Goal: Information Seeking & Learning: Learn about a topic

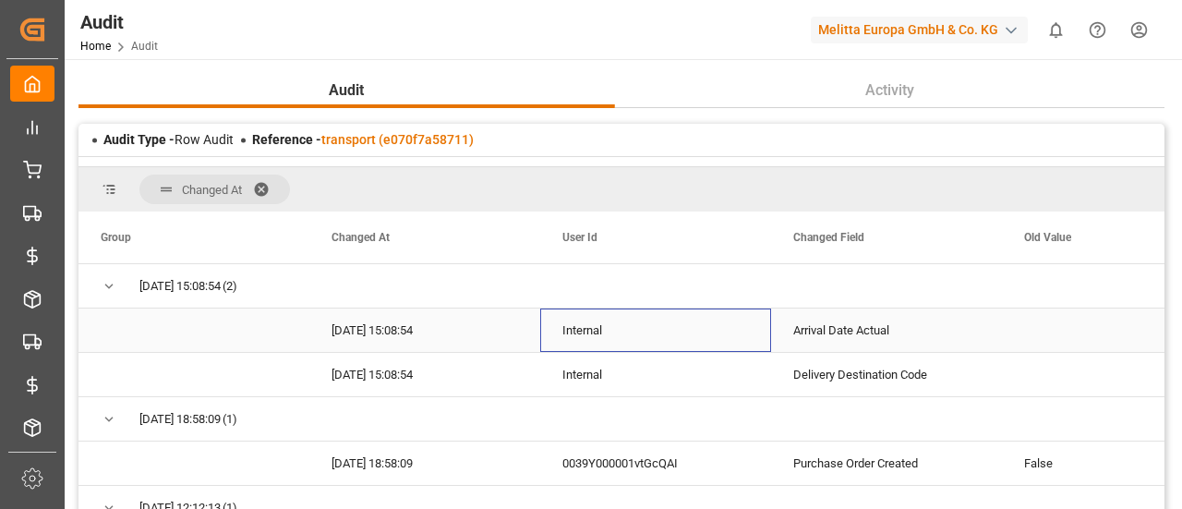
click at [590, 314] on div "Internal" at bounding box center [655, 330] width 231 height 43
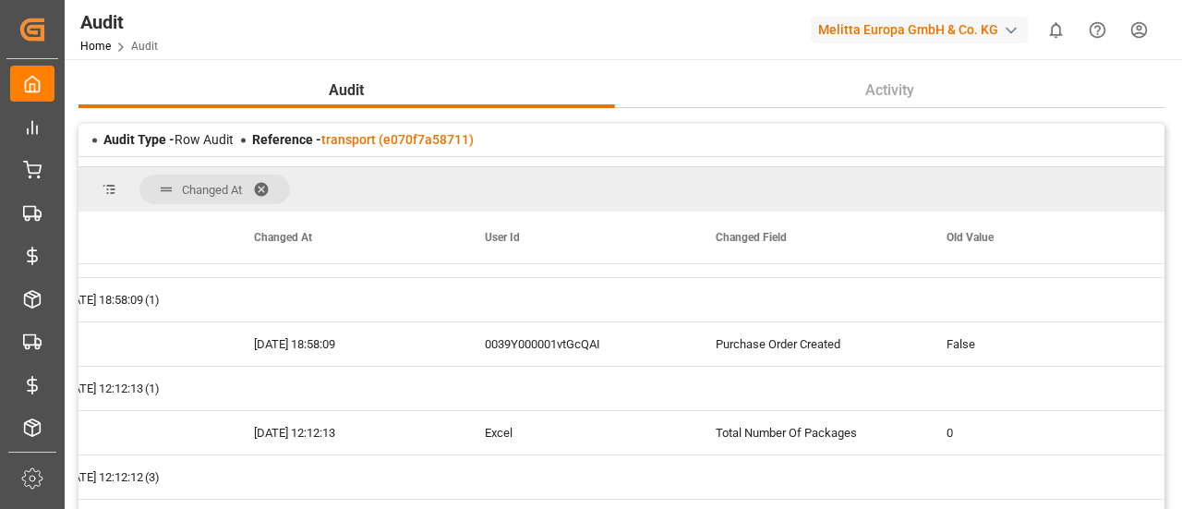
scroll to position [155, 0]
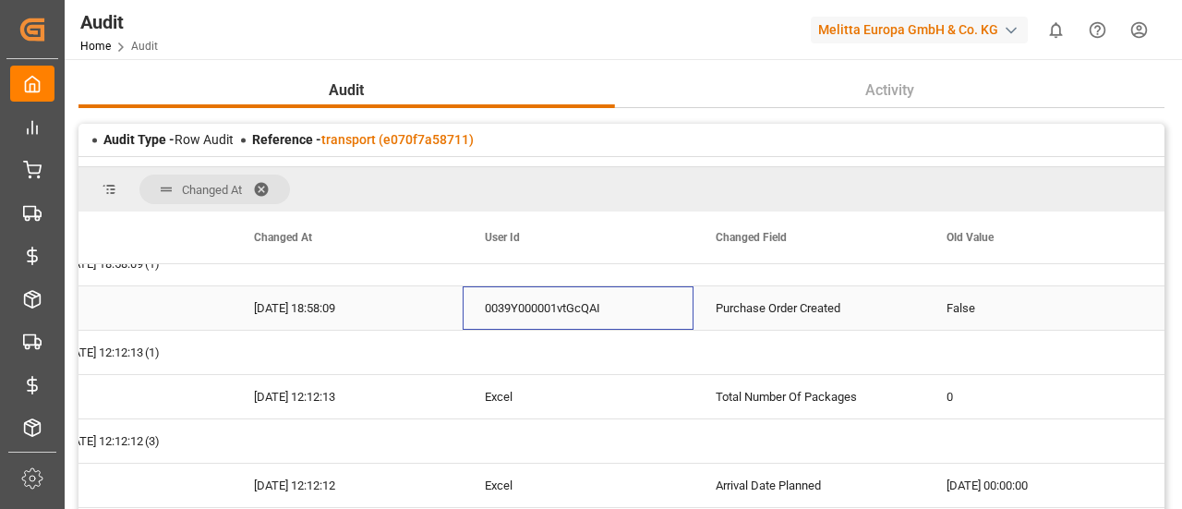
click at [590, 314] on div "0039Y000001vtGcQAI" at bounding box center [578, 307] width 231 height 43
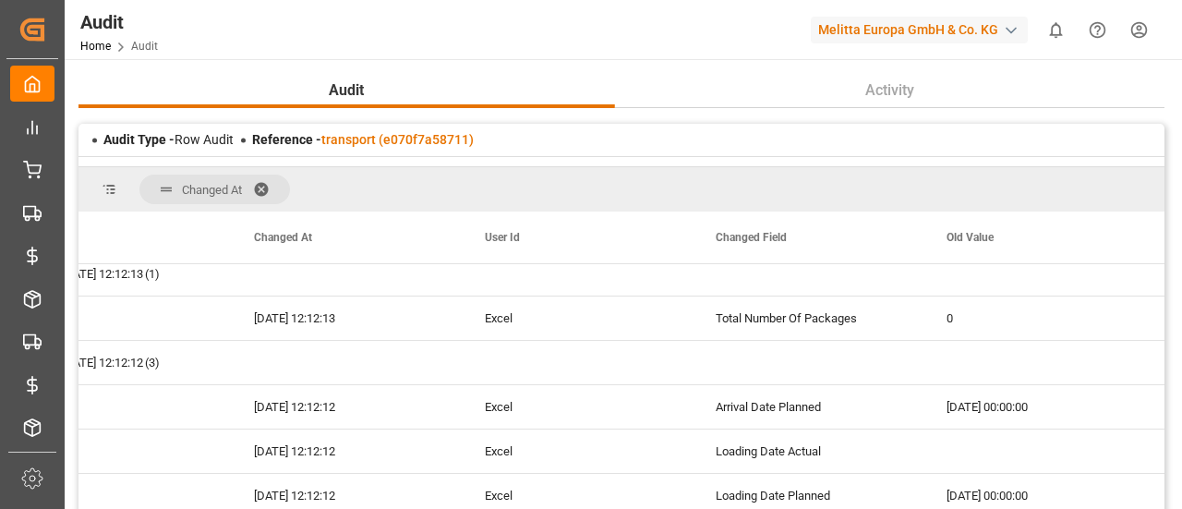
scroll to position [235, 0]
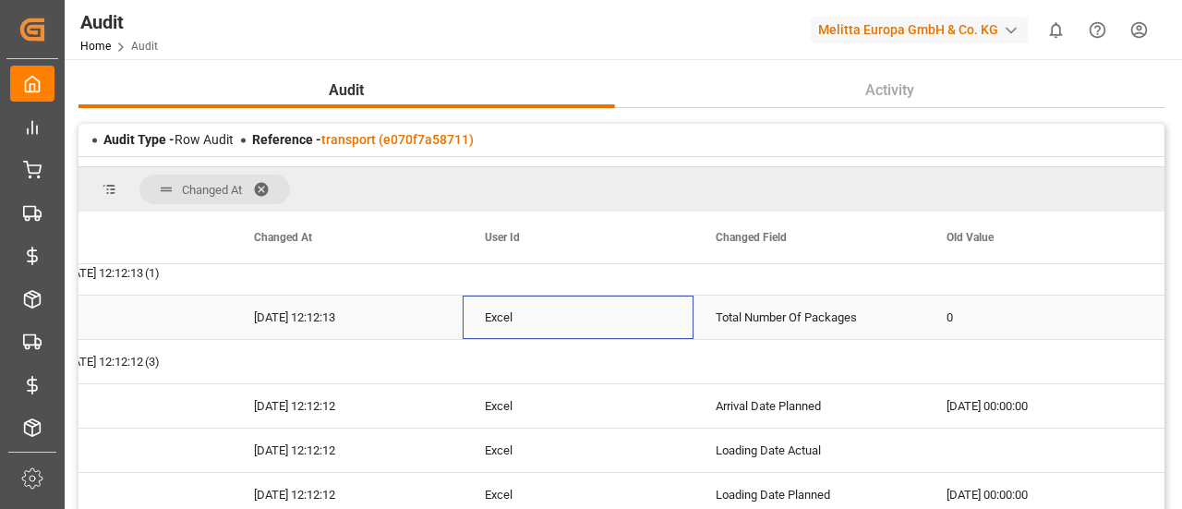
click at [590, 314] on div "Excel" at bounding box center [578, 317] width 231 height 43
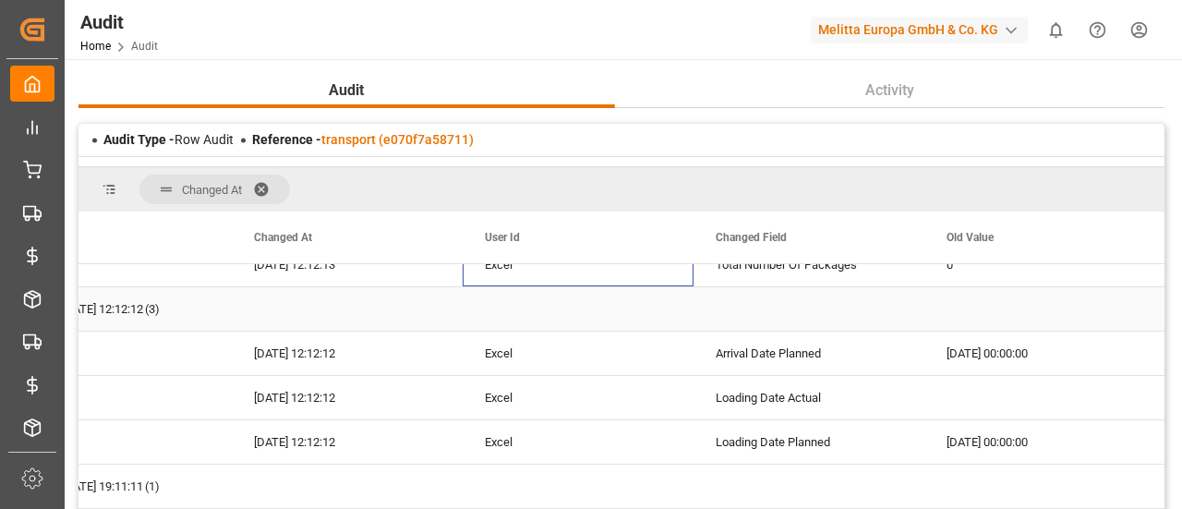
scroll to position [288, 0]
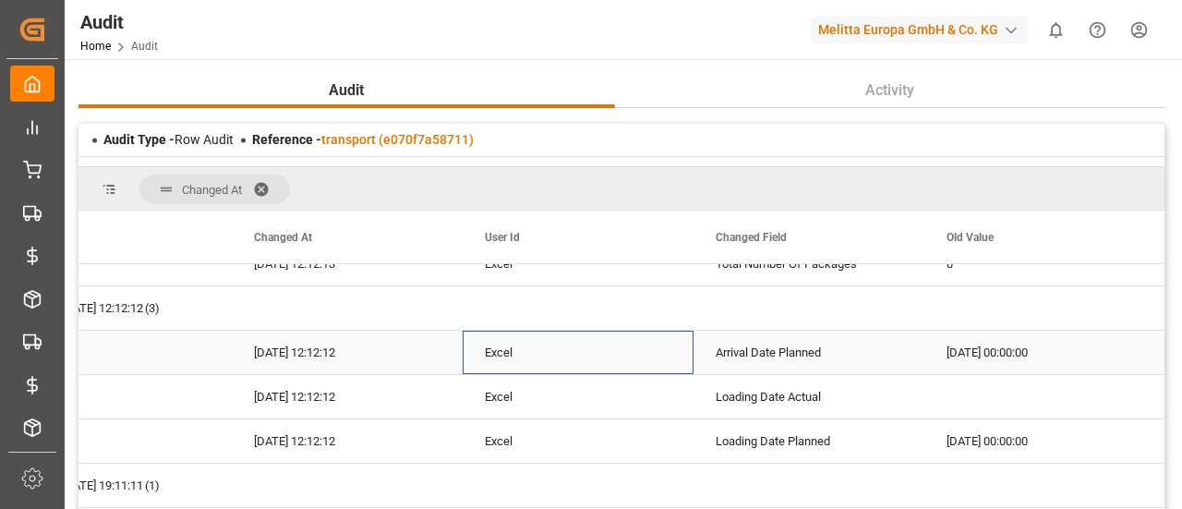
click at [592, 349] on div "Excel" at bounding box center [578, 352] width 231 height 43
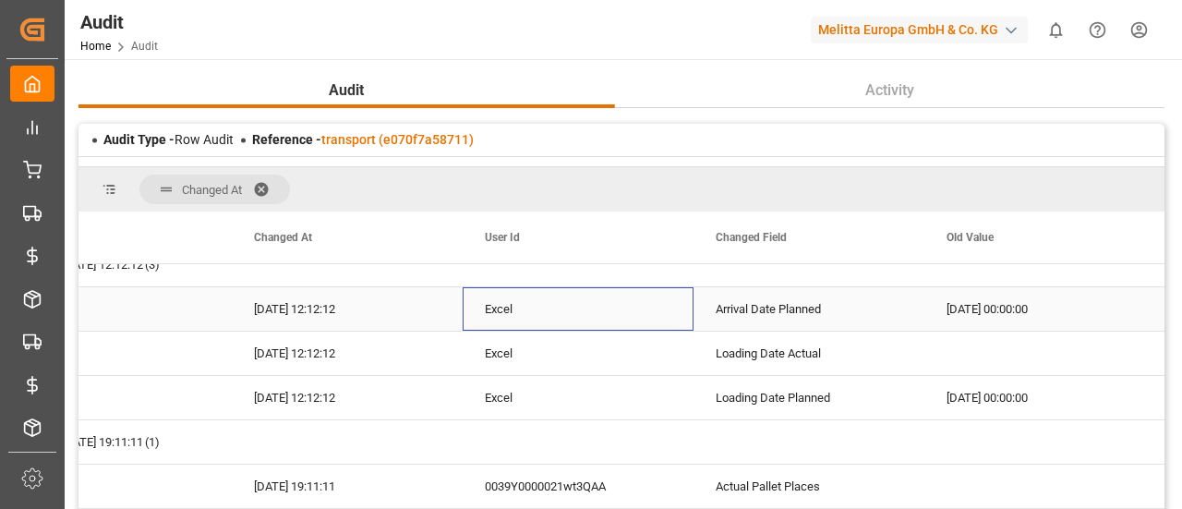
scroll to position [333, 0]
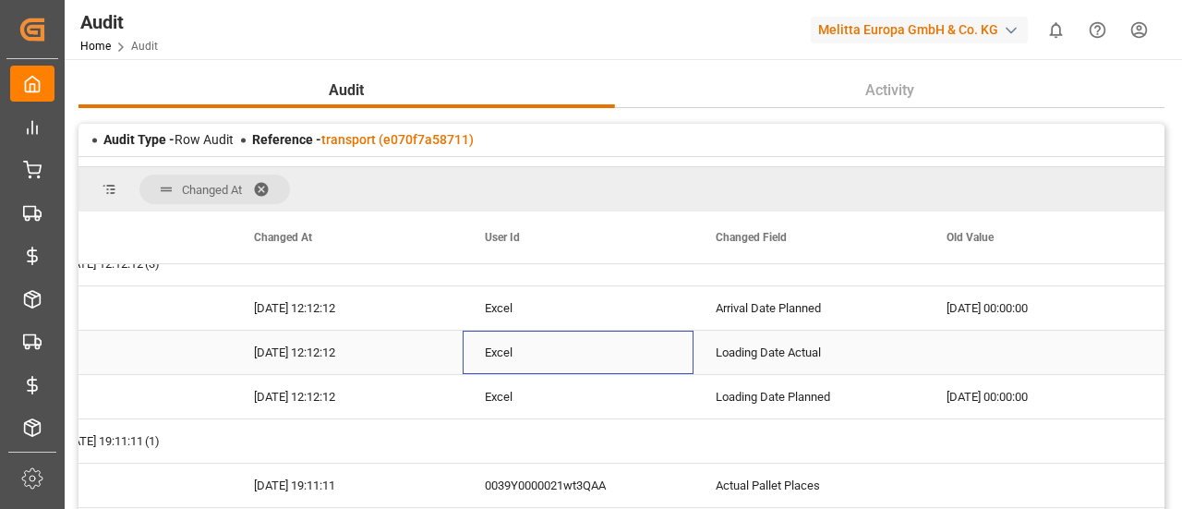
click at [592, 349] on div "Excel" at bounding box center [578, 352] width 231 height 43
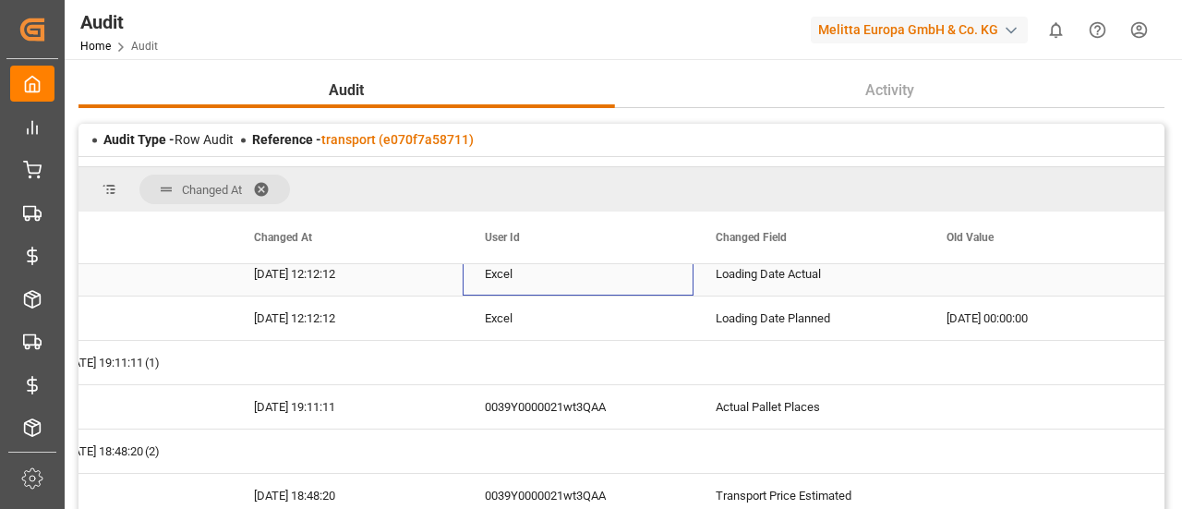
scroll to position [412, 0]
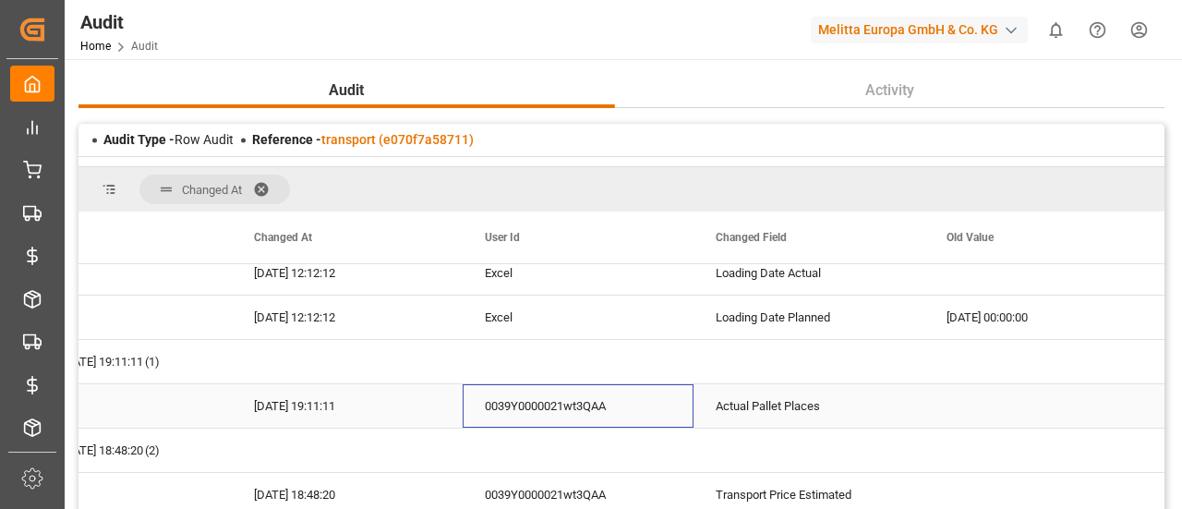
click at [595, 387] on div "0039Y0000021wt3QAA" at bounding box center [578, 405] width 231 height 43
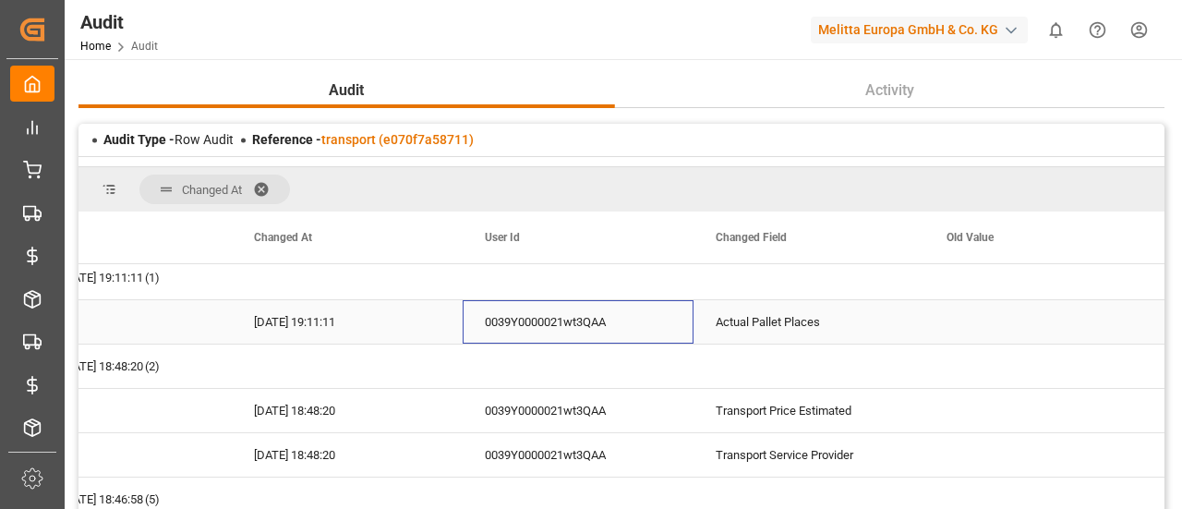
scroll to position [497, 0]
click at [595, 388] on div "0039Y0000021wt3QAA" at bounding box center [578, 409] width 231 height 43
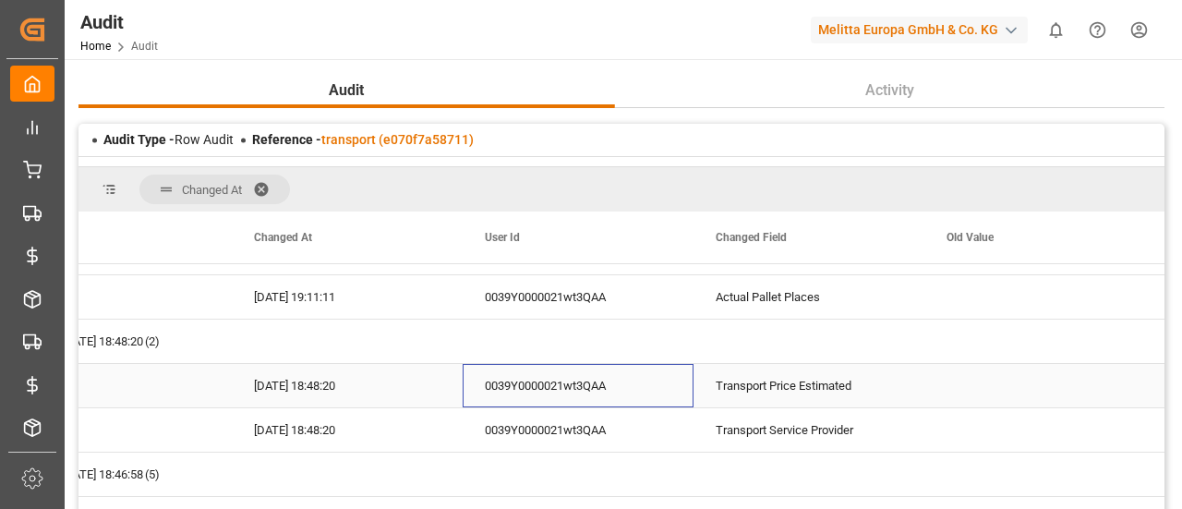
scroll to position [536, 0]
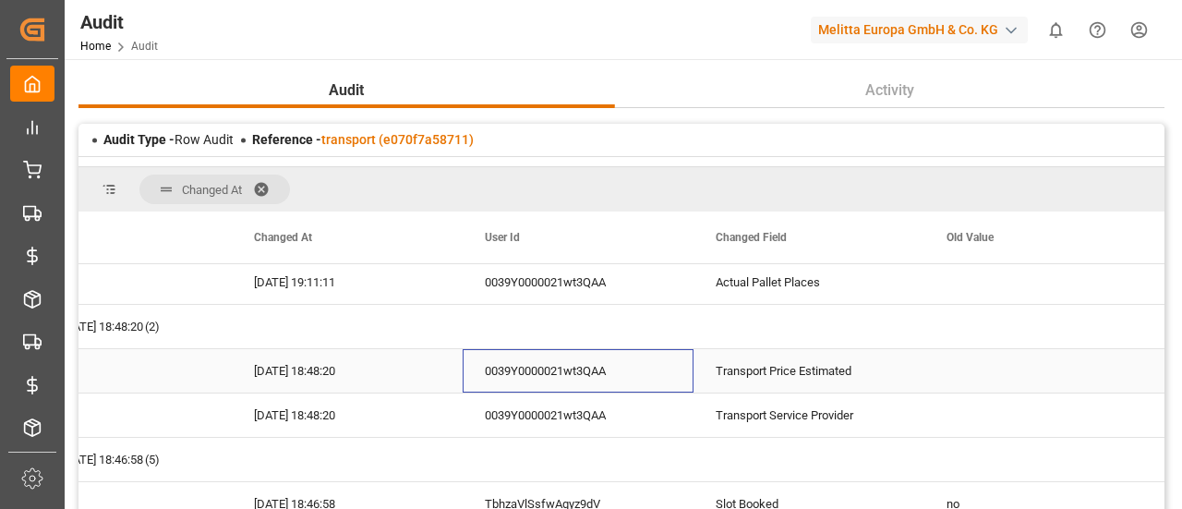
click at [595, 387] on div "0039Y0000021wt3QAA" at bounding box center [578, 370] width 231 height 43
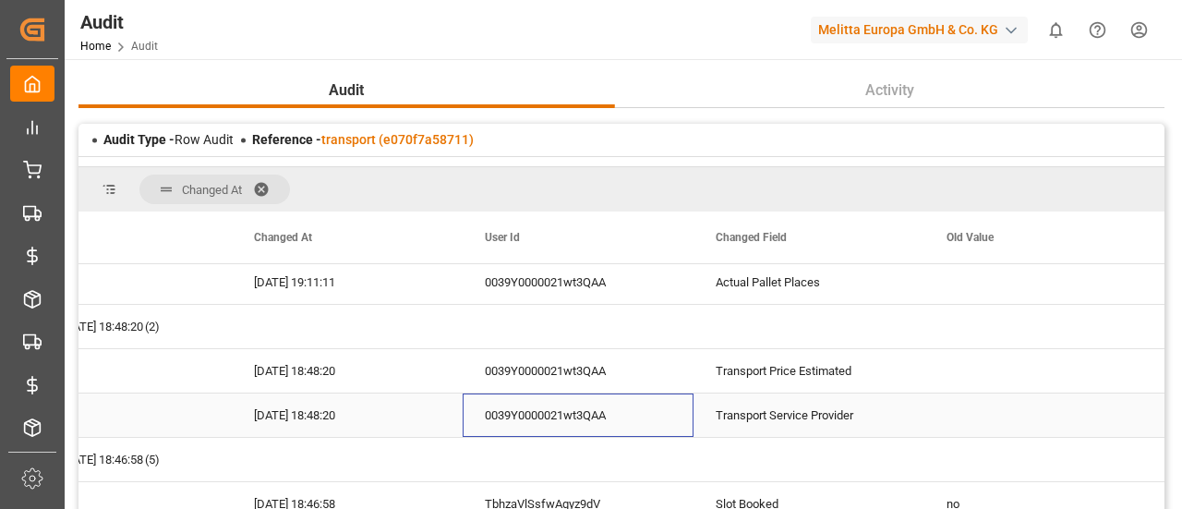
click at [599, 421] on div "0039Y0000021wt3QAA" at bounding box center [578, 415] width 231 height 43
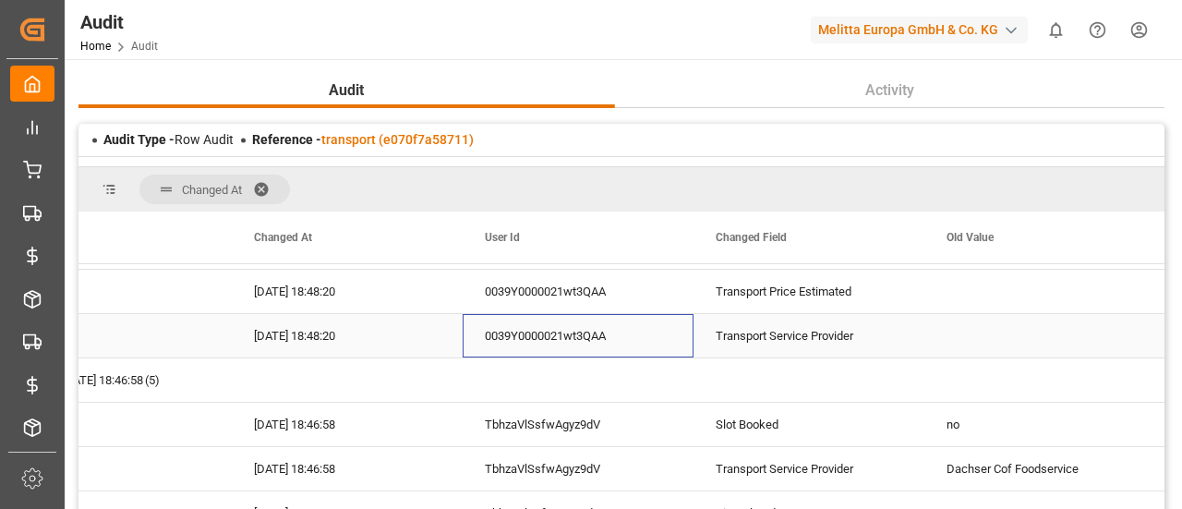
scroll to position [617, 0]
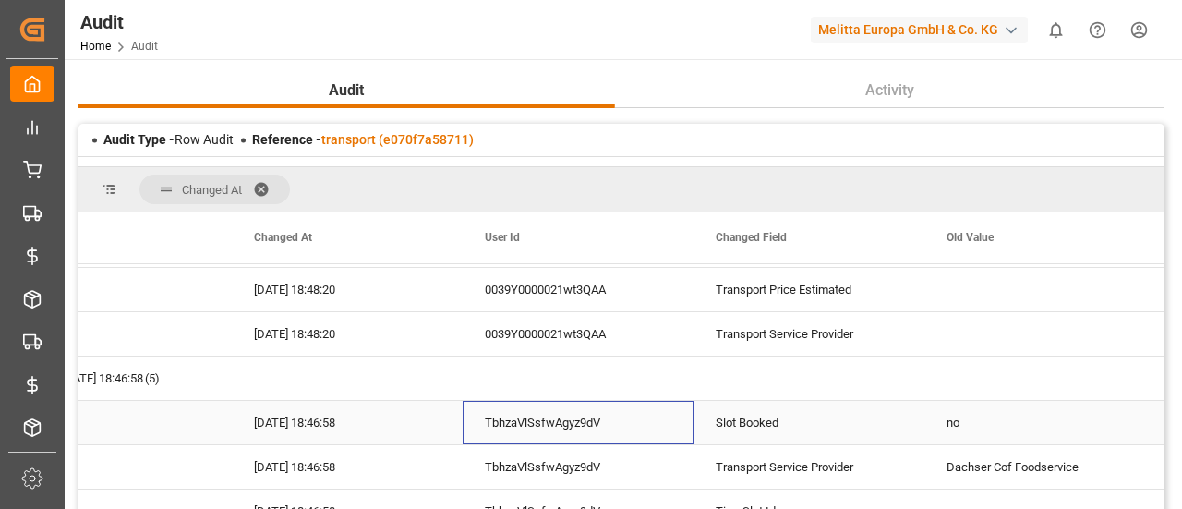
click at [599, 421] on div "TbhzaVlSsfwAgyz9dV" at bounding box center [578, 422] width 231 height 43
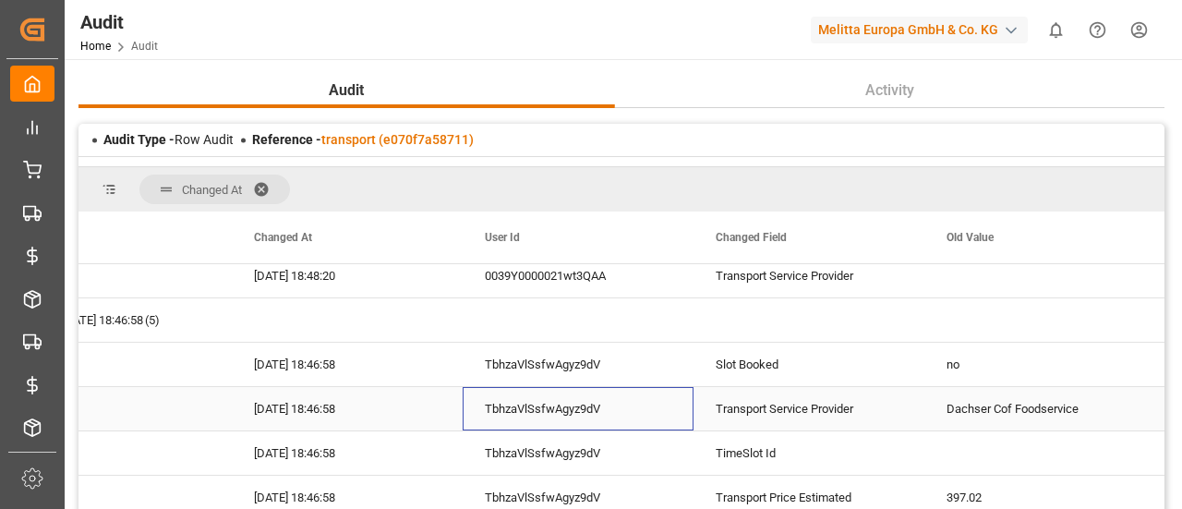
click at [599, 421] on div "TbhzaVlSsfwAgyz9dV" at bounding box center [578, 408] width 231 height 43
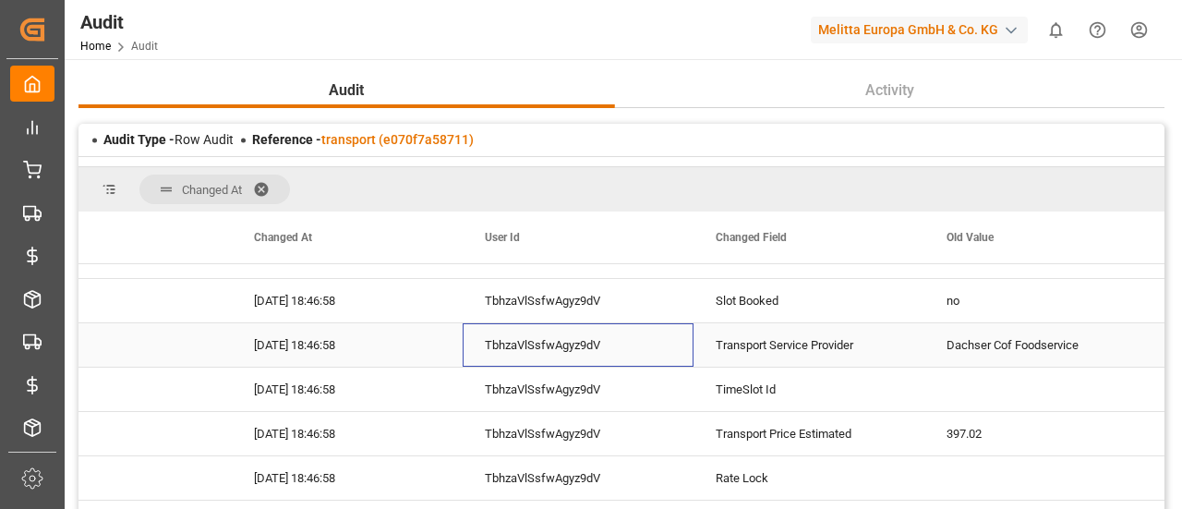
scroll to position [740, 0]
click at [599, 421] on div "TbhzaVlSsfwAgyz9dV" at bounding box center [578, 432] width 231 height 43
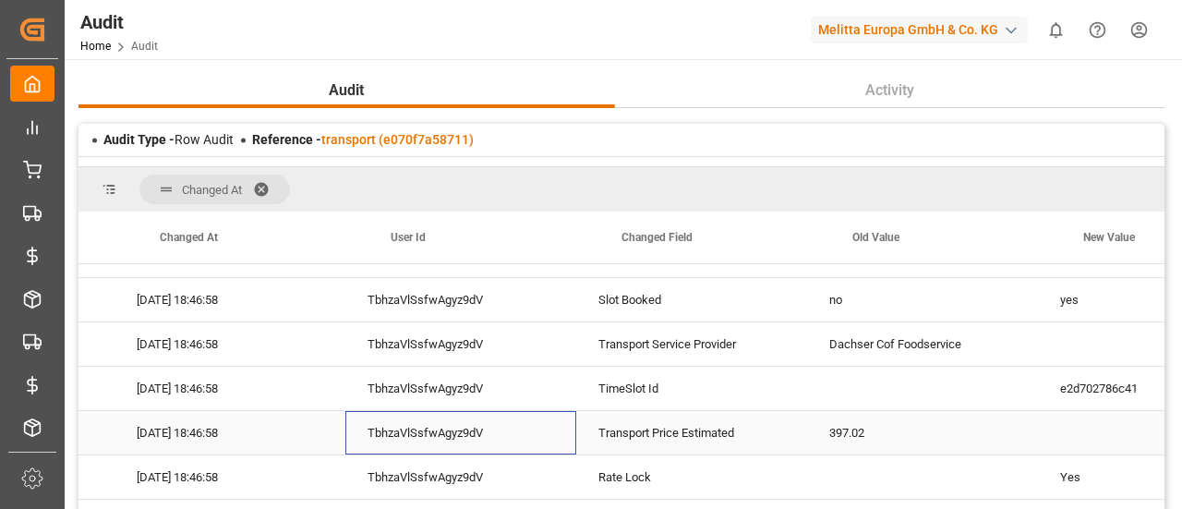
scroll to position [0, 200]
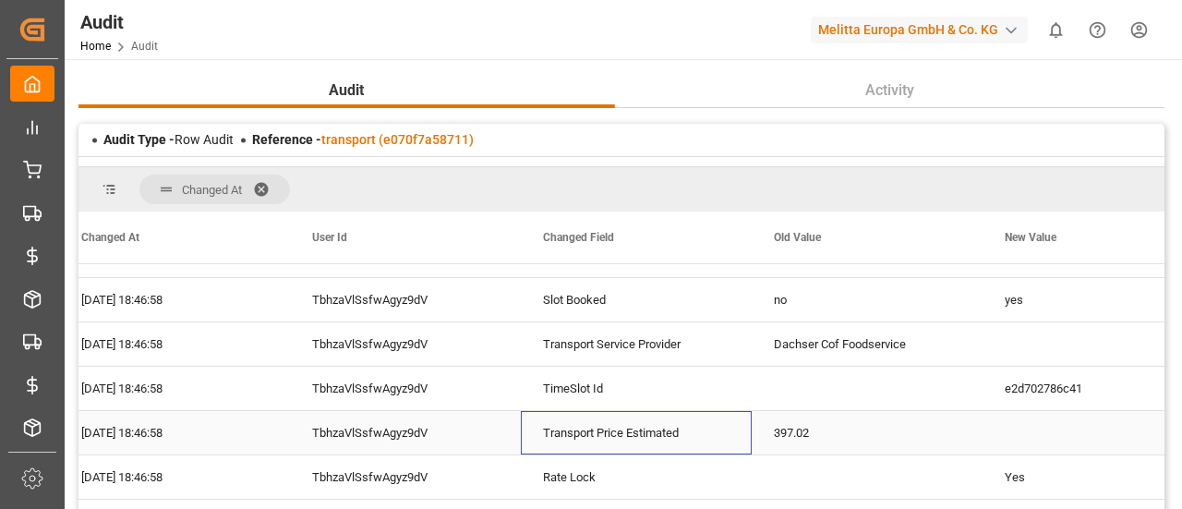
click at [599, 421] on div "Transport Price Estimated" at bounding box center [636, 432] width 231 height 43
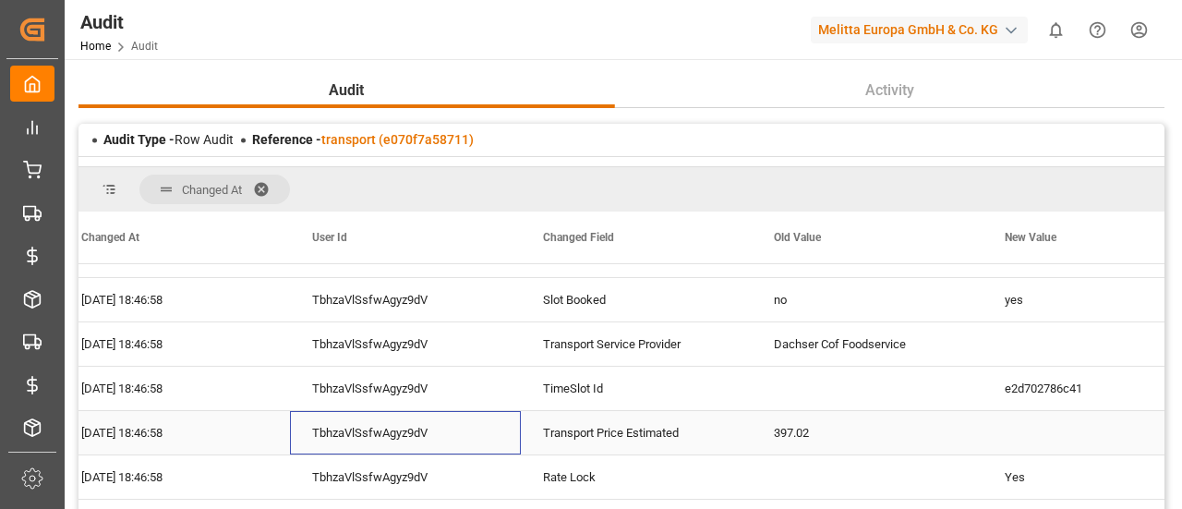
click at [477, 420] on div "TbhzaVlSsfwAgyz9dV" at bounding box center [405, 432] width 231 height 43
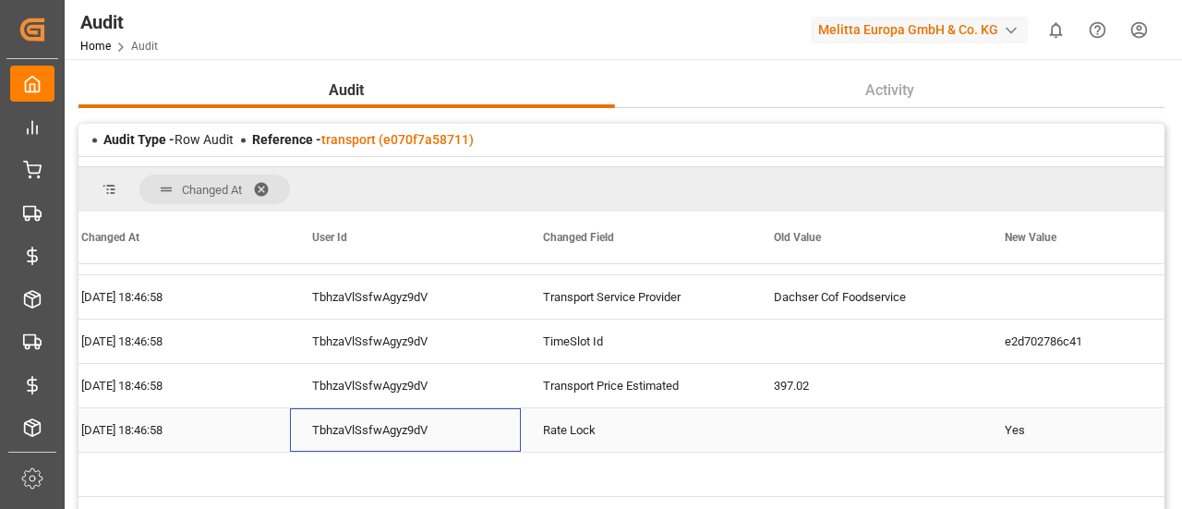
click at [477, 420] on div "TbhzaVlSsfwAgyz9dV" at bounding box center [405, 429] width 231 height 43
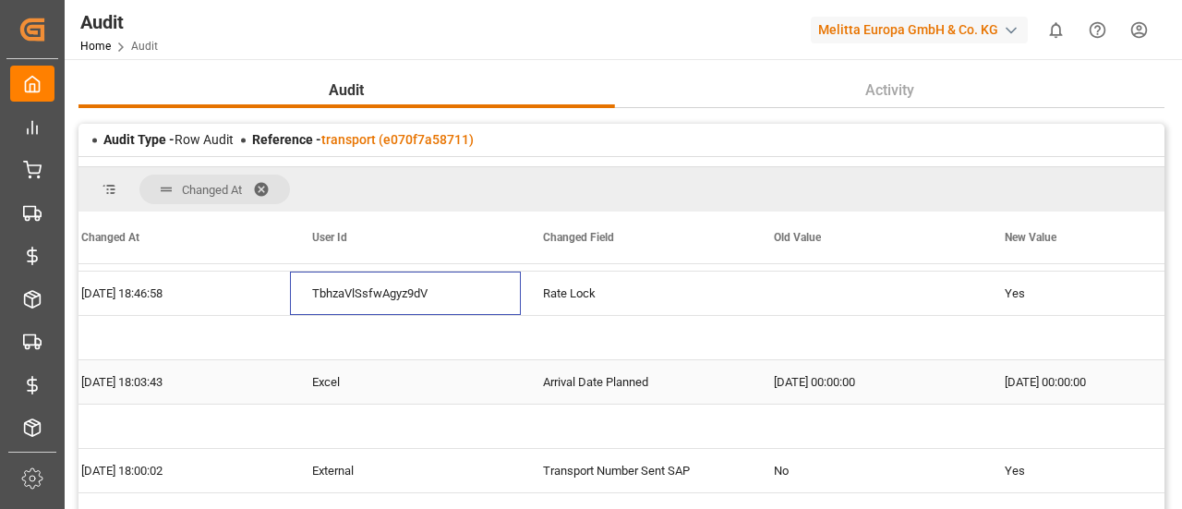
click at [477, 382] on div "Excel" at bounding box center [405, 381] width 231 height 43
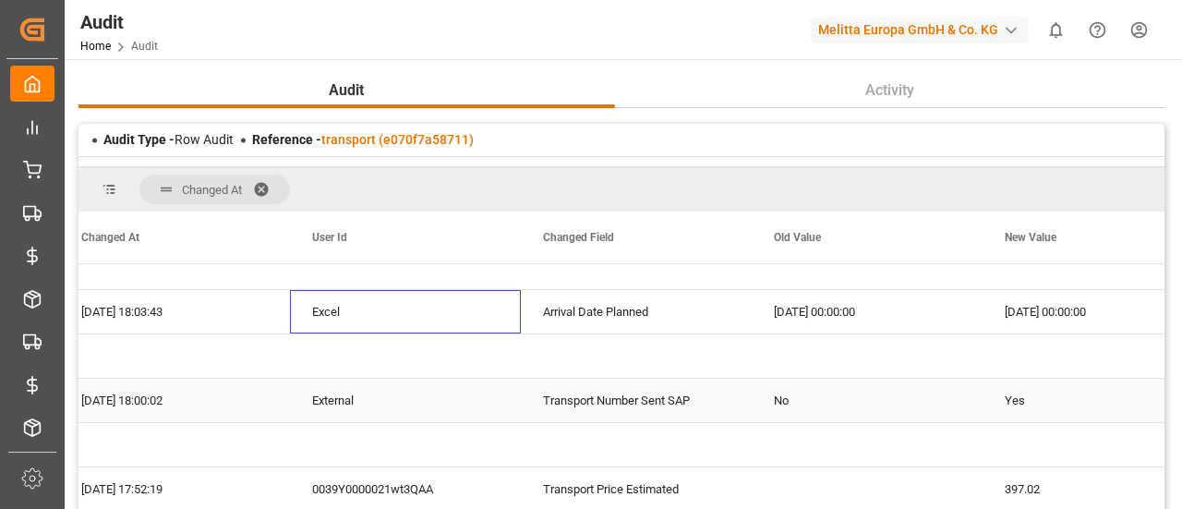
click at [477, 382] on div "External" at bounding box center [405, 400] width 231 height 43
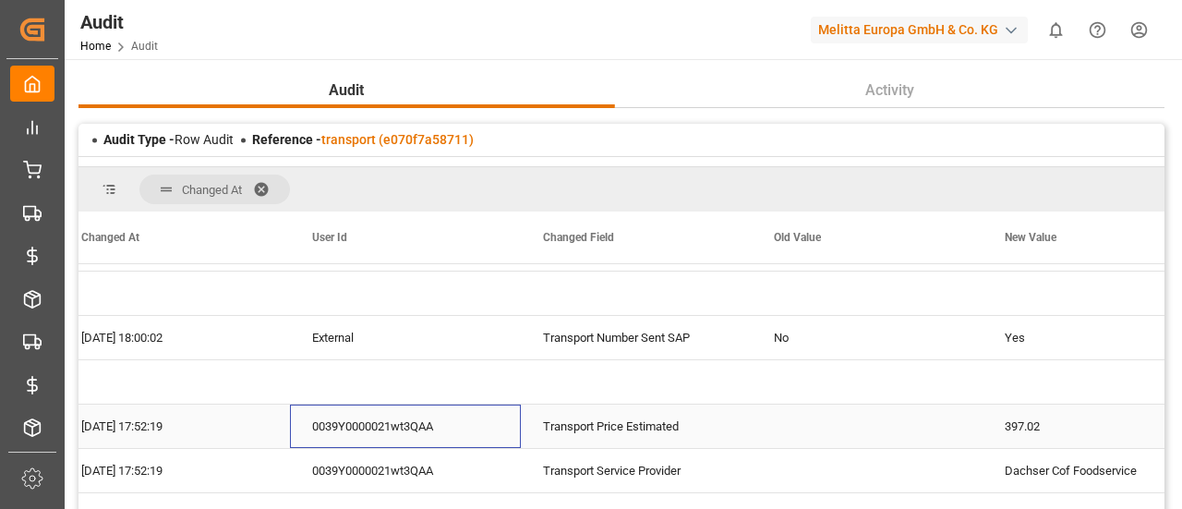
click at [480, 446] on div "0039Y0000021wt3QAA" at bounding box center [405, 426] width 231 height 43
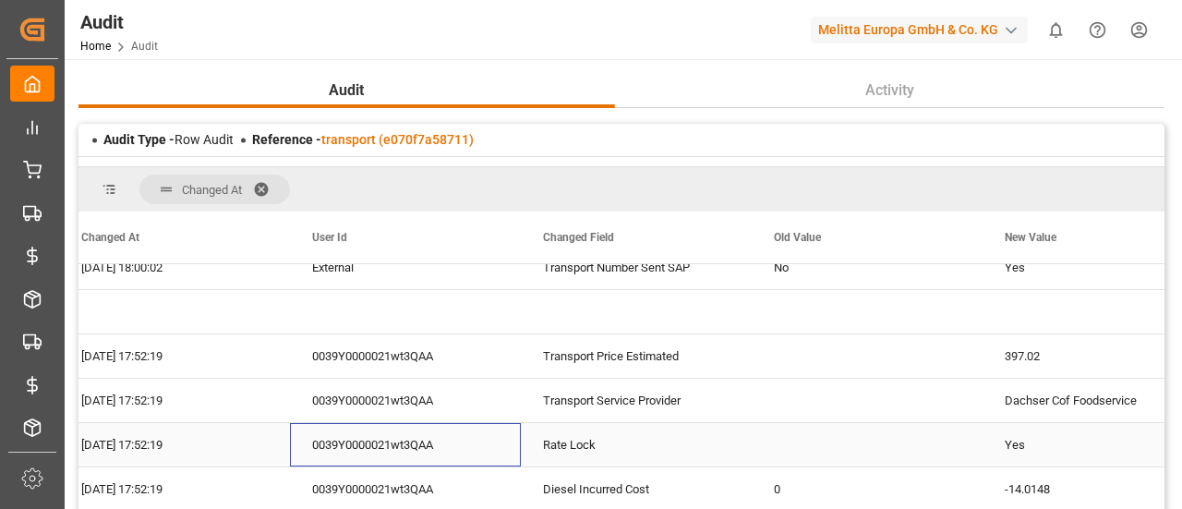
click at [480, 446] on div "0039Y0000021wt3QAA" at bounding box center [405, 444] width 231 height 43
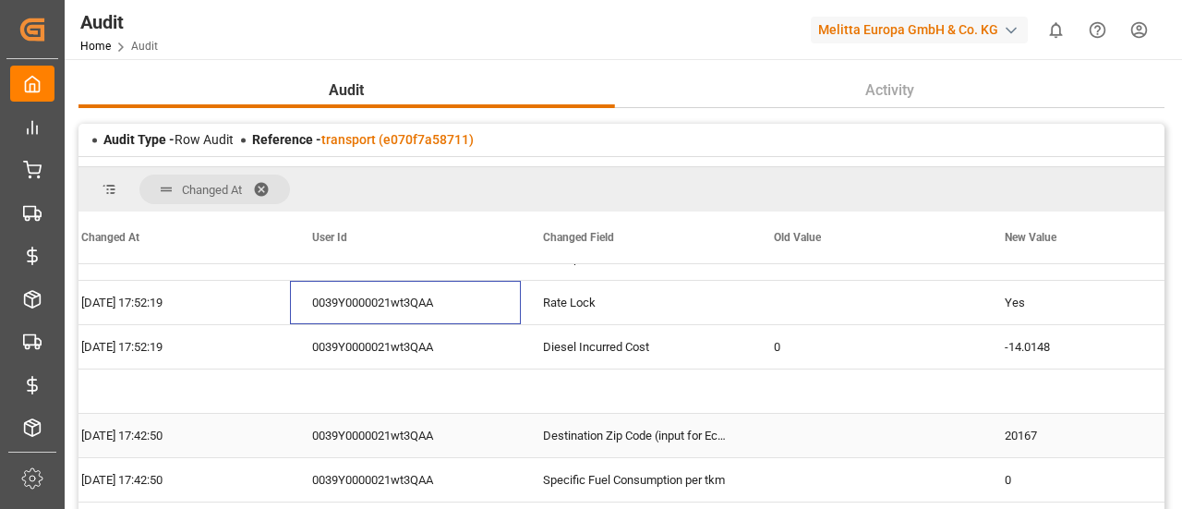
click at [480, 446] on div "0039Y0000021wt3QAA" at bounding box center [405, 435] width 231 height 43
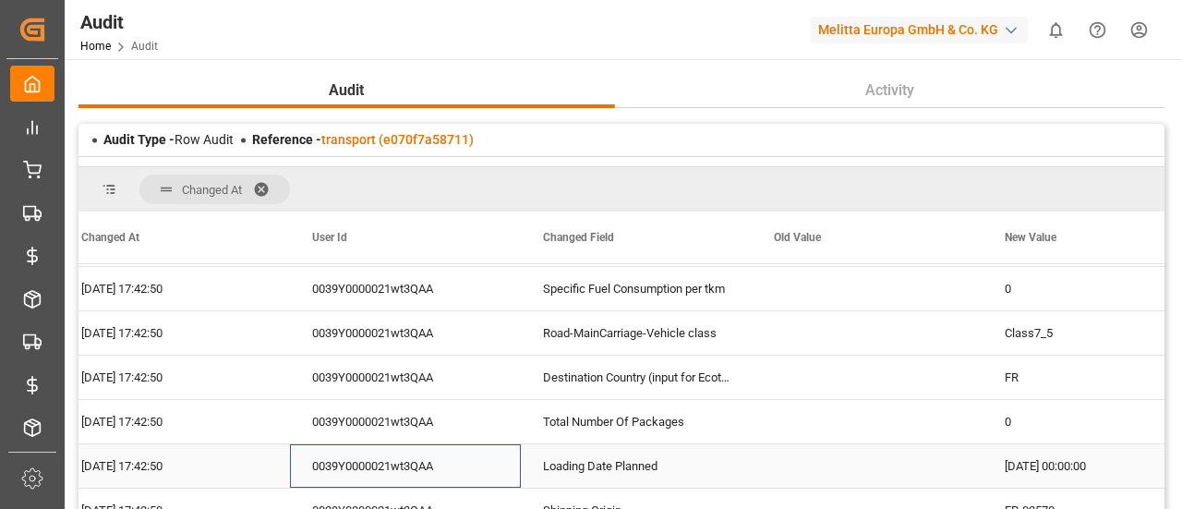
click at [480, 446] on div "0039Y0000021wt3QAA" at bounding box center [405, 465] width 231 height 43
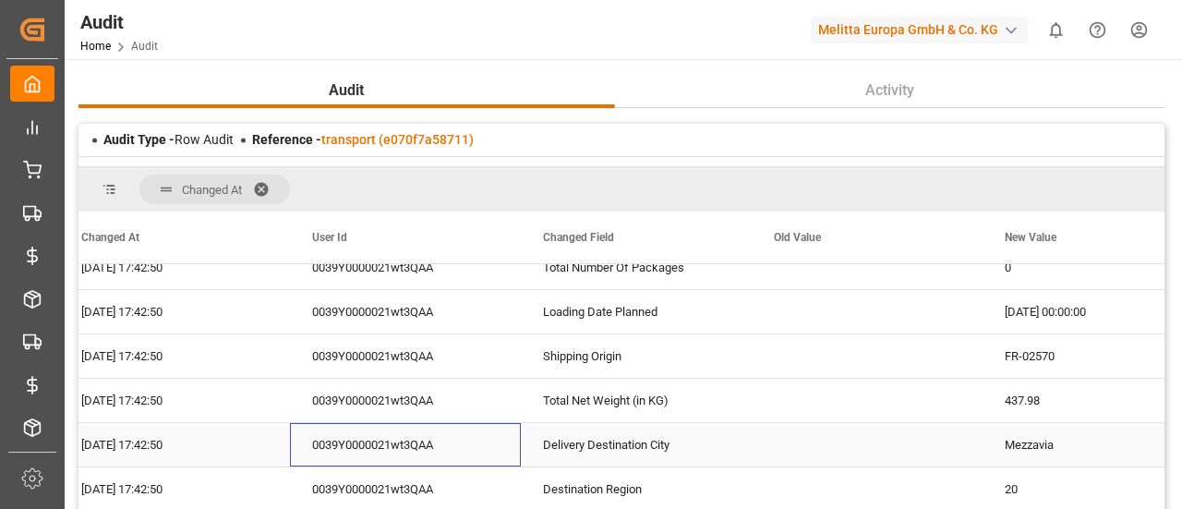
click at [480, 446] on div "0039Y0000021wt3QAA" at bounding box center [405, 444] width 231 height 43
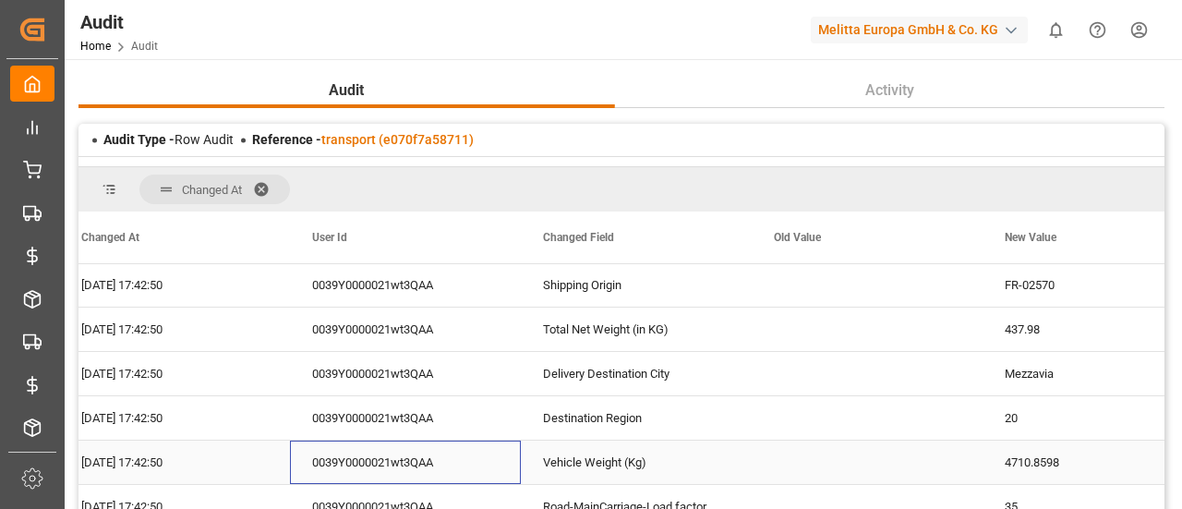
click at [480, 446] on div "0039Y0000021wt3QAA" at bounding box center [405, 462] width 231 height 43
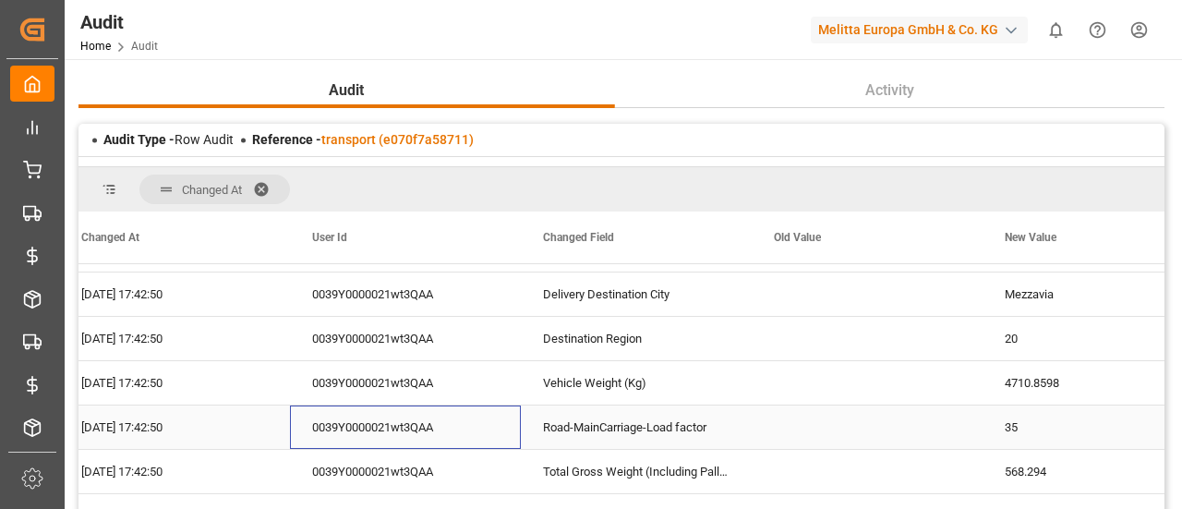
click at [478, 431] on div "0039Y0000021wt3QAA" at bounding box center [405, 427] width 231 height 43
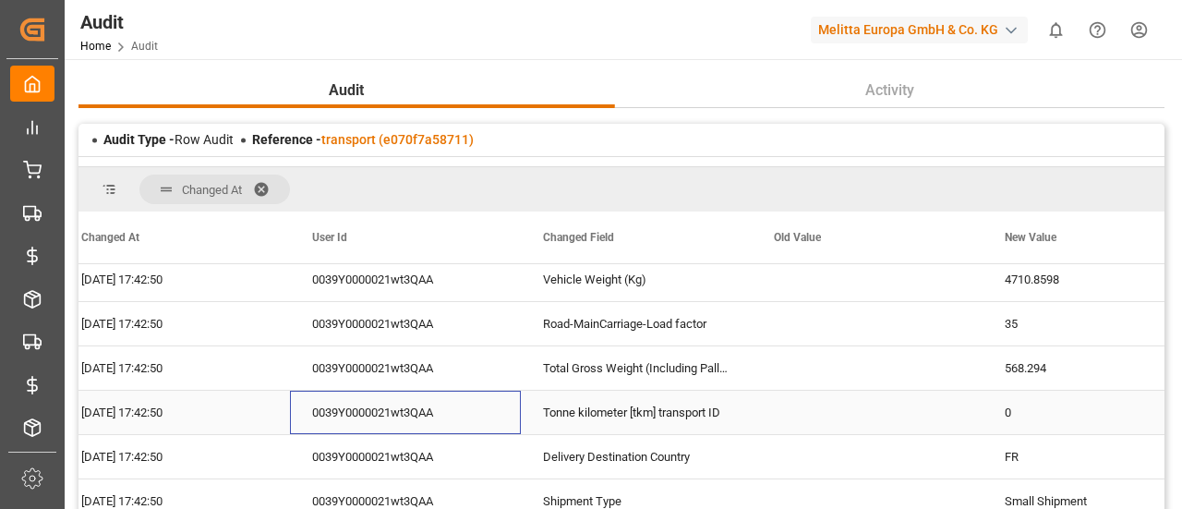
click at [478, 431] on div "0039Y0000021wt3QAA" at bounding box center [405, 412] width 231 height 43
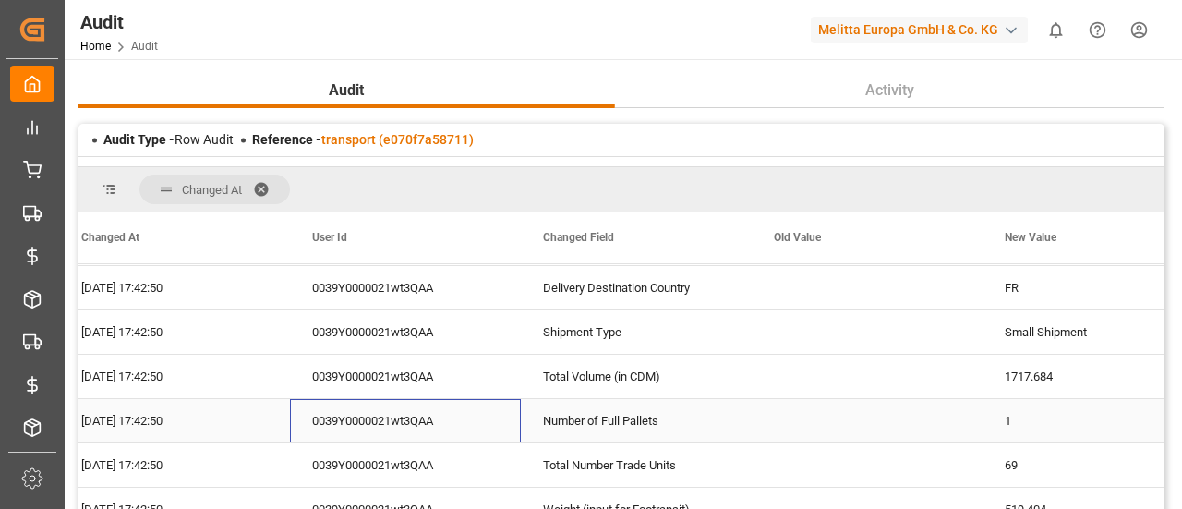
click at [478, 431] on div "0039Y0000021wt3QAA" at bounding box center [405, 420] width 231 height 43
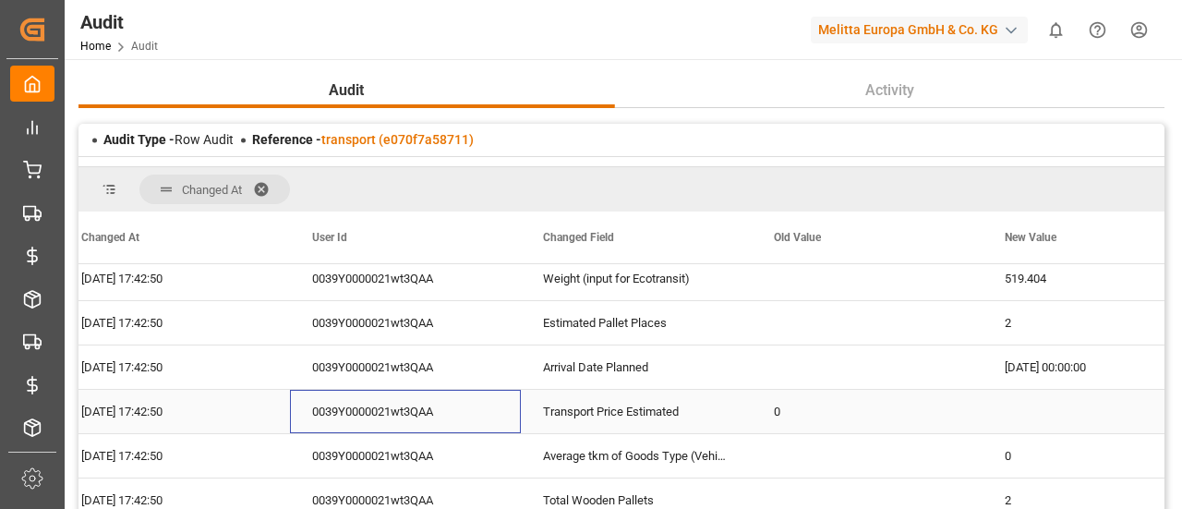
click at [478, 431] on div "0039Y0000021wt3QAA" at bounding box center [405, 411] width 231 height 43
click at [485, 455] on div "0039Y0000021wt3QAA" at bounding box center [405, 455] width 231 height 43
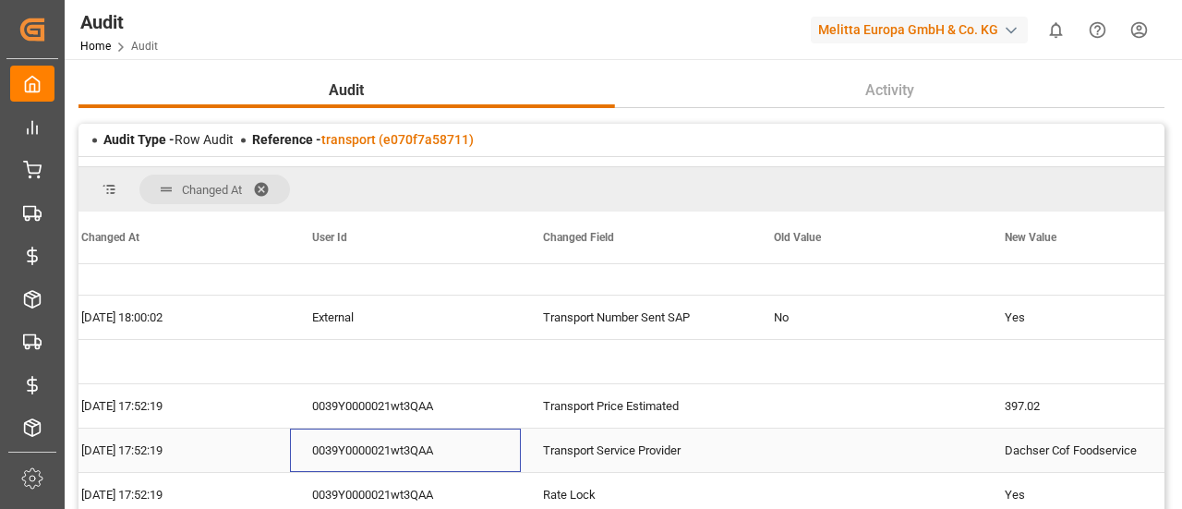
click at [485, 455] on div "0039Y0000021wt3QAA" at bounding box center [405, 450] width 231 height 43
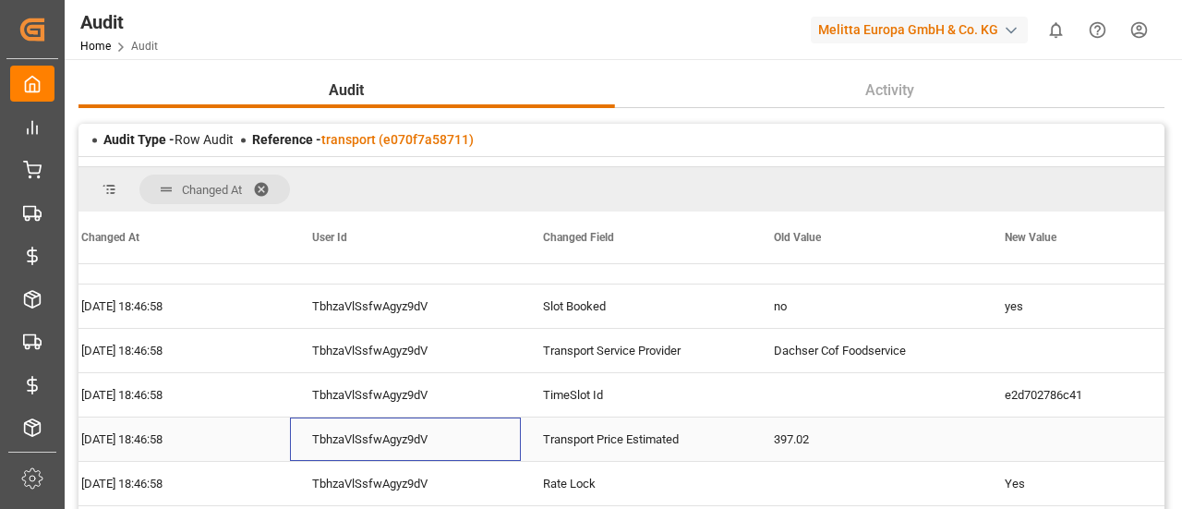
click at [485, 455] on div "TbhzaVlSsfwAgyz9dV" at bounding box center [405, 439] width 231 height 43
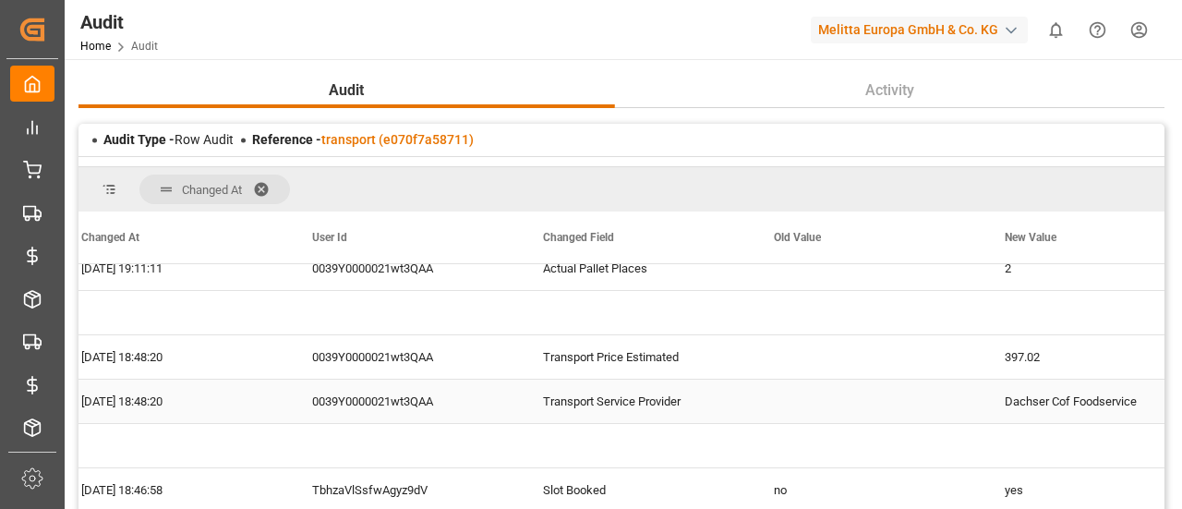
click at [466, 412] on div "0039Y0000021wt3QAA" at bounding box center [405, 401] width 231 height 43
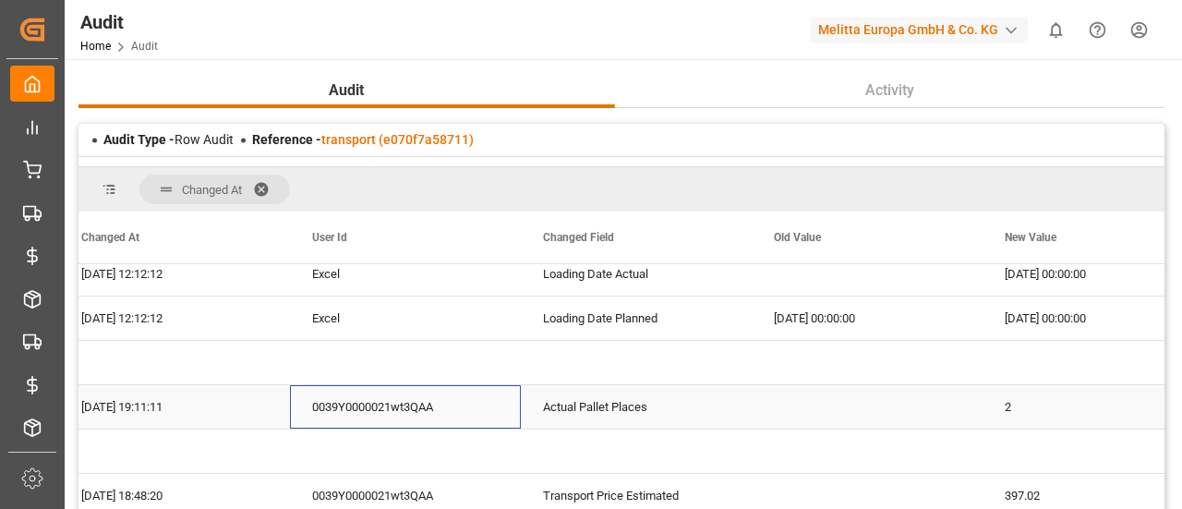
click at [466, 412] on div "0039Y0000021wt3QAA" at bounding box center [405, 406] width 231 height 43
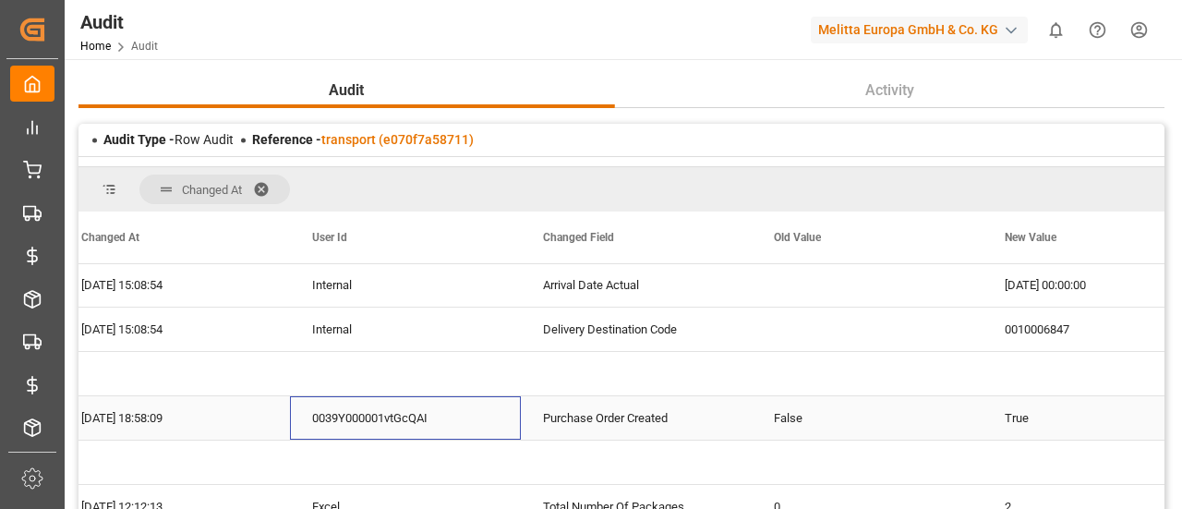
click at [466, 412] on div "0039Y000001vtGcQAI" at bounding box center [405, 417] width 231 height 43
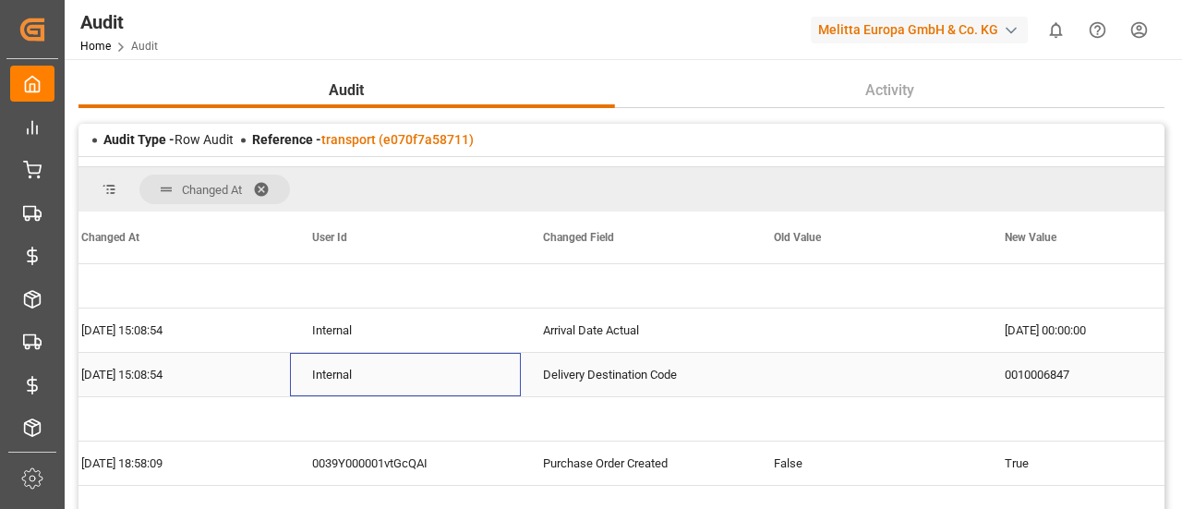
click at [454, 386] on div "Internal" at bounding box center [405, 374] width 231 height 43
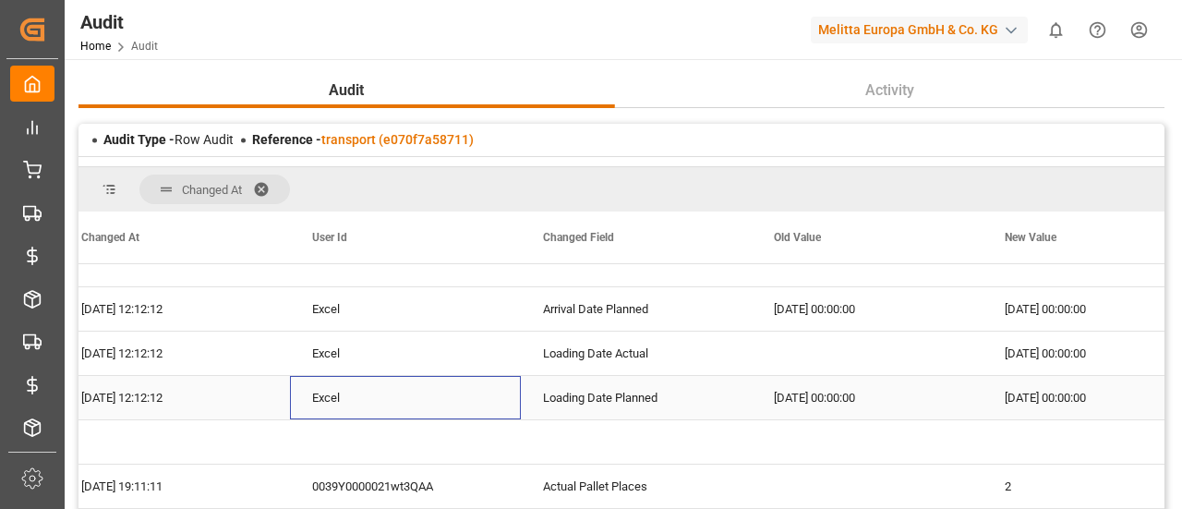
click at [427, 392] on div "Excel" at bounding box center [405, 397] width 231 height 43
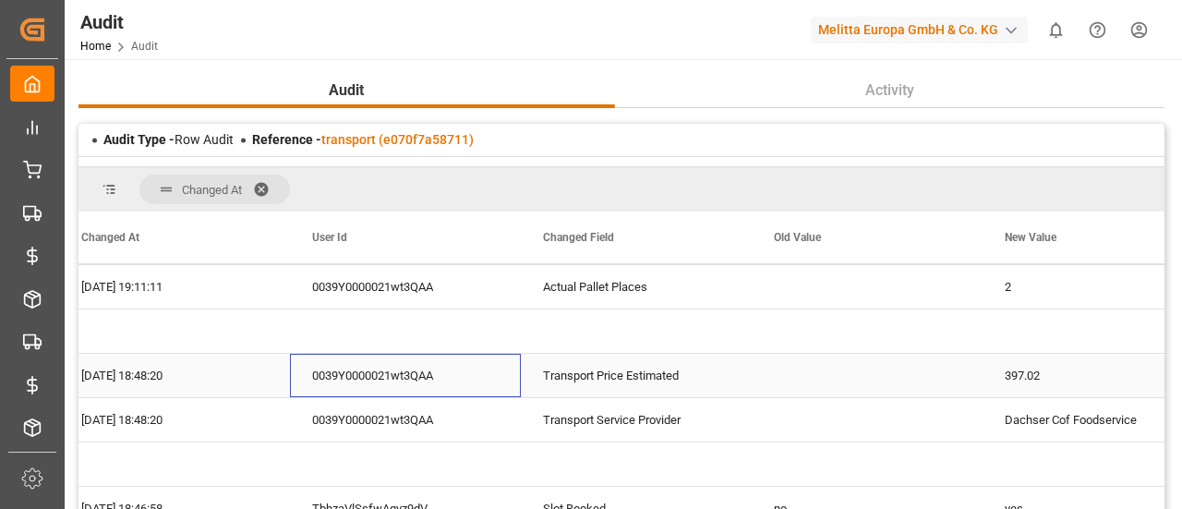
click at [427, 392] on div "0039Y0000021wt3QAA" at bounding box center [405, 375] width 231 height 43
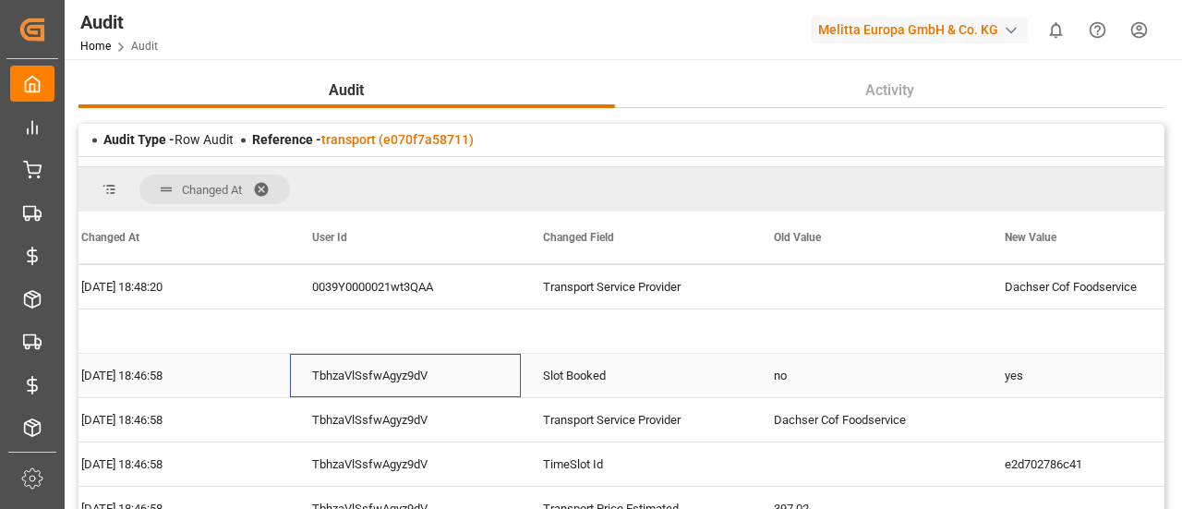
click at [427, 392] on div "TbhzaVlSsfwAgyz9dV" at bounding box center [405, 375] width 231 height 43
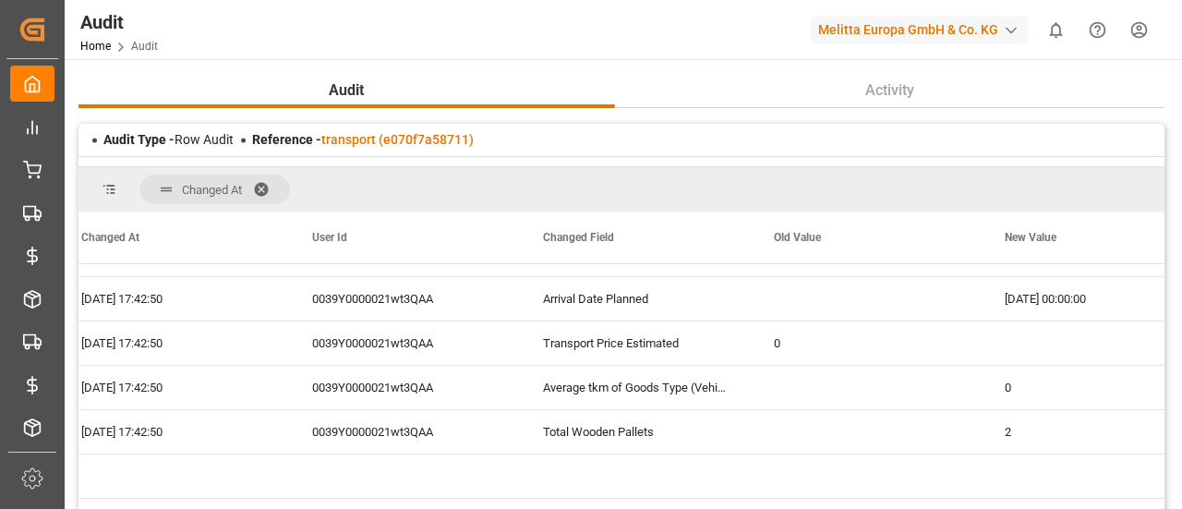
scroll to position [2338, 0]
click at [427, 392] on div "0039Y0000021wt3QAA" at bounding box center [405, 386] width 231 height 43
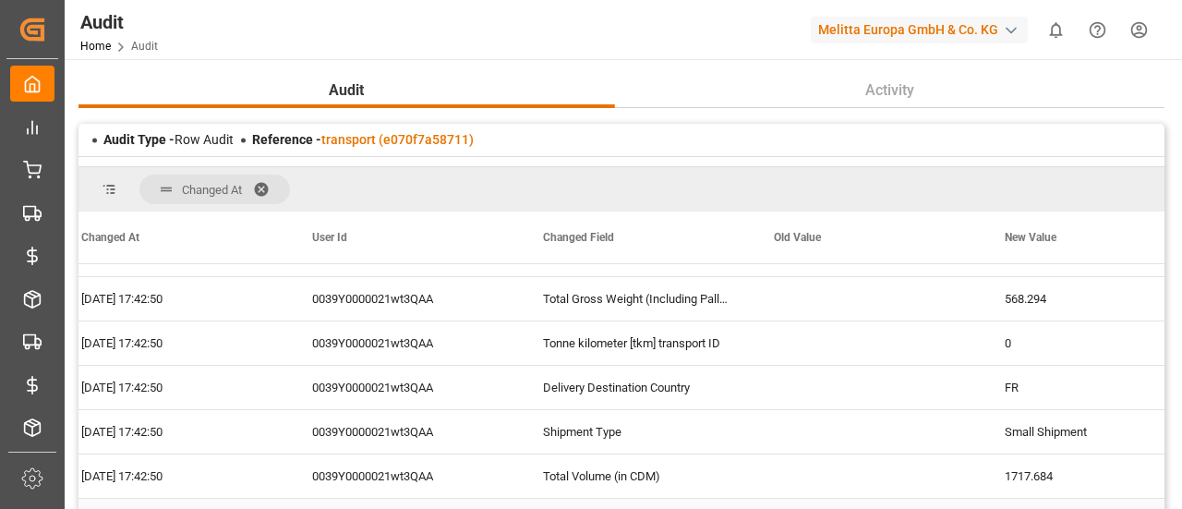
scroll to position [1922, 0]
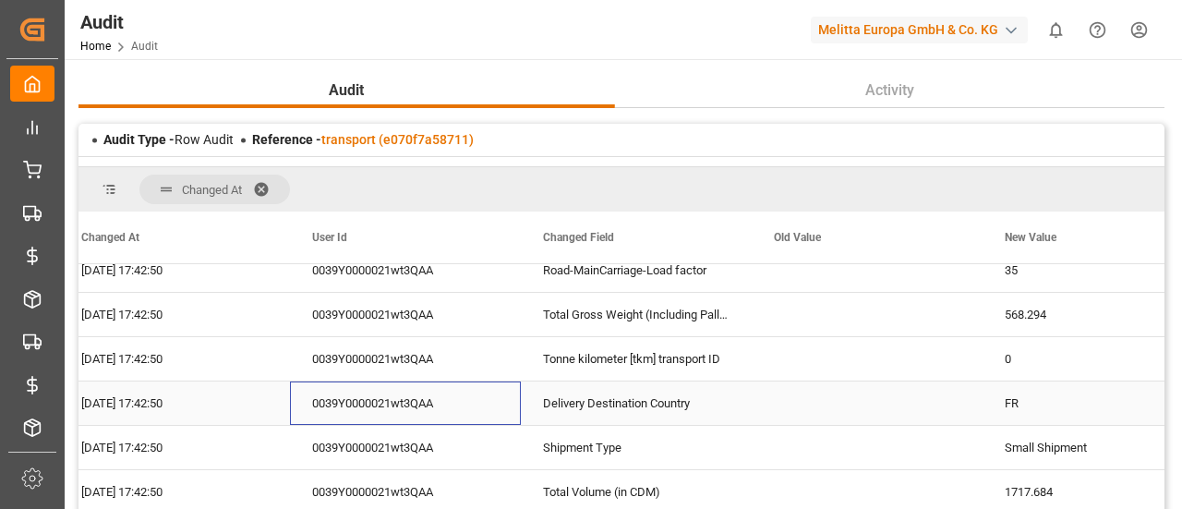
click at [427, 392] on div "0039Y0000021wt3QAA" at bounding box center [405, 403] width 231 height 43
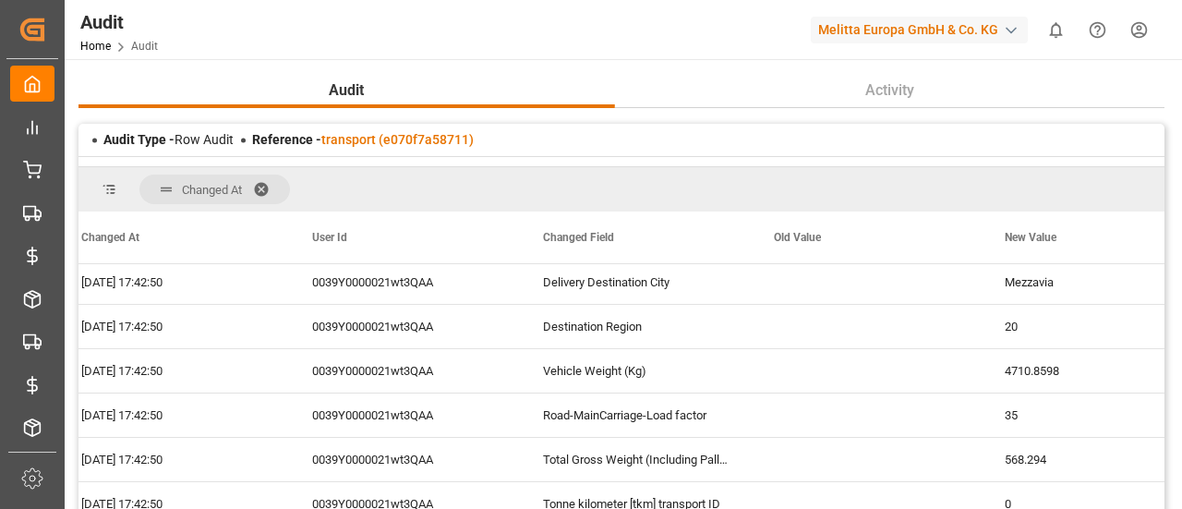
scroll to position [1776, 0]
click at [427, 392] on div "0039Y0000021wt3QAA" at bounding box center [405, 371] width 231 height 43
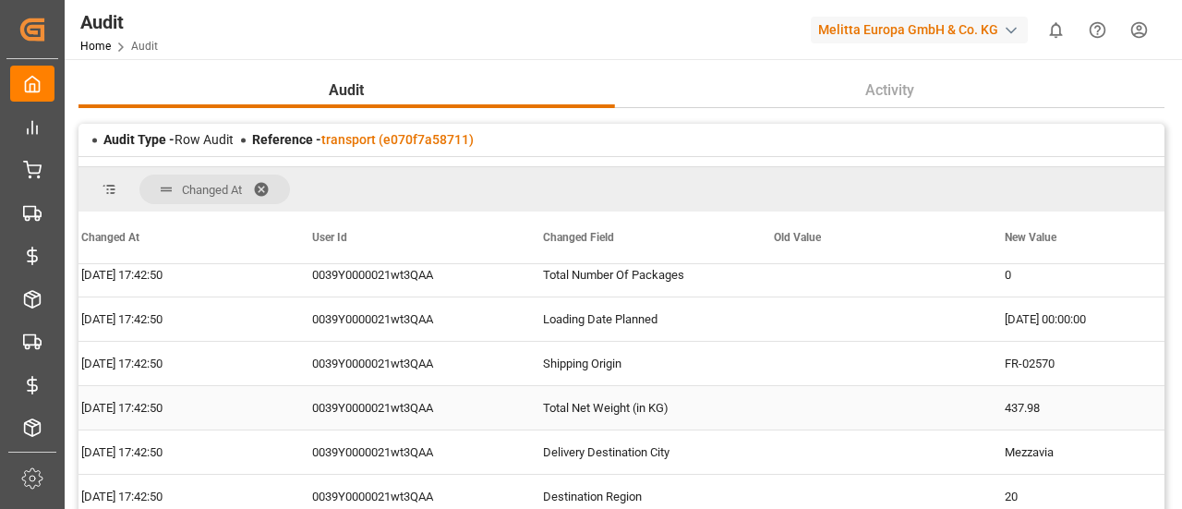
scroll to position [1606, 0]
click at [427, 392] on div "0039Y0000021wt3QAA" at bounding box center [405, 408] width 231 height 43
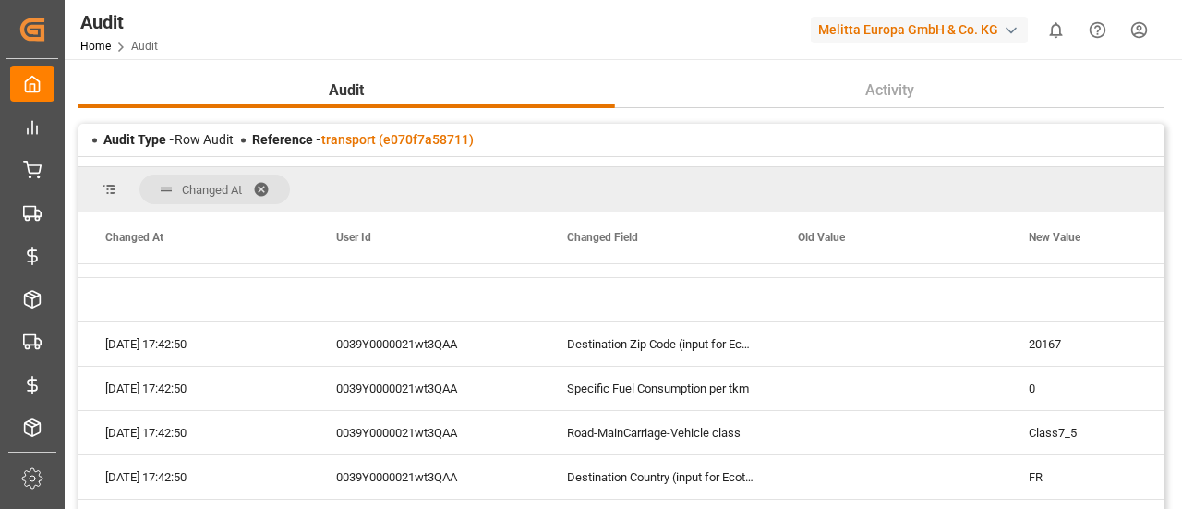
scroll to position [1360, 0]
click at [427, 392] on div "0039Y0000021wt3QAA" at bounding box center [429, 389] width 231 height 43
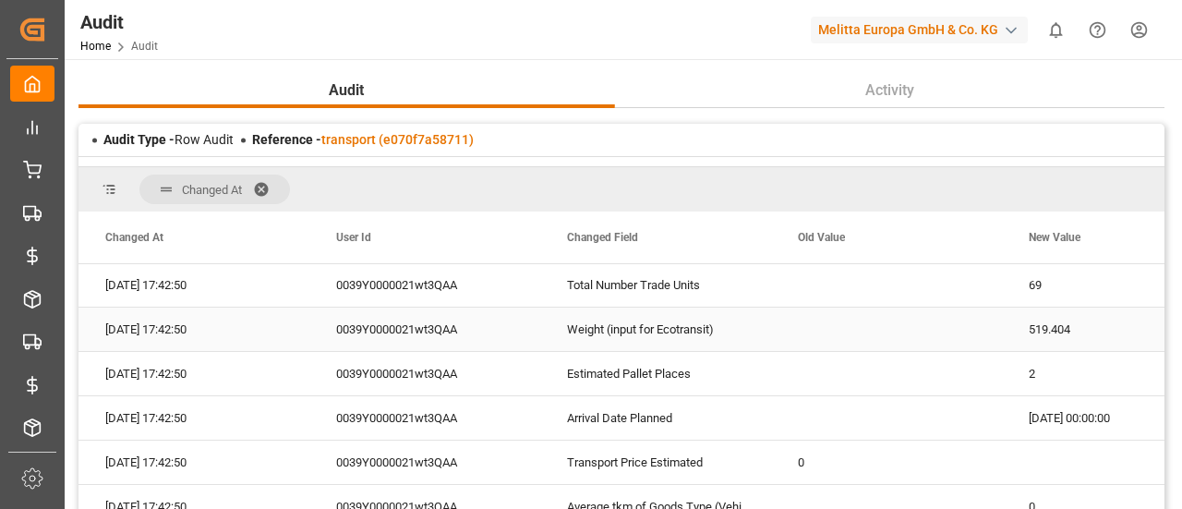
scroll to position [2219, 0]
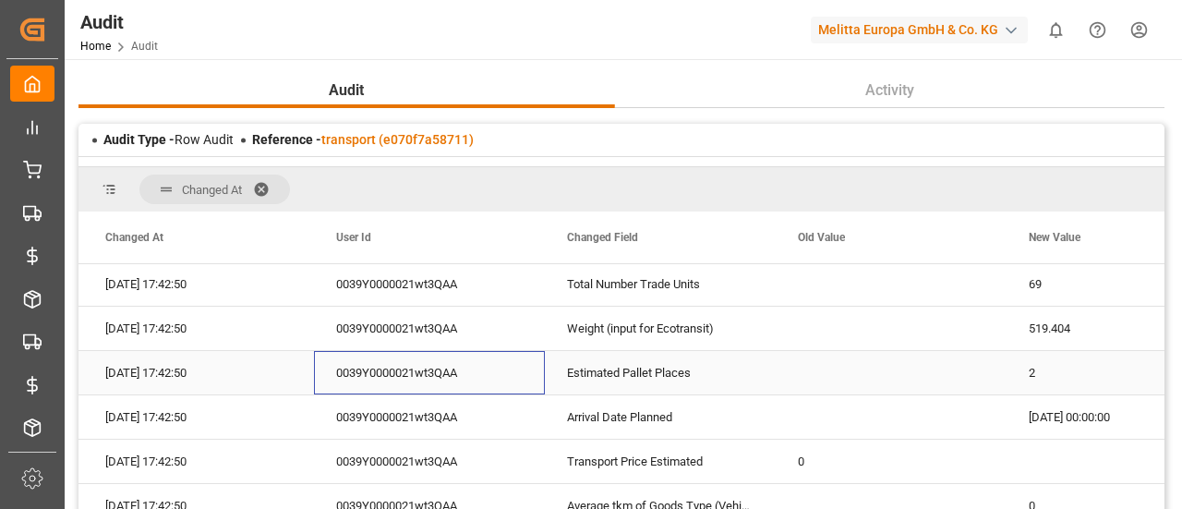
click at [427, 392] on div "0039Y0000021wt3QAA" at bounding box center [429, 372] width 231 height 43
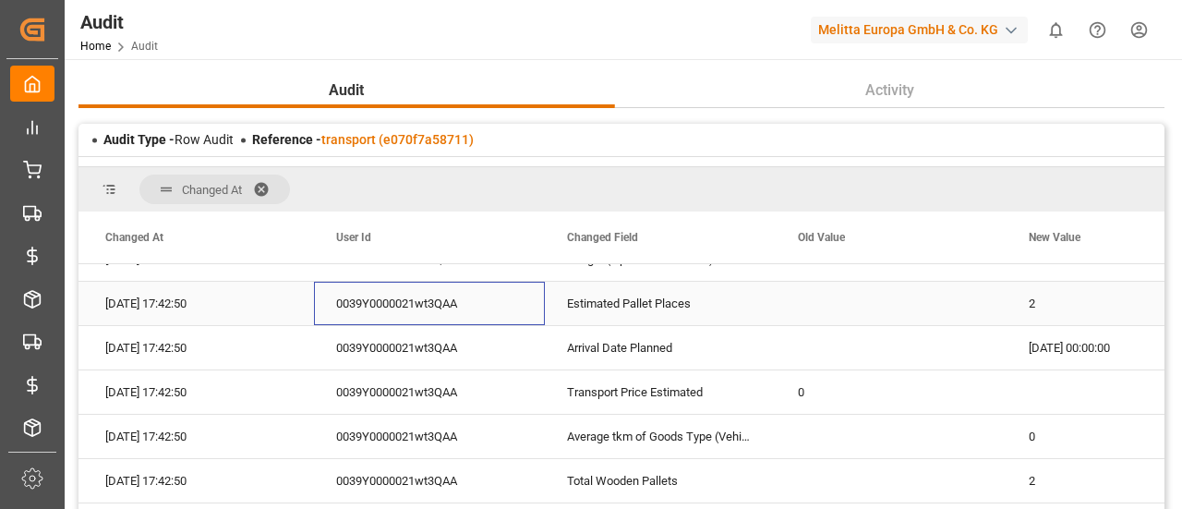
scroll to position [2359, 0]
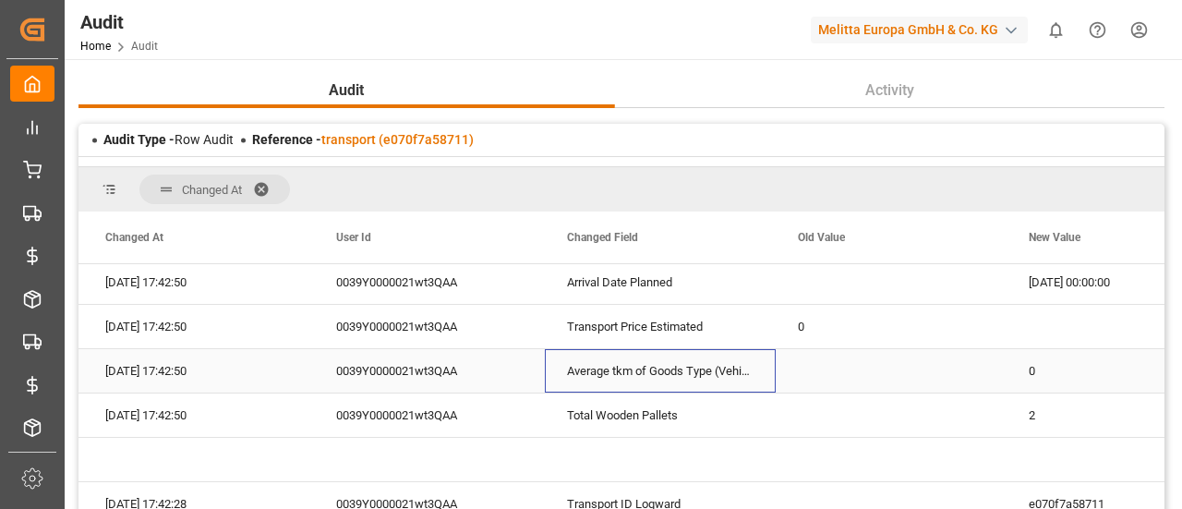
click at [571, 364] on div "Average tkm of Goods Type (Vehicle Weight)" at bounding box center [660, 370] width 231 height 43
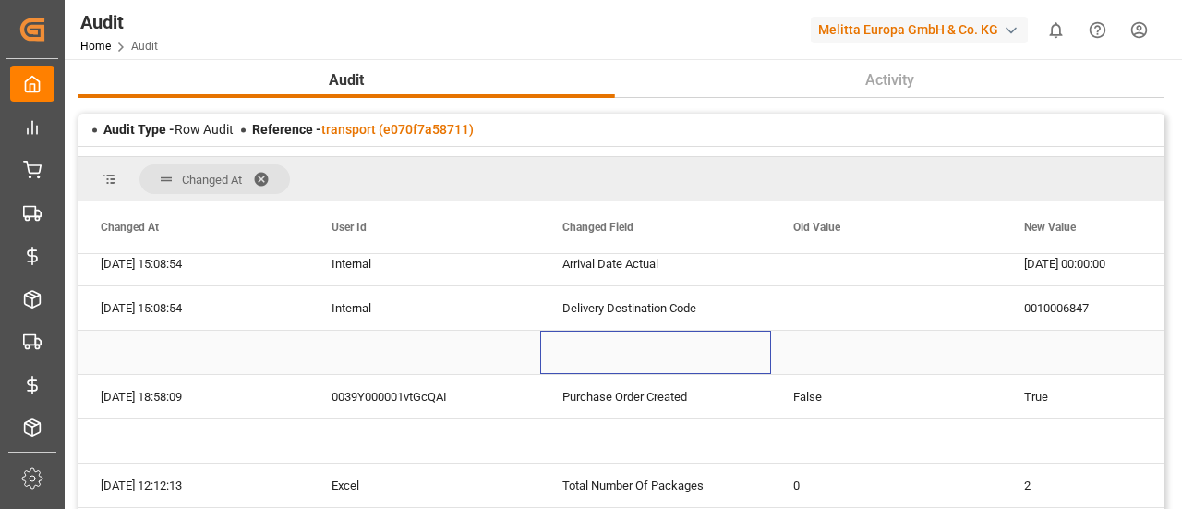
scroll to position [0, 0]
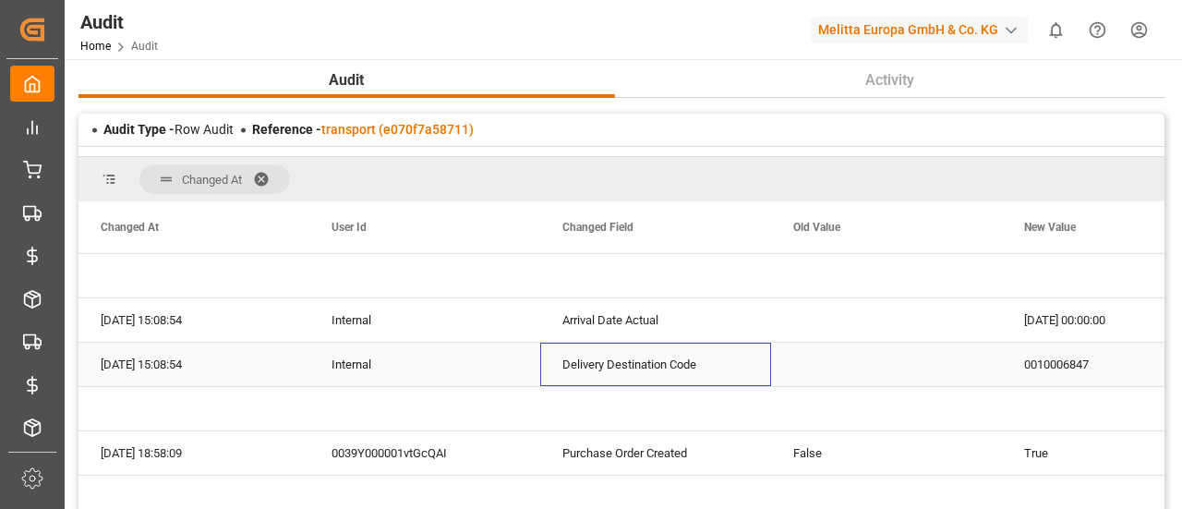
click at [571, 364] on div "Delivery Destination Code" at bounding box center [655, 364] width 231 height 43
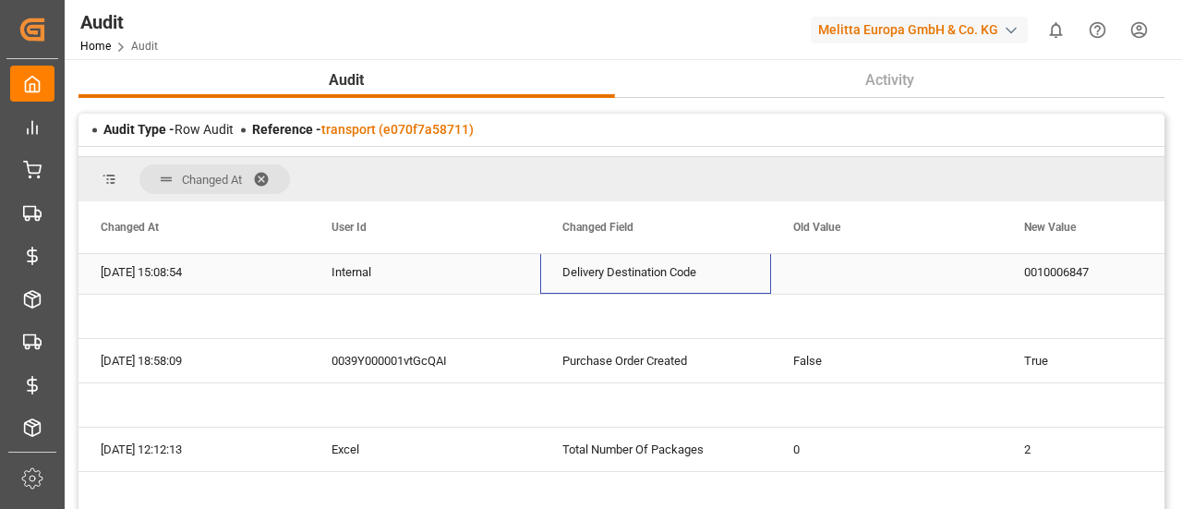
scroll to position [93, 0]
click at [571, 364] on div "Purchase Order Created" at bounding box center [655, 359] width 231 height 43
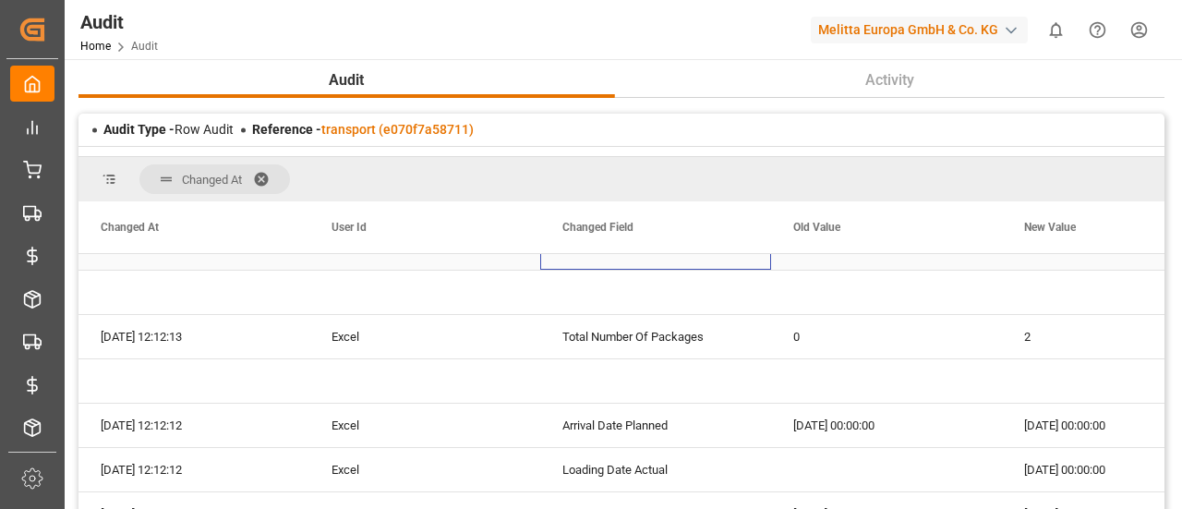
scroll to position [206, 0]
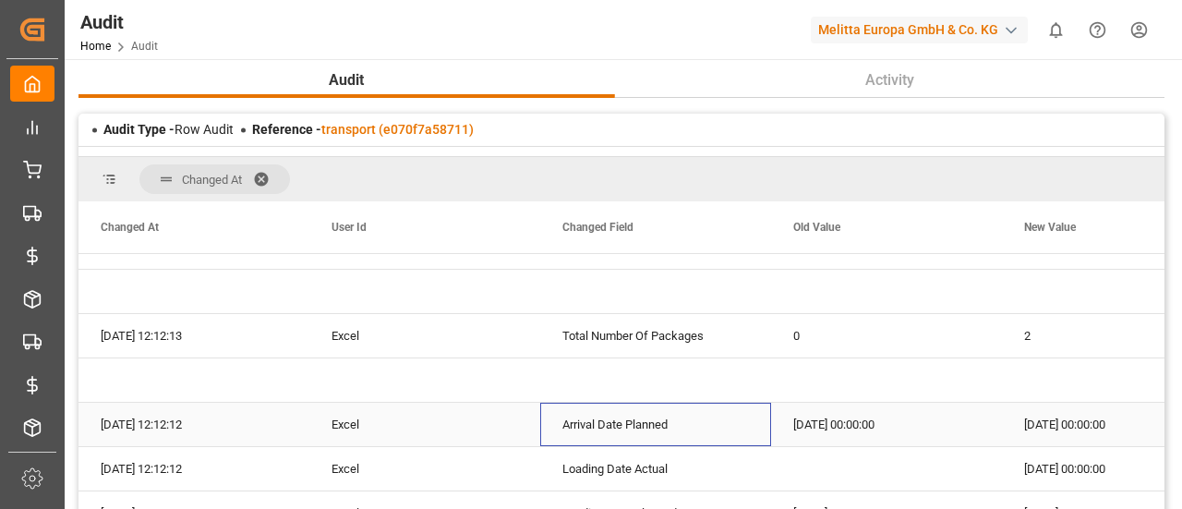
click at [589, 422] on div "Arrival Date Planned" at bounding box center [655, 424] width 231 height 43
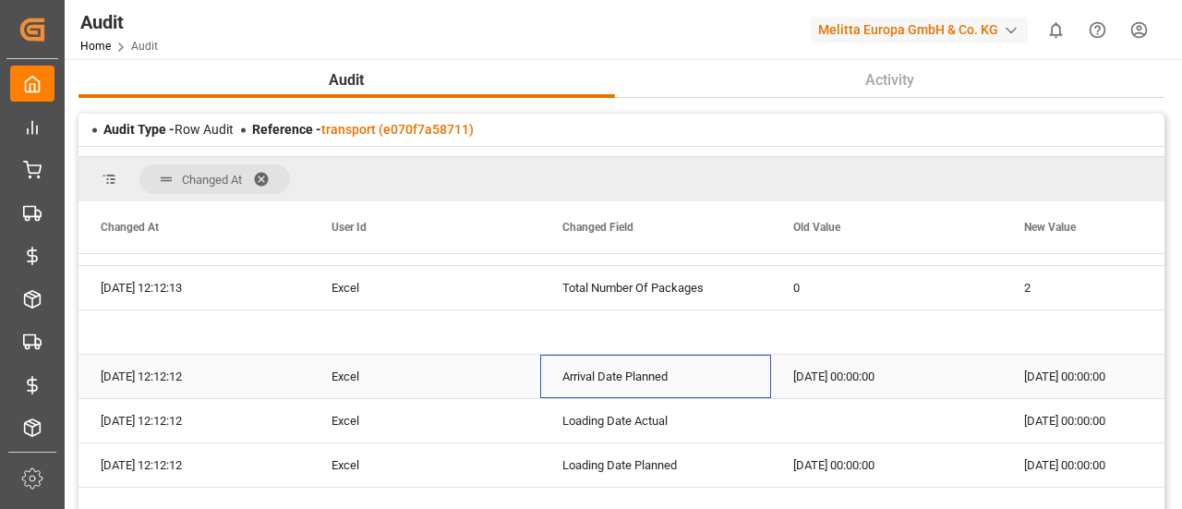
scroll to position [255, 0]
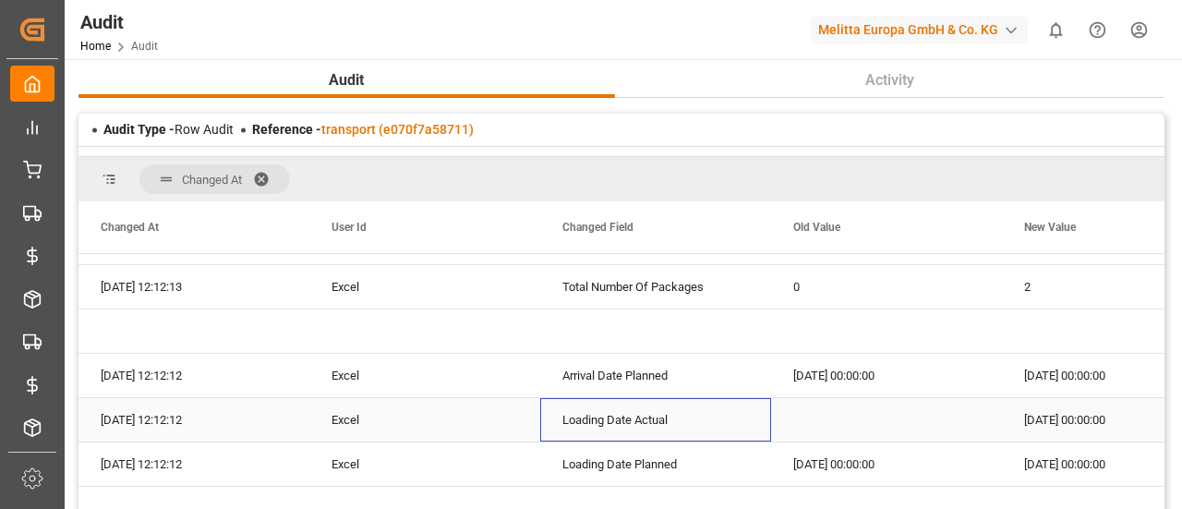
click at [589, 422] on div "Loading Date Actual" at bounding box center [655, 419] width 231 height 43
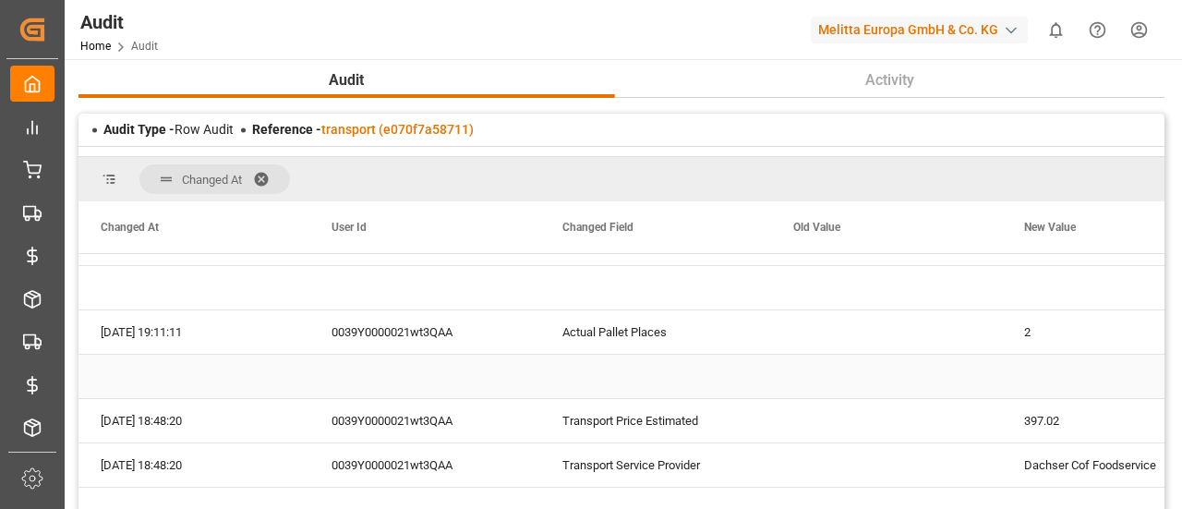
scroll to position [477, 0]
click at [589, 422] on div "Transport Price Estimated" at bounding box center [655, 419] width 231 height 43
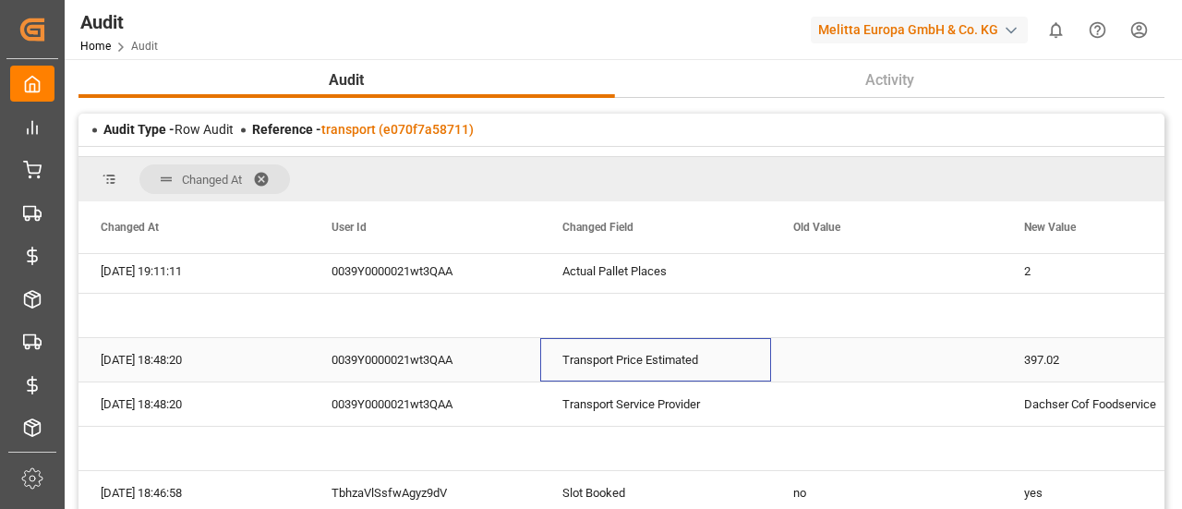
scroll to position [539, 0]
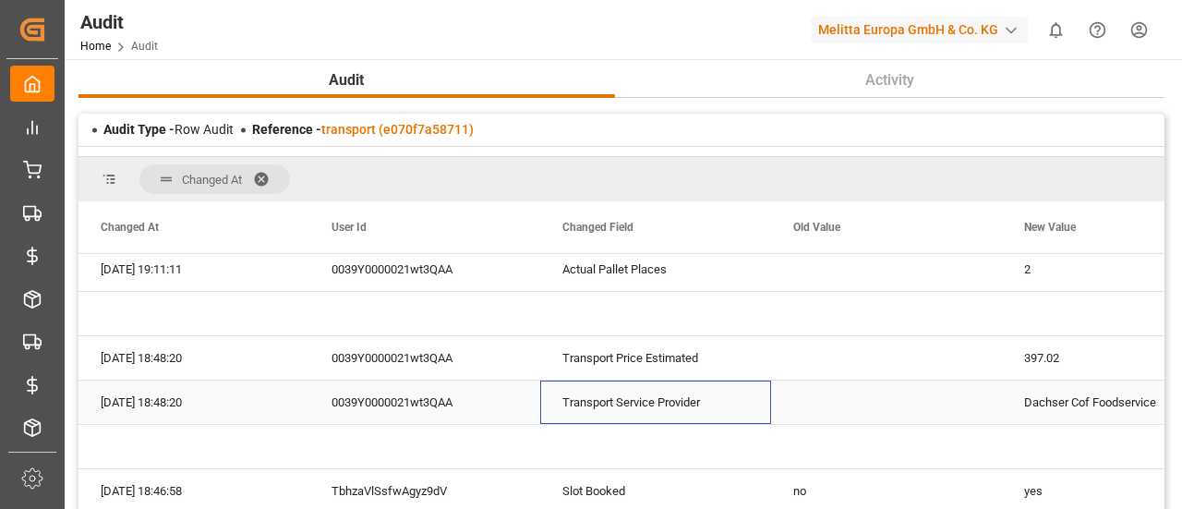
click at [589, 422] on div "Transport Service Provider" at bounding box center [655, 402] width 231 height 43
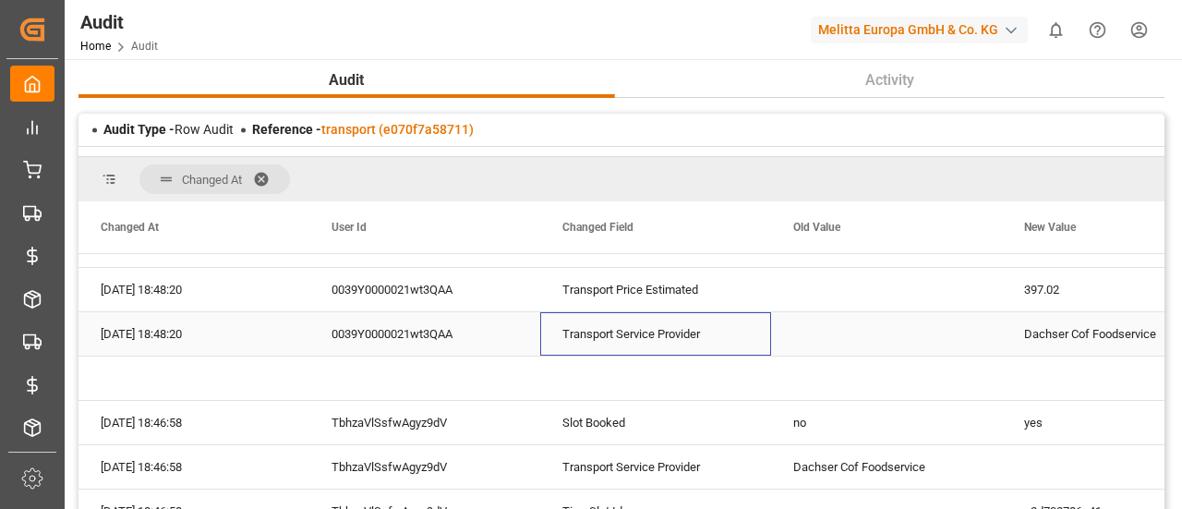
scroll to position [609, 0]
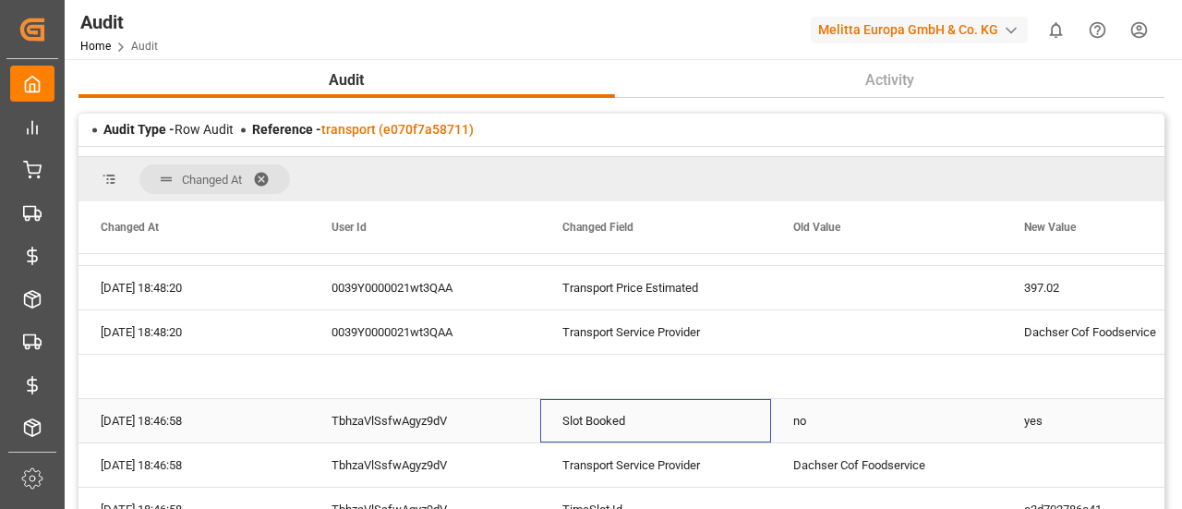
click at [589, 422] on div "Slot Booked" at bounding box center [655, 420] width 231 height 43
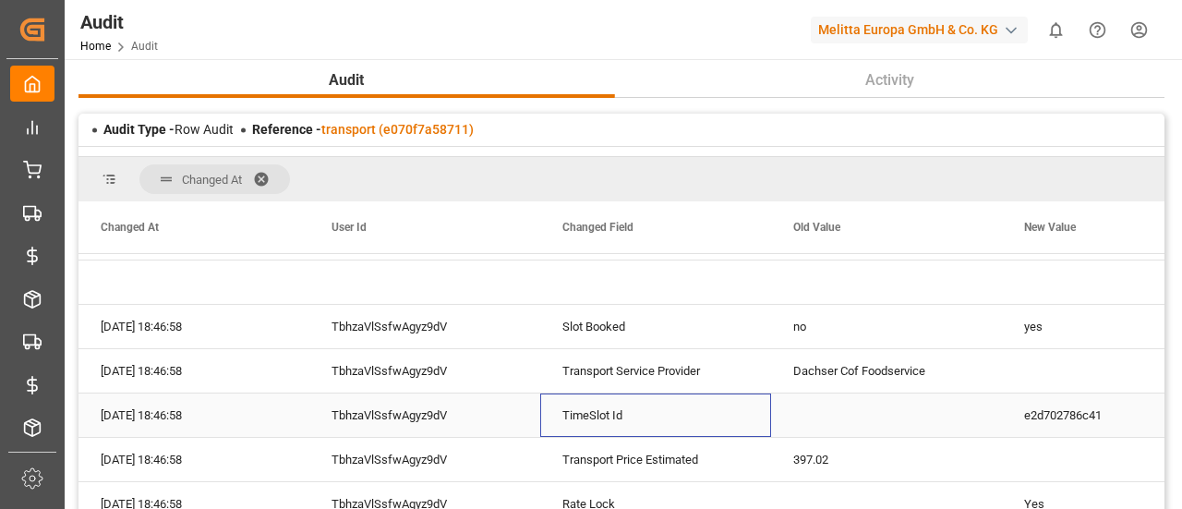
click at [589, 422] on div "TimeSlot Id" at bounding box center [655, 415] width 231 height 43
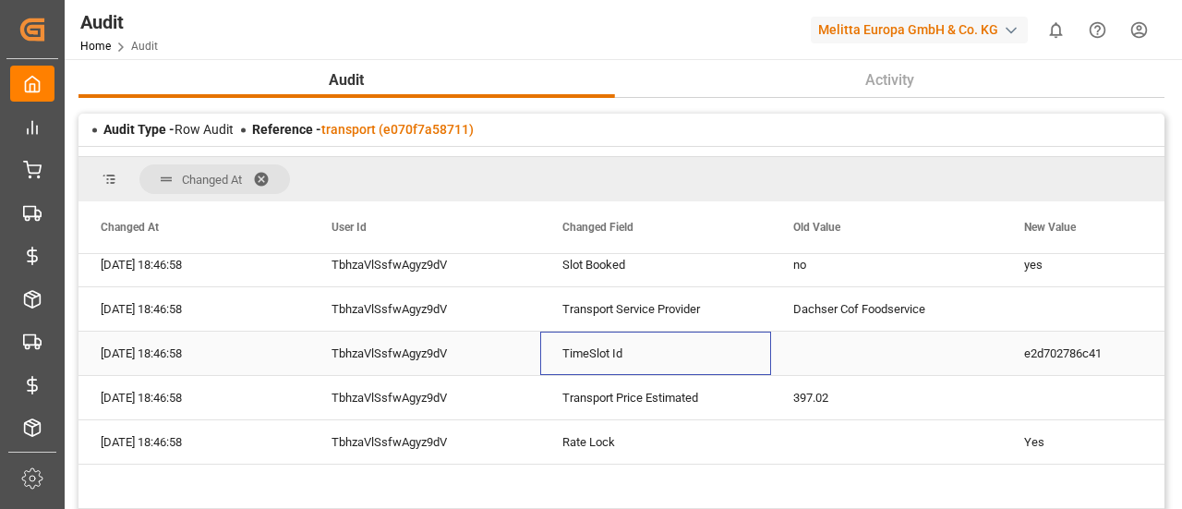
scroll to position [782, 0]
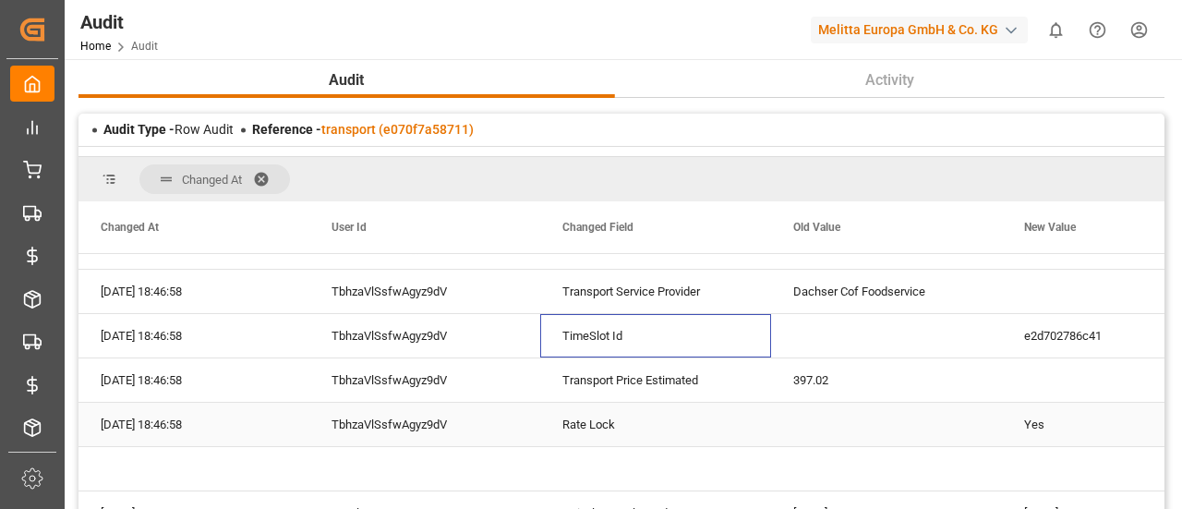
click at [589, 422] on div "Rate Lock" at bounding box center [655, 424] width 231 height 43
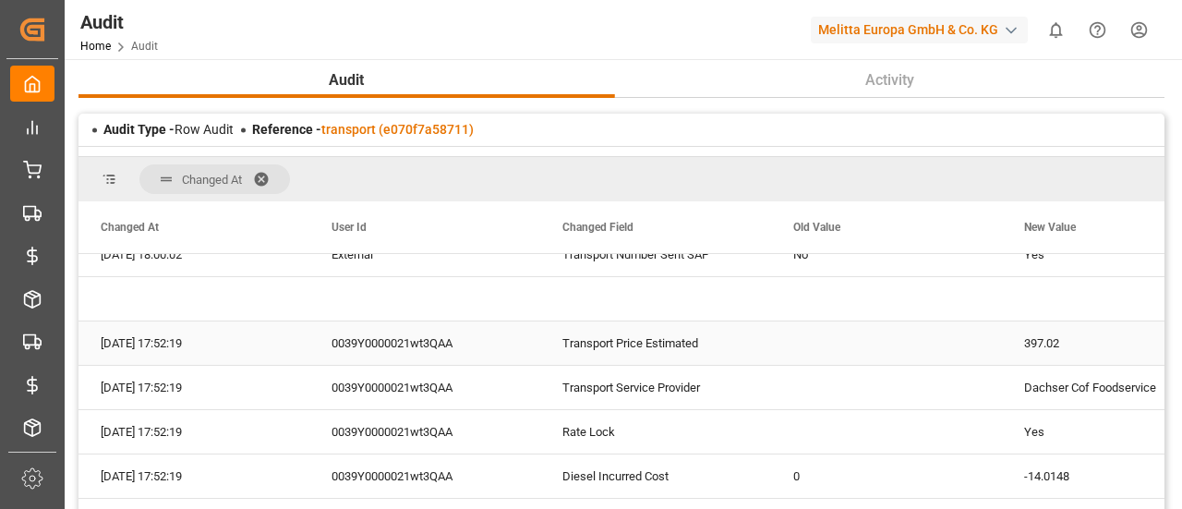
scroll to position [1131, 0]
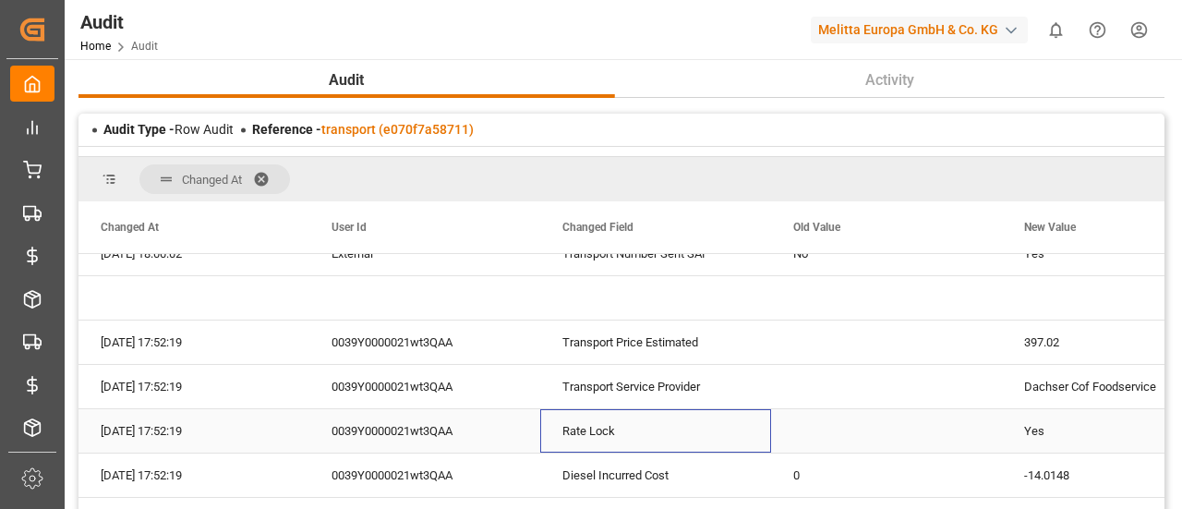
click at [589, 422] on div "Rate Lock" at bounding box center [655, 430] width 231 height 43
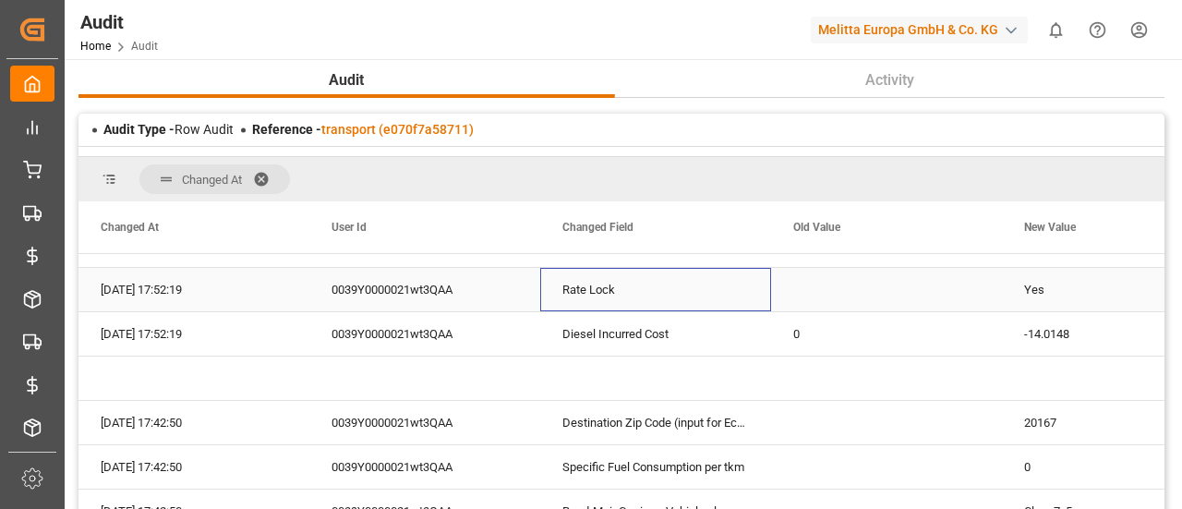
scroll to position [1274, 0]
click at [589, 422] on div "Destination Zip Code (input for Ecotransit)" at bounding box center [655, 420] width 231 height 43
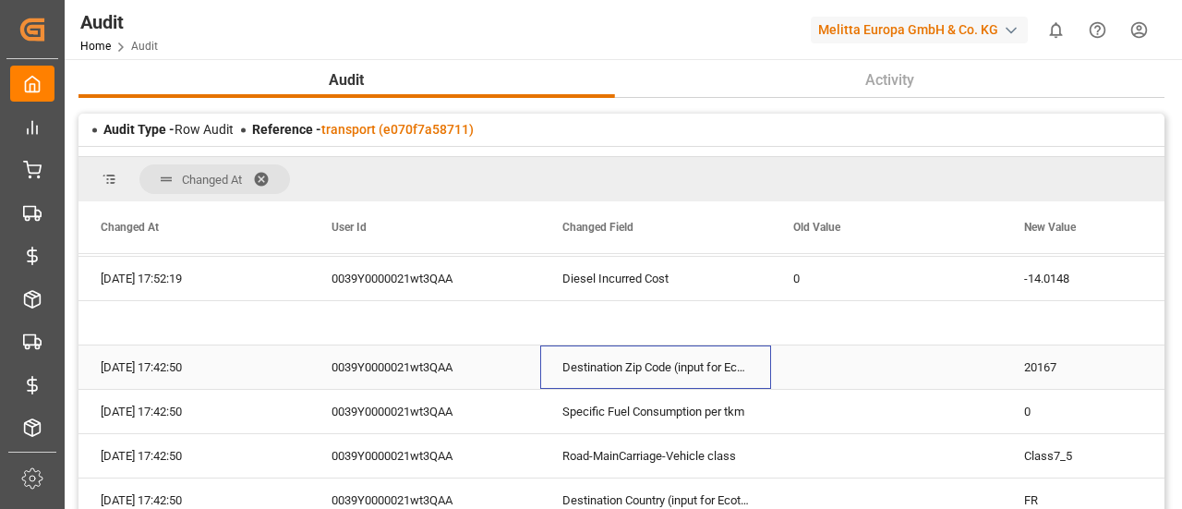
scroll to position [1328, 0]
click at [589, 422] on div "Specific Fuel Consumption per tkm" at bounding box center [655, 410] width 231 height 43
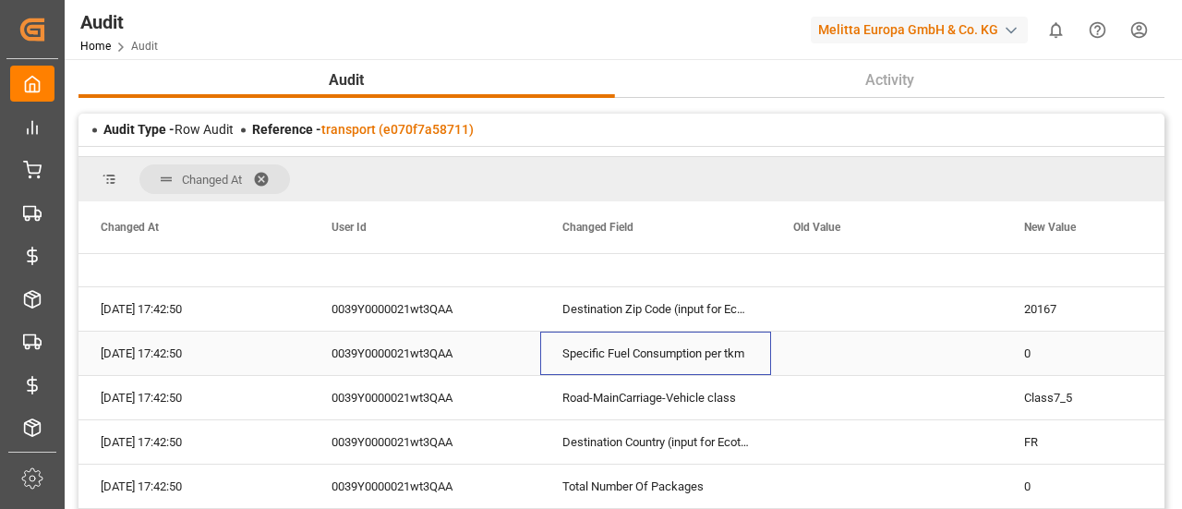
scroll to position [1389, 0]
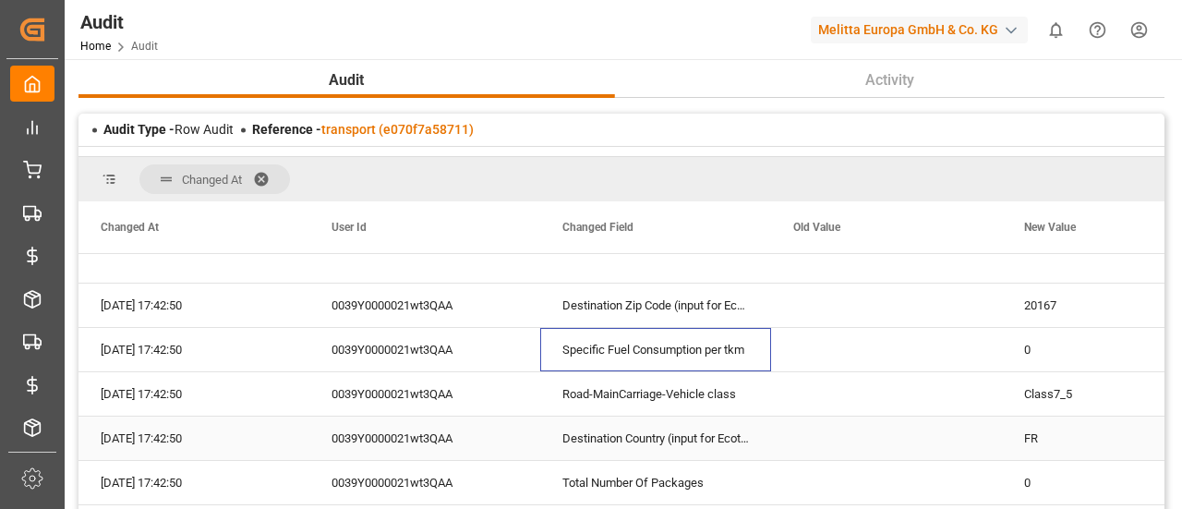
click at [589, 422] on div "Destination Country (input for Ecotransit)" at bounding box center [655, 438] width 231 height 43
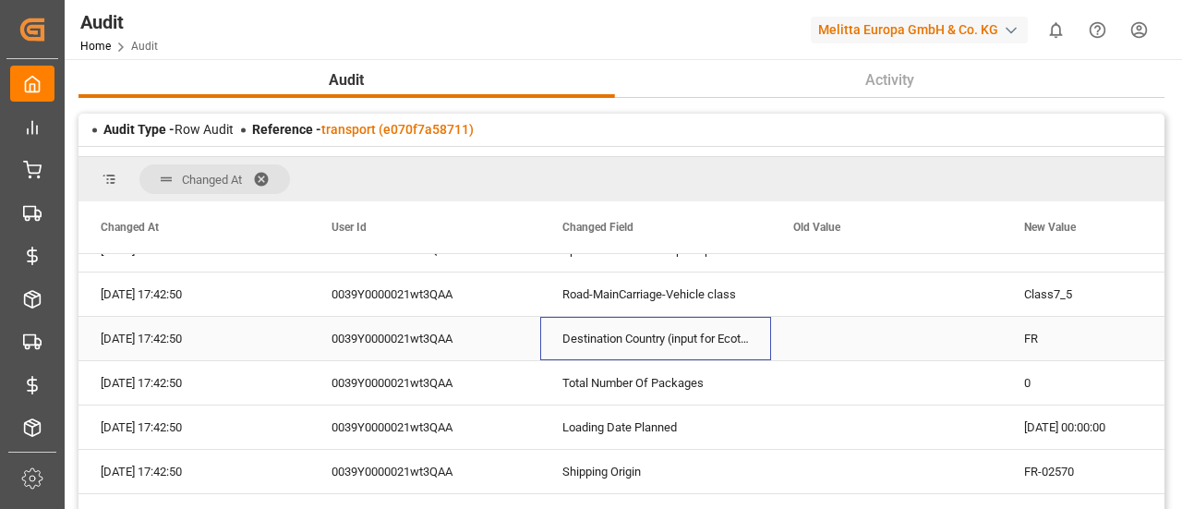
scroll to position [1490, 0]
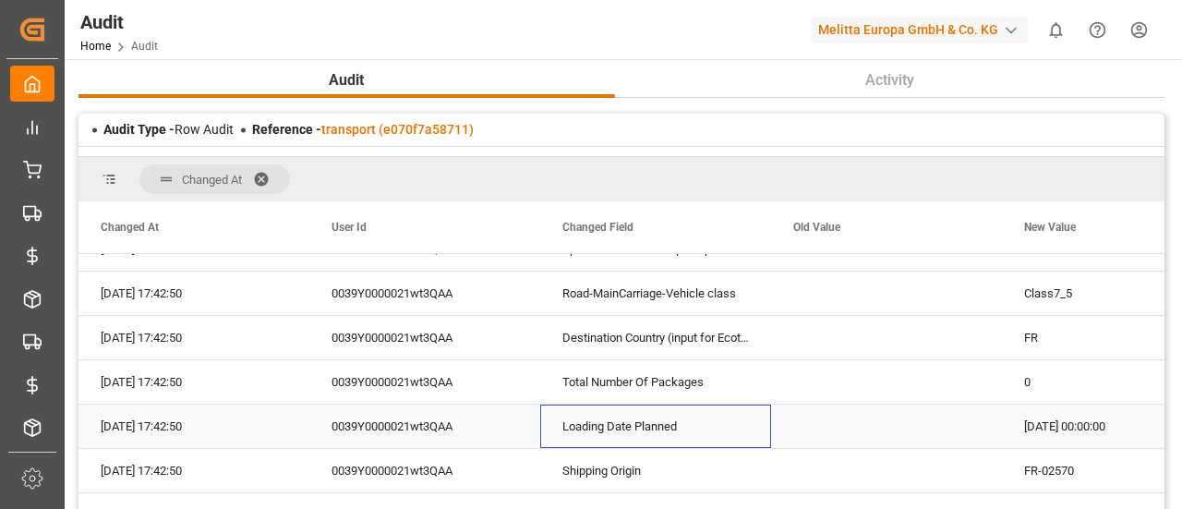
click at [589, 422] on div "Loading Date Planned" at bounding box center [655, 426] width 231 height 43
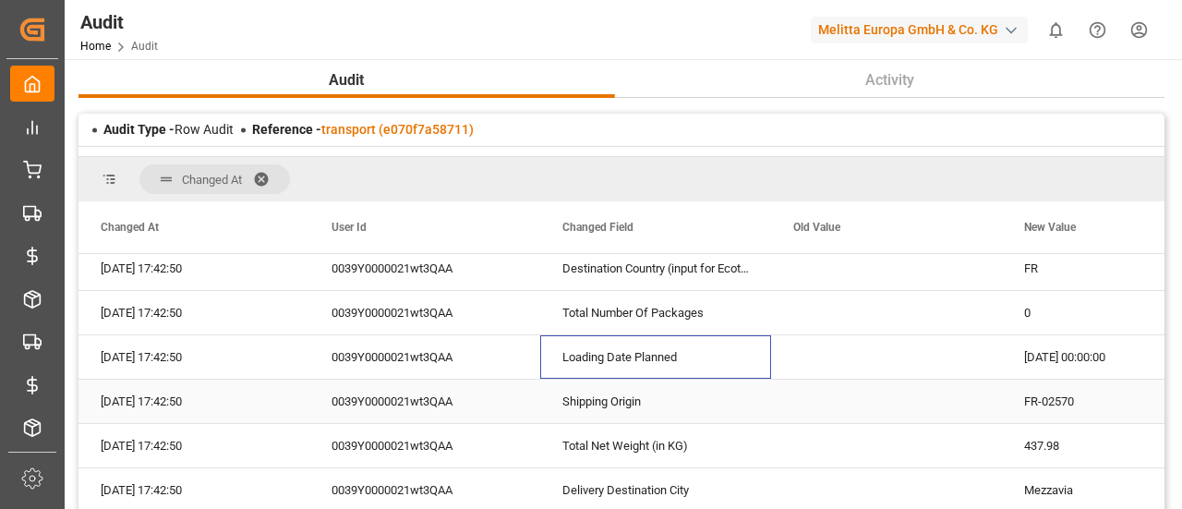
scroll to position [1560, 0]
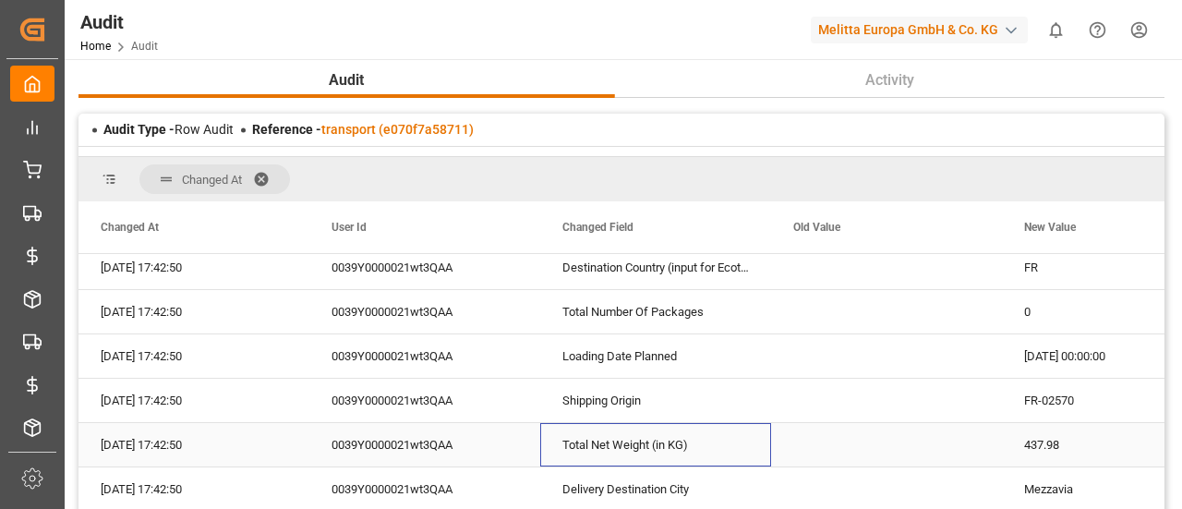
click at [589, 423] on div "Total Net Weight (in KG)" at bounding box center [655, 444] width 231 height 43
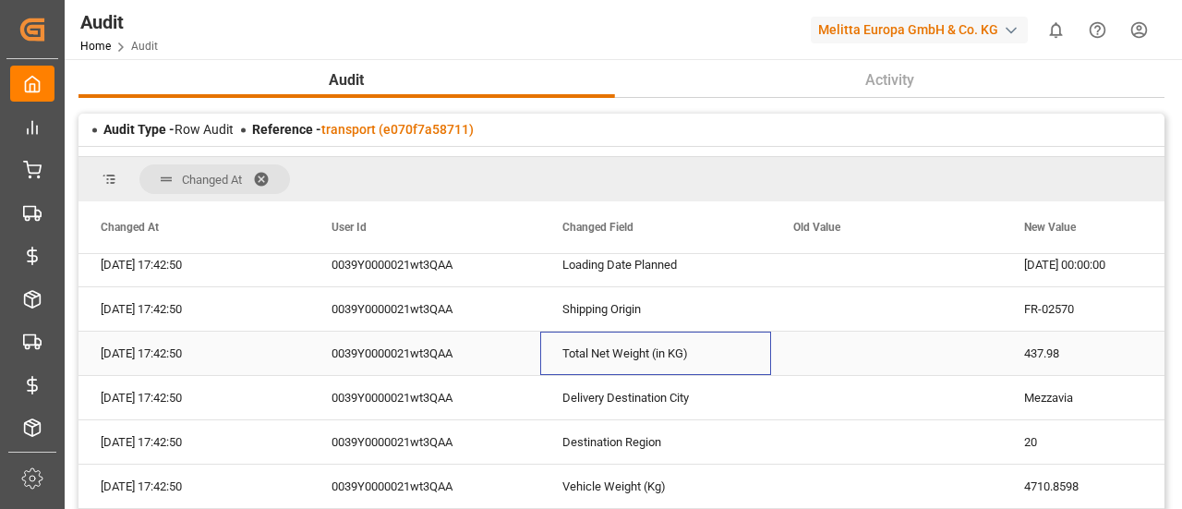
scroll to position [1653, 0]
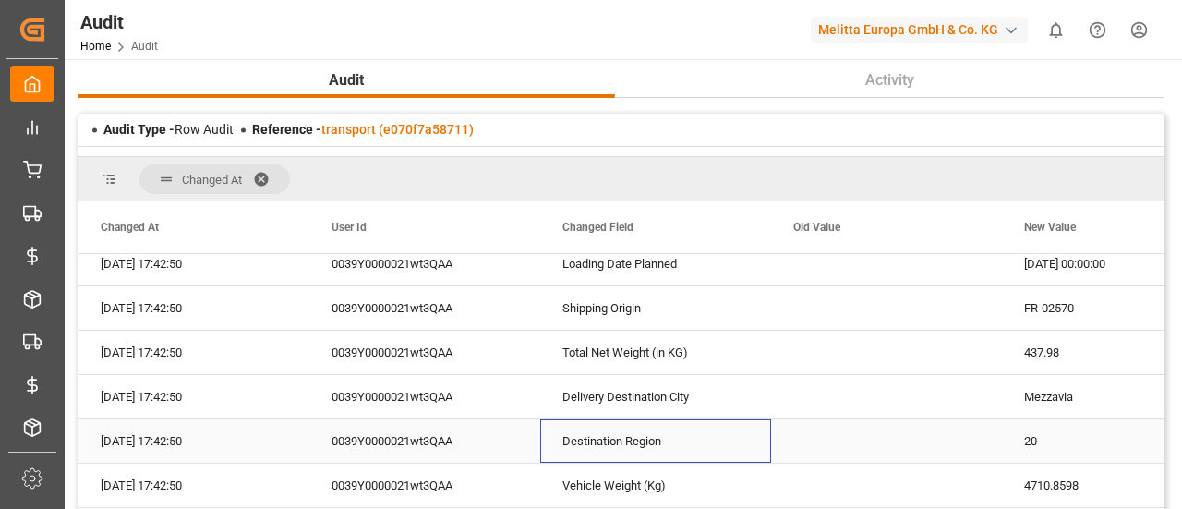
click at [589, 422] on div "Destination Region" at bounding box center [655, 440] width 231 height 43
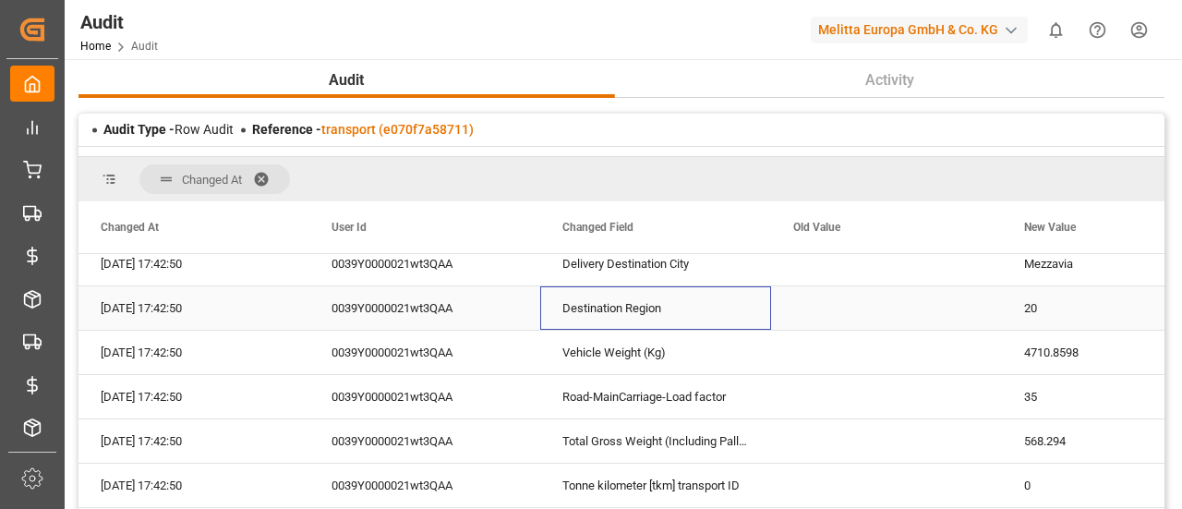
scroll to position [1788, 0]
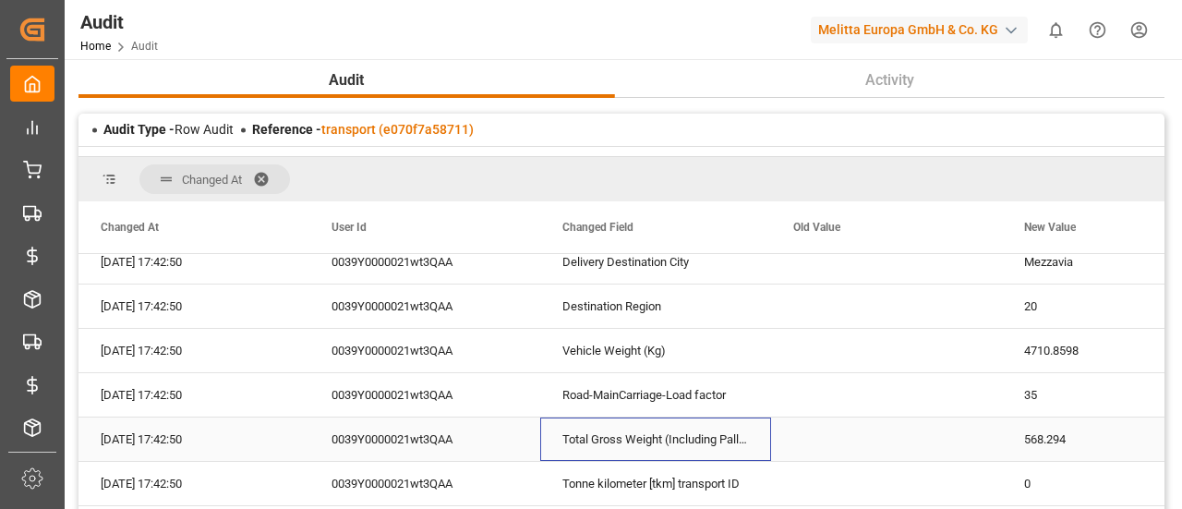
click at [589, 422] on div "Total Gross Weight (Including Pallets' Weight)" at bounding box center [655, 439] width 231 height 43
click at [615, 394] on div "Road-MainCarriage-Load factor" at bounding box center [655, 394] width 231 height 43
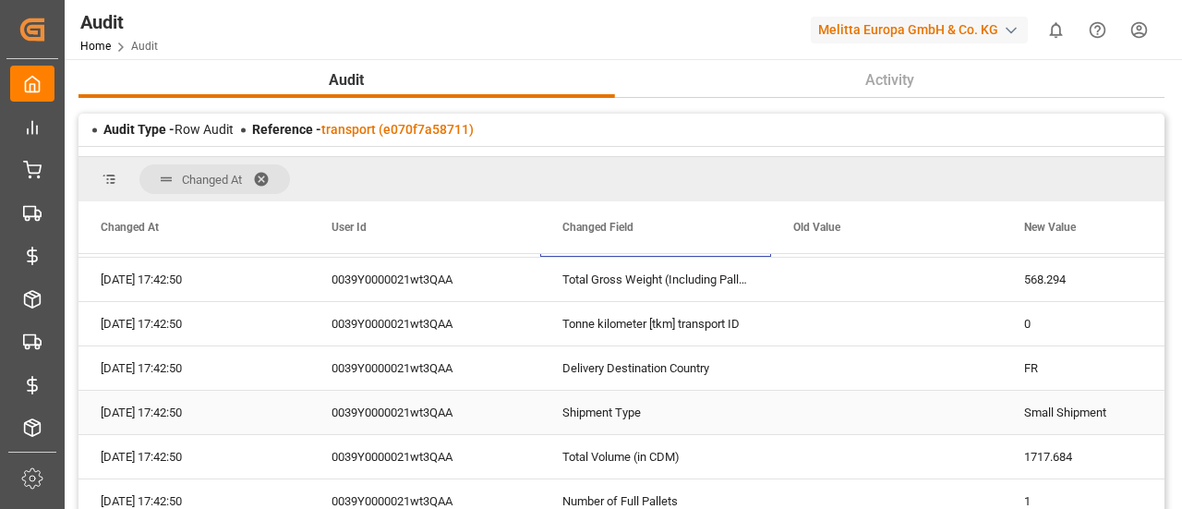
scroll to position [1948, 0]
click at [624, 400] on div "Shipment Type" at bounding box center [655, 411] width 231 height 43
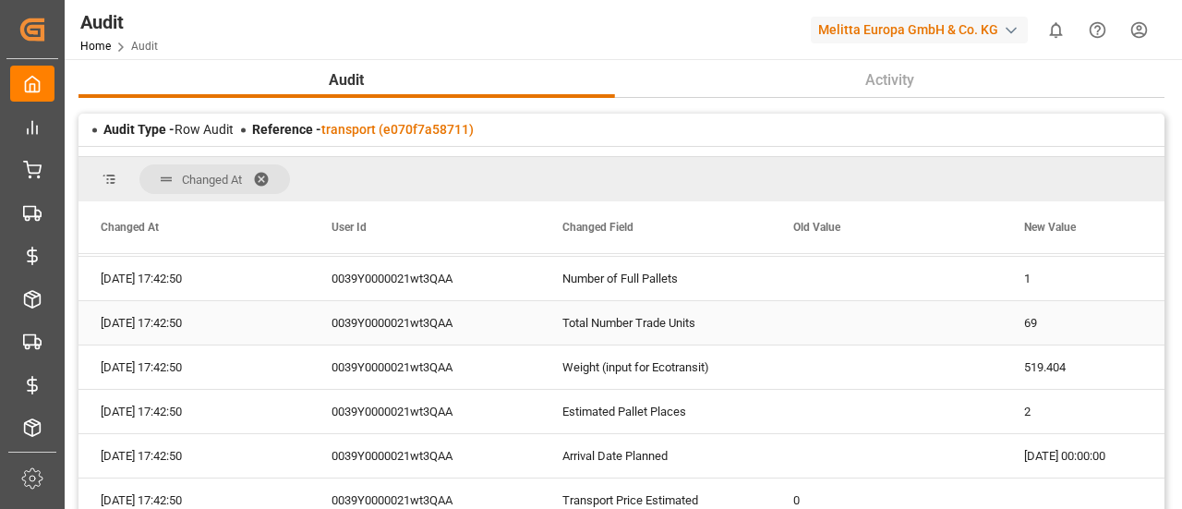
scroll to position [2171, 0]
click at [624, 400] on div "Estimated Pallet Places" at bounding box center [655, 410] width 231 height 43
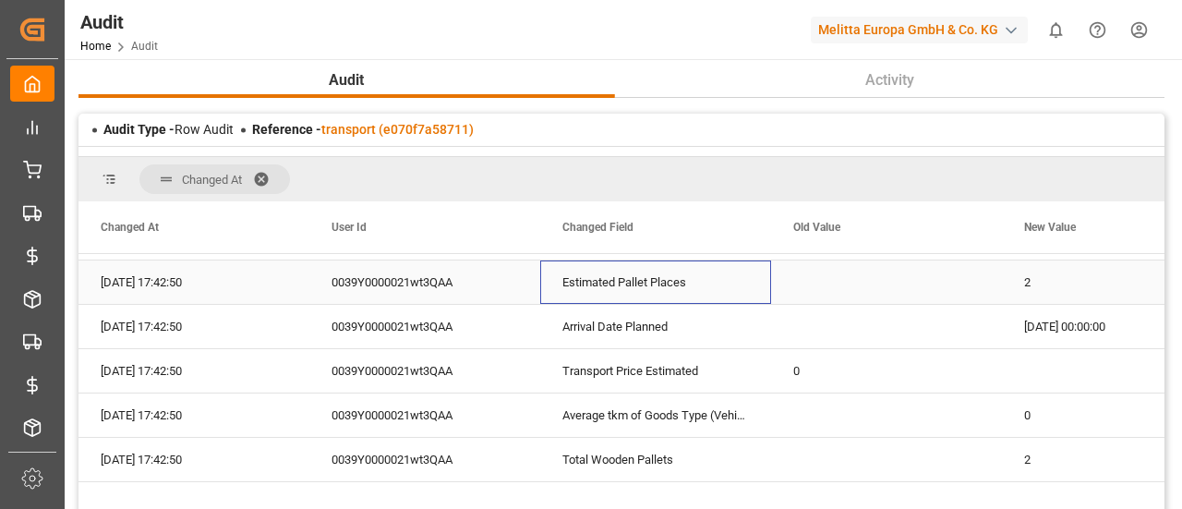
scroll to position [2300, 0]
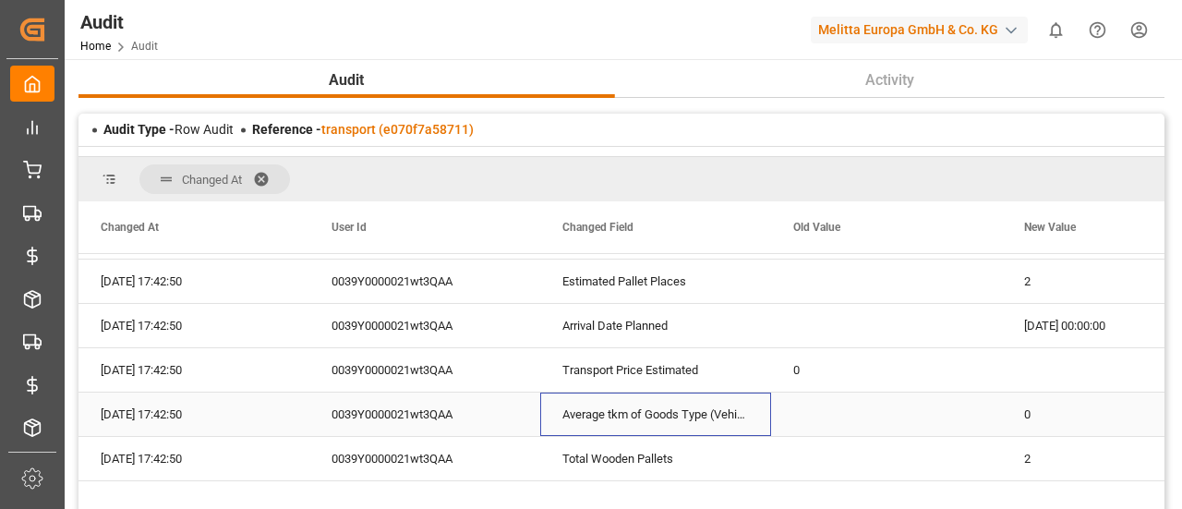
click at [624, 400] on div "Average tkm of Goods Type (Vehicle Weight)" at bounding box center [655, 414] width 231 height 43
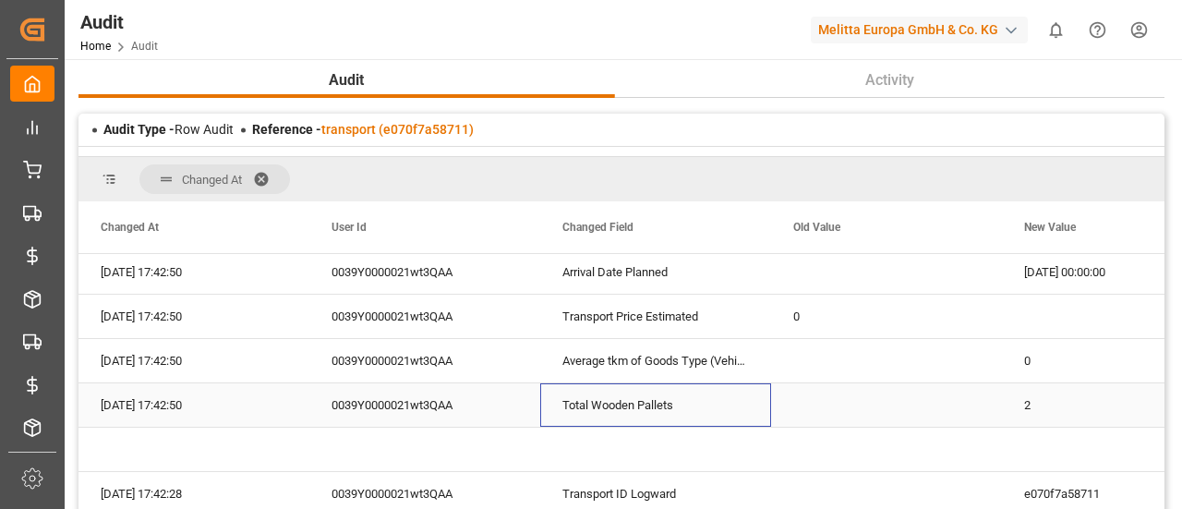
click at [624, 400] on div "Total Wooden Pallets" at bounding box center [655, 404] width 231 height 43
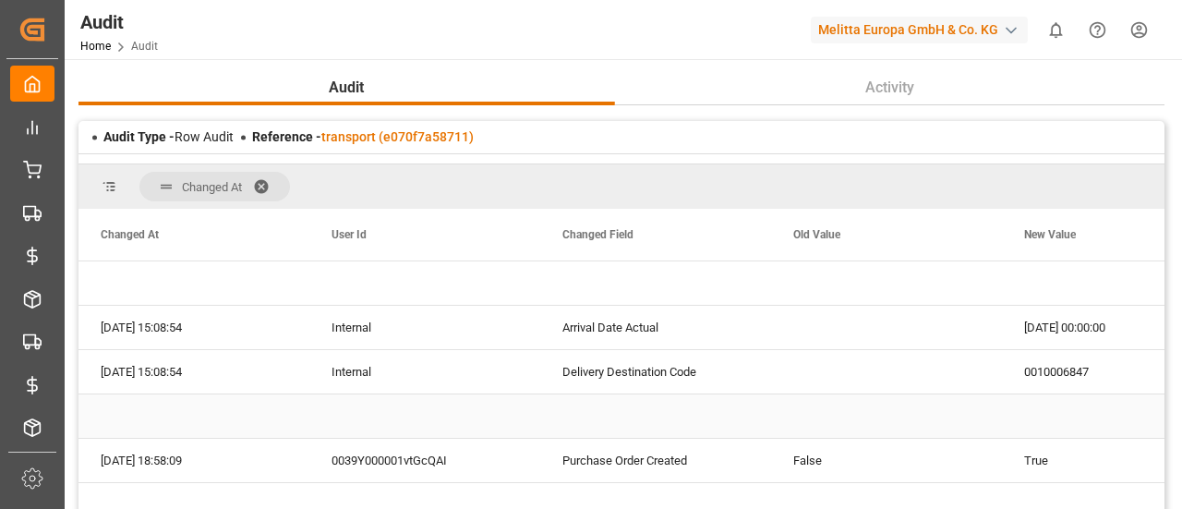
scroll to position [2, 0]
click at [626, 391] on div "Delivery Destination Code" at bounding box center [655, 372] width 231 height 43
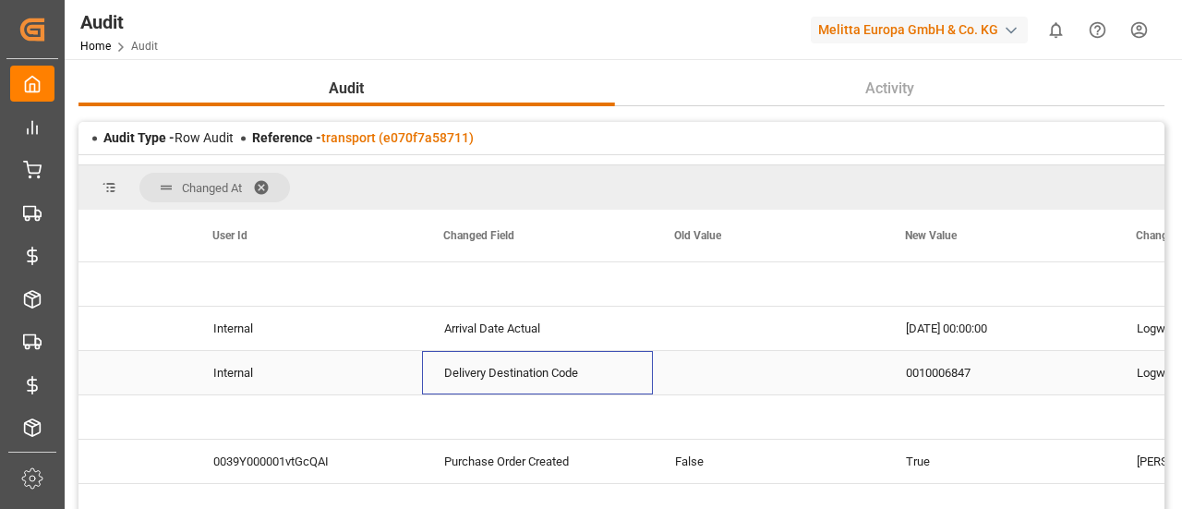
scroll to position [0, 297]
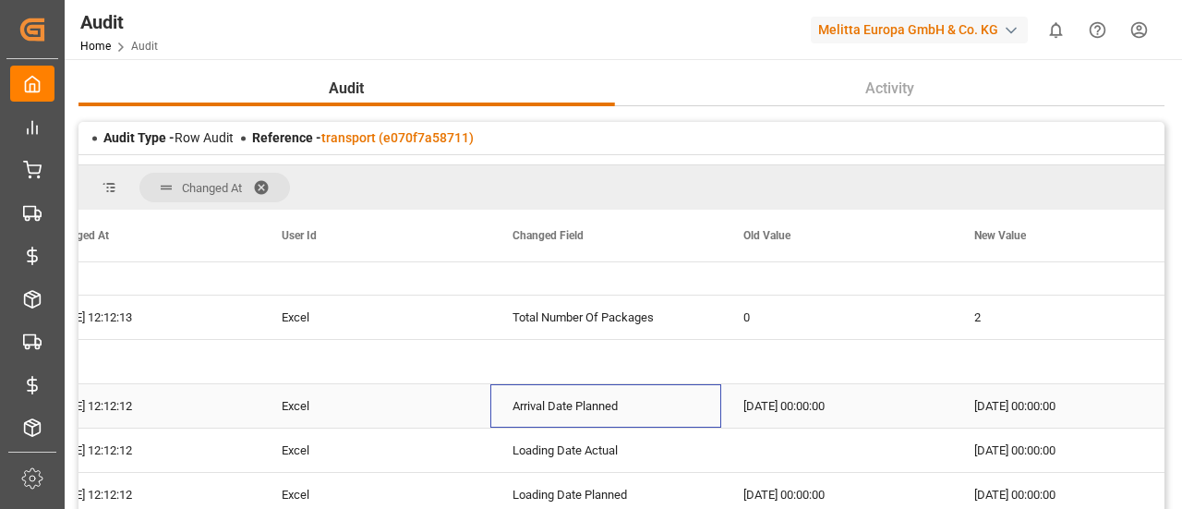
click at [626, 391] on div "Arrival Date Planned" at bounding box center [606, 405] width 231 height 43
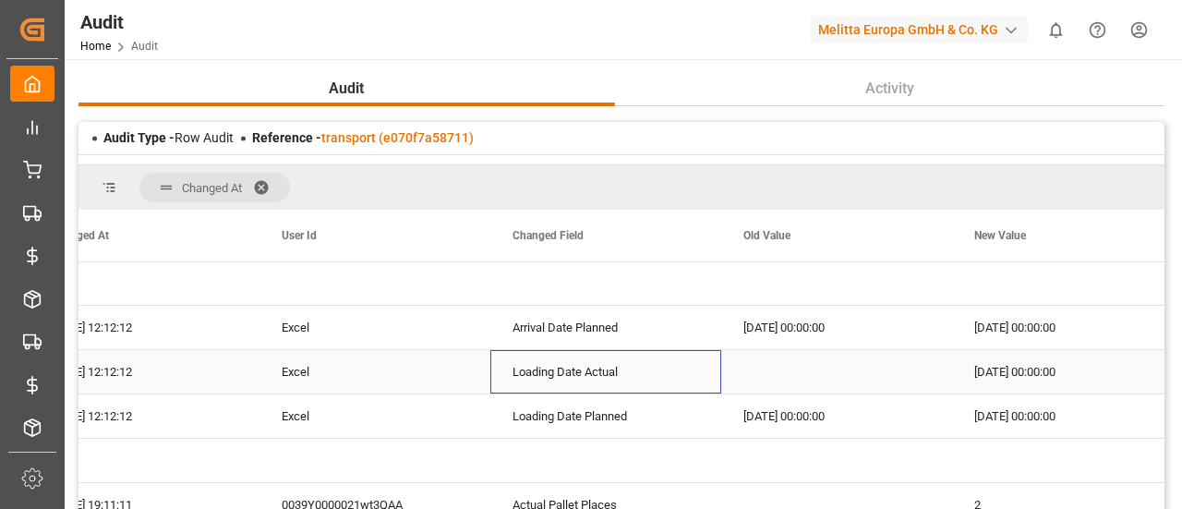
click at [626, 391] on div "Loading Date Actual" at bounding box center [606, 371] width 231 height 43
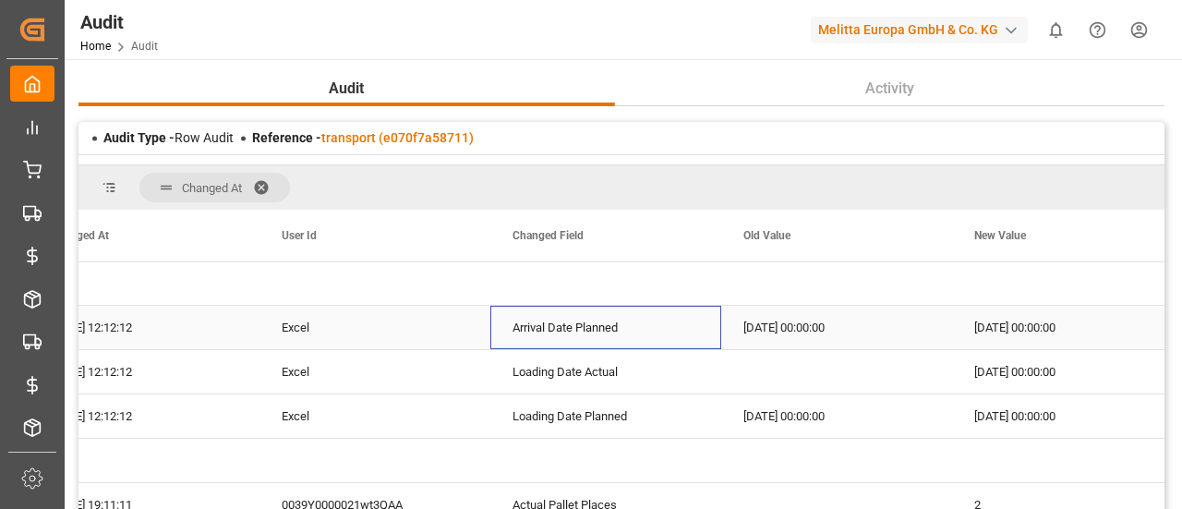
click at [613, 343] on div "Arrival Date Planned" at bounding box center [606, 327] width 231 height 43
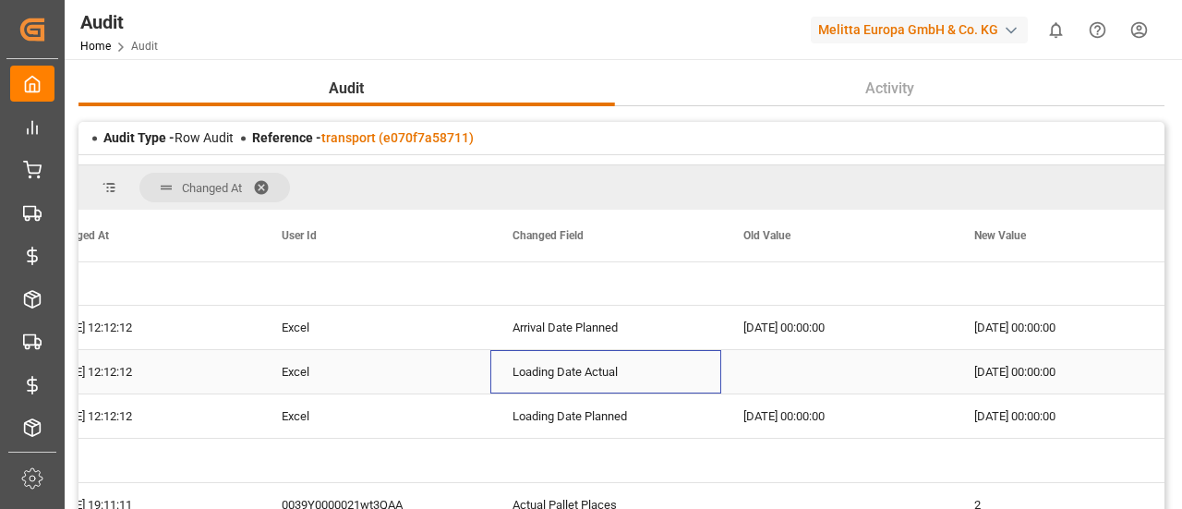
click at [624, 373] on div "Loading Date Actual" at bounding box center [606, 371] width 231 height 43
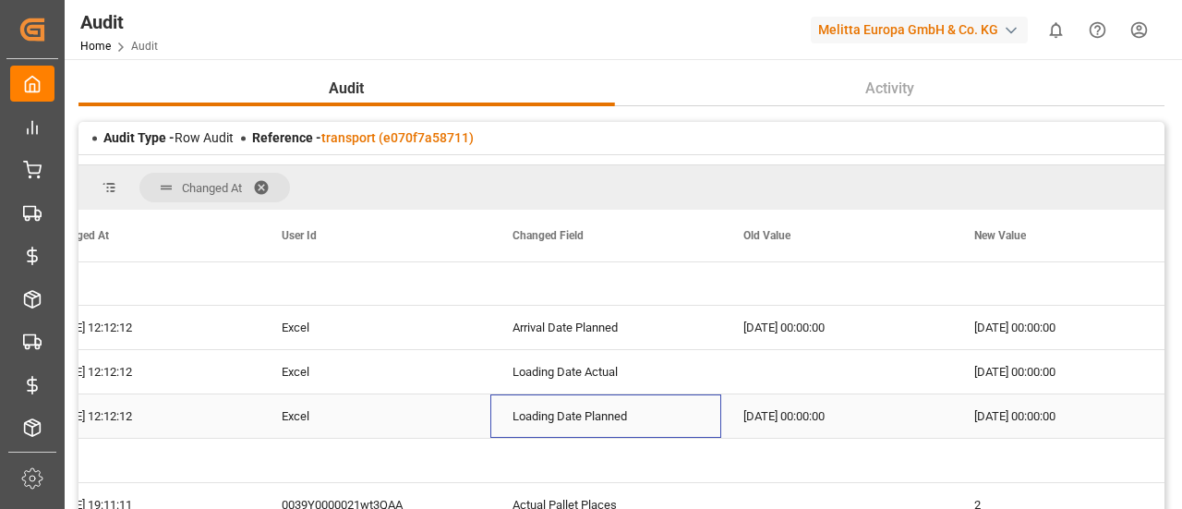
click at [700, 410] on div "Loading Date Planned" at bounding box center [606, 415] width 231 height 43
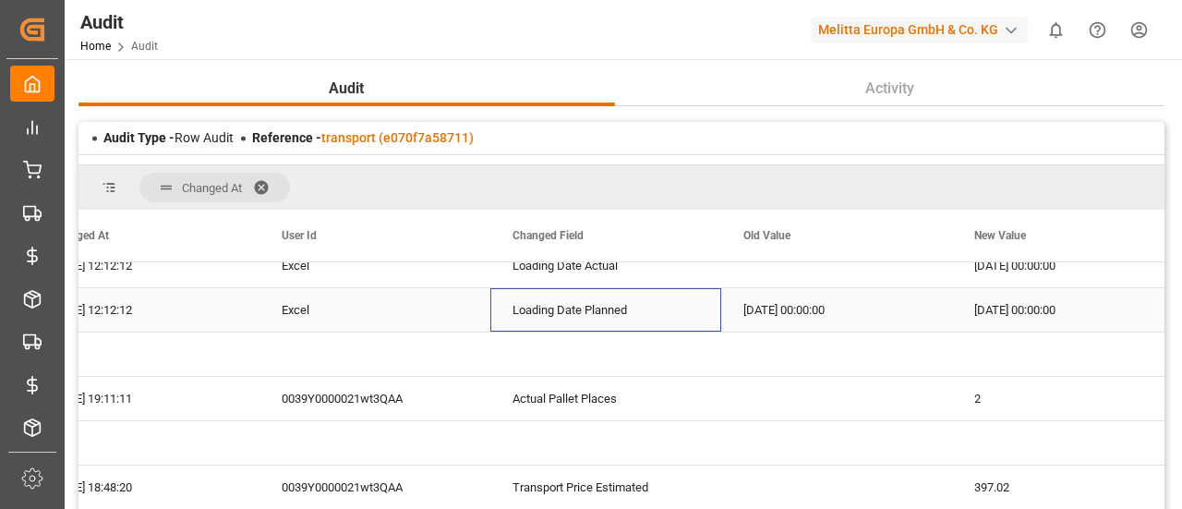
scroll to position [418, 0]
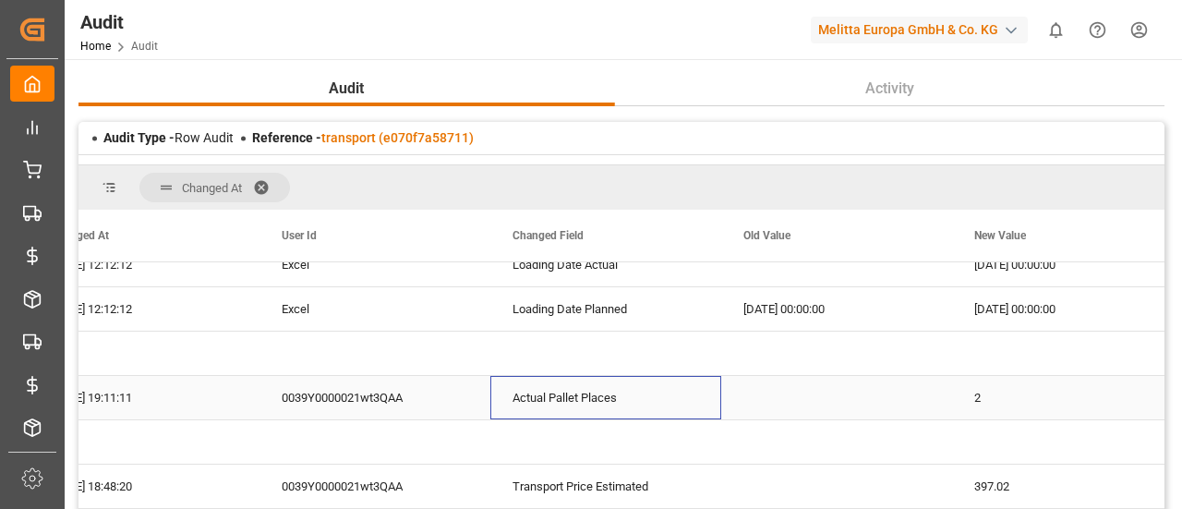
click at [700, 410] on div "Actual Pallet Places" at bounding box center [606, 397] width 231 height 43
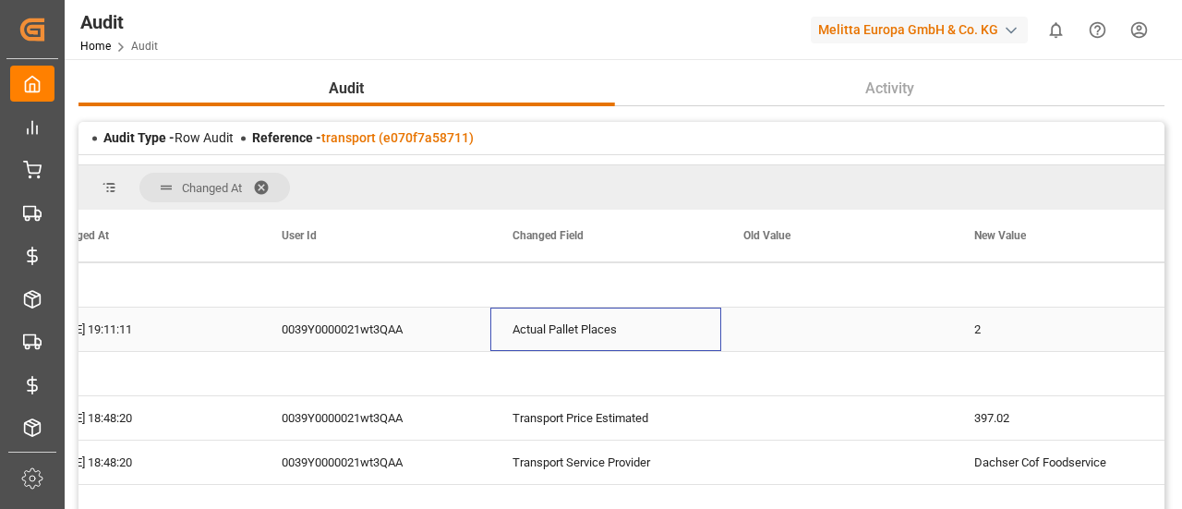
scroll to position [496, 0]
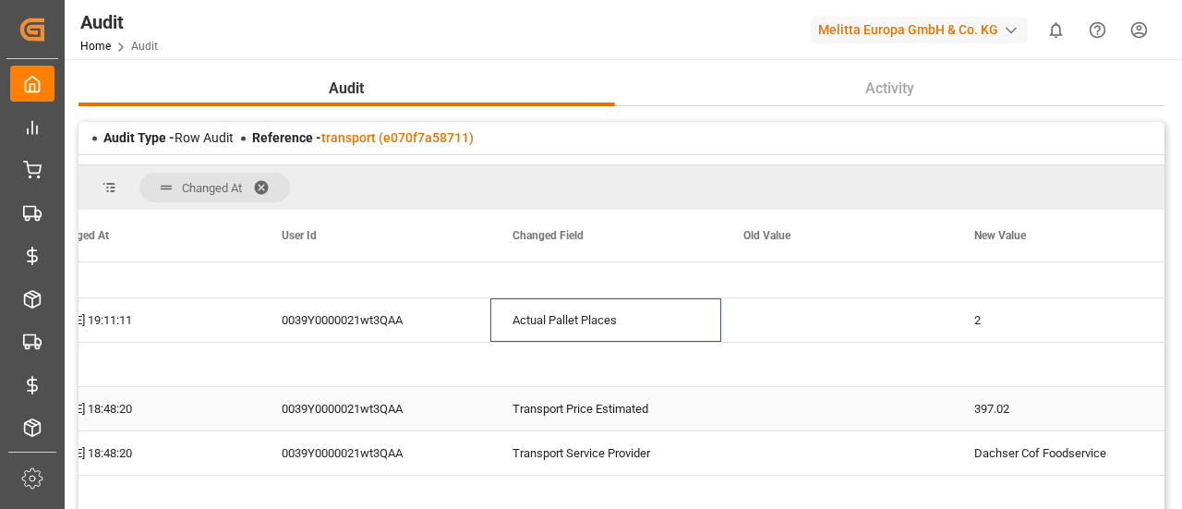
click at [700, 410] on div "Transport Price Estimated" at bounding box center [606, 408] width 231 height 43
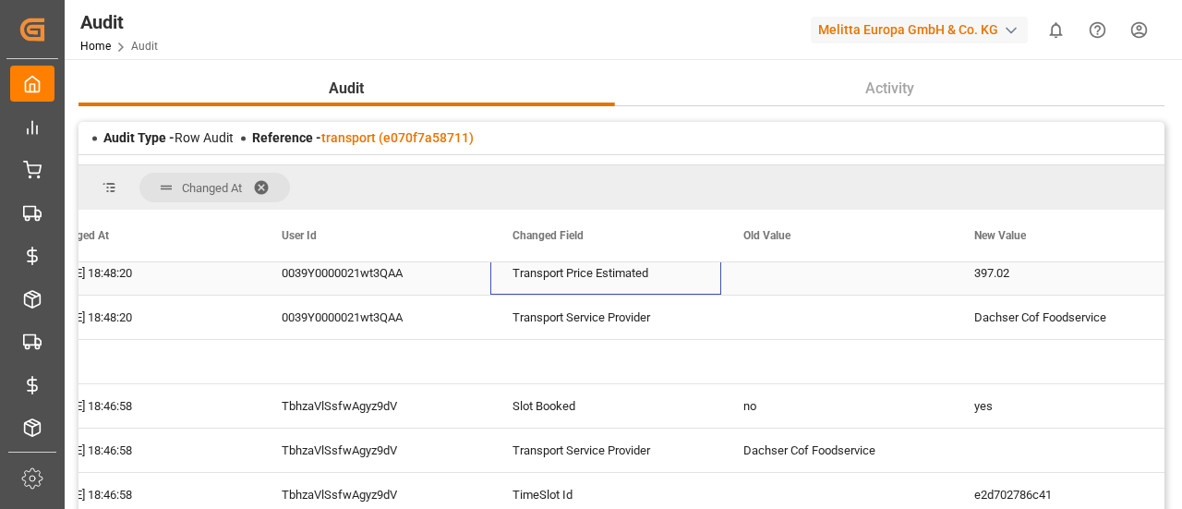
scroll to position [633, 0]
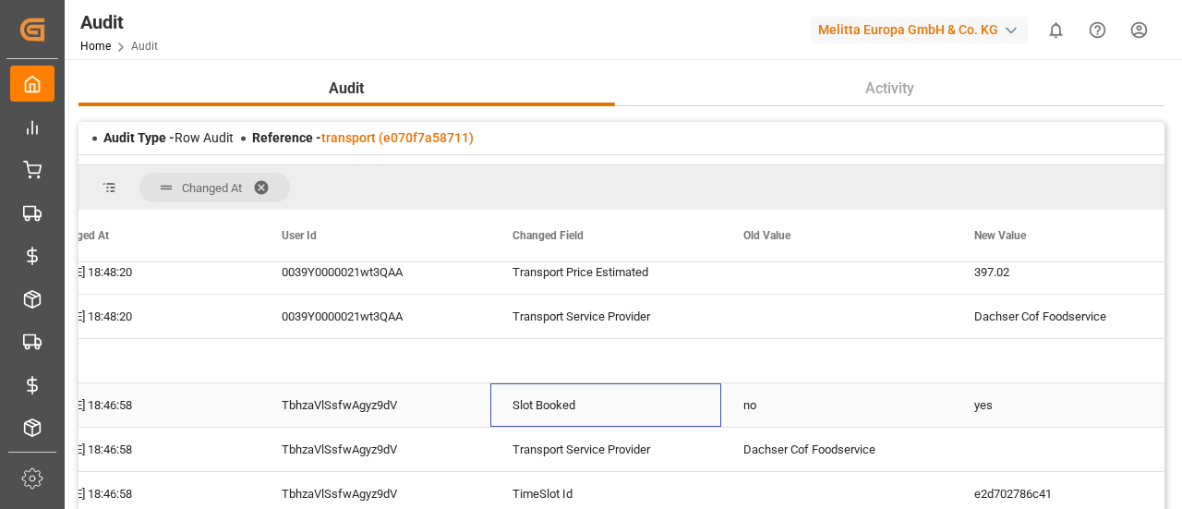
click at [700, 410] on div "Slot Booked" at bounding box center [606, 404] width 231 height 43
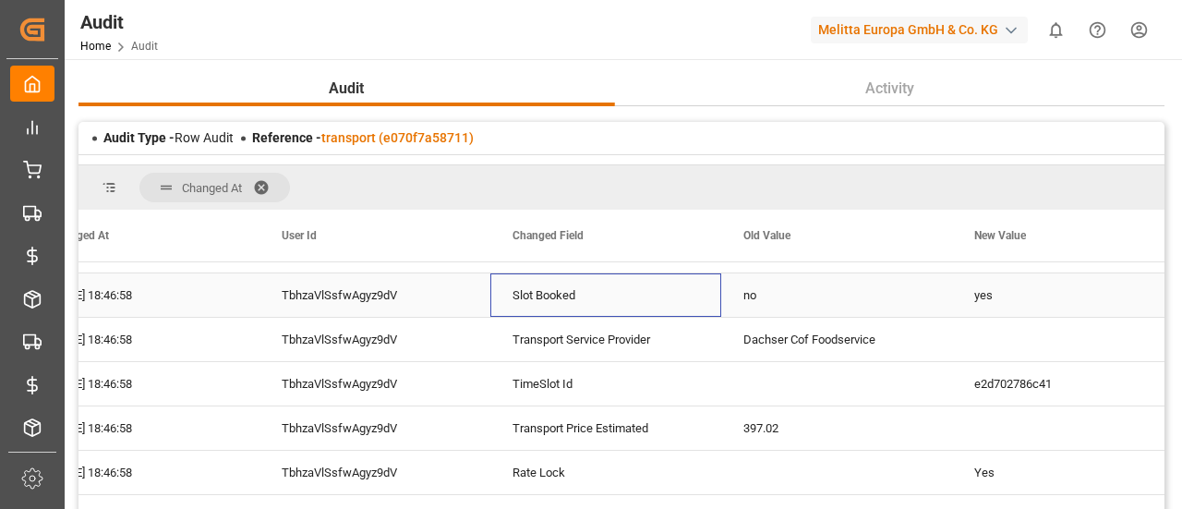
scroll to position [744, 0]
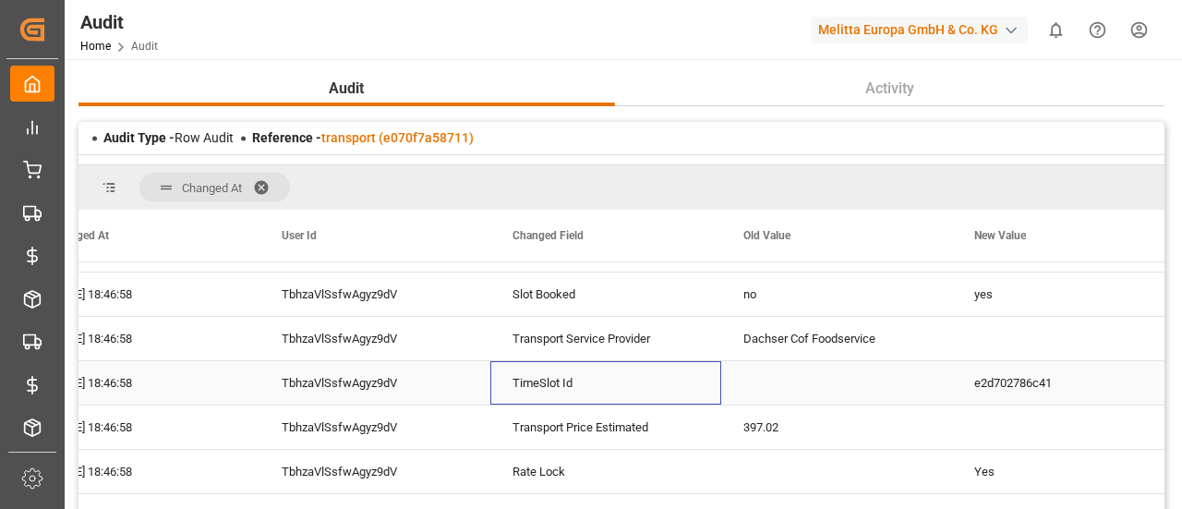
click at [637, 394] on div "TimeSlot Id" at bounding box center [606, 382] width 231 height 43
click at [639, 411] on div "Transport Price Estimated" at bounding box center [606, 427] width 231 height 43
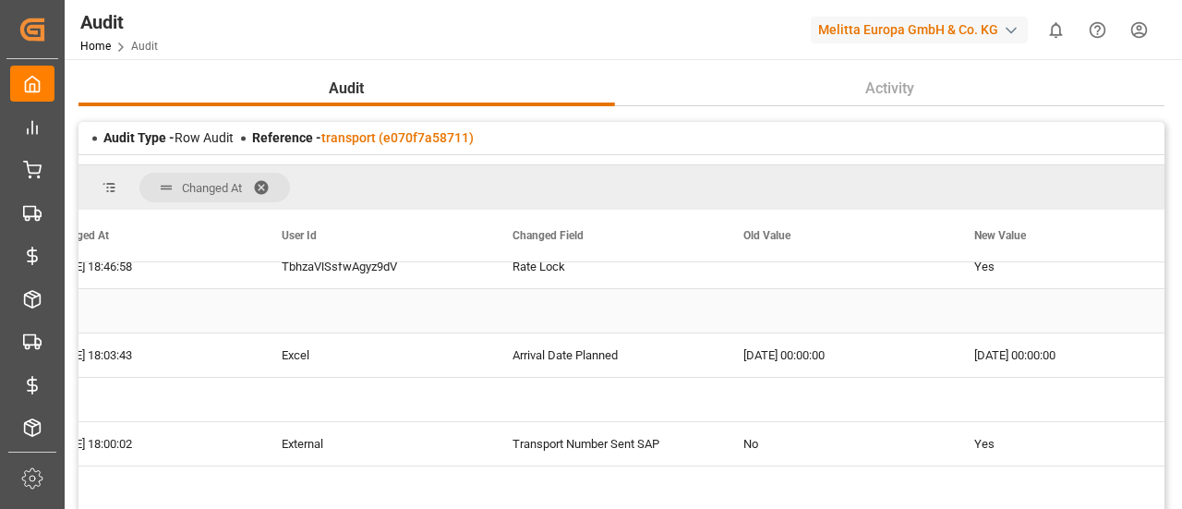
scroll to position [952, 0]
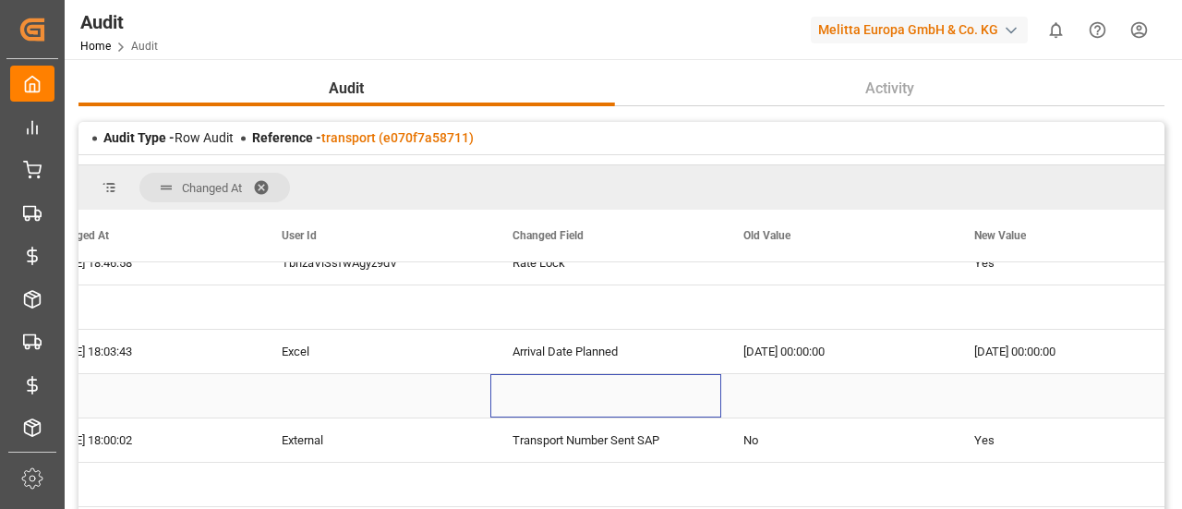
click at [639, 411] on div "Press SPACE to select this row." at bounding box center [606, 395] width 231 height 43
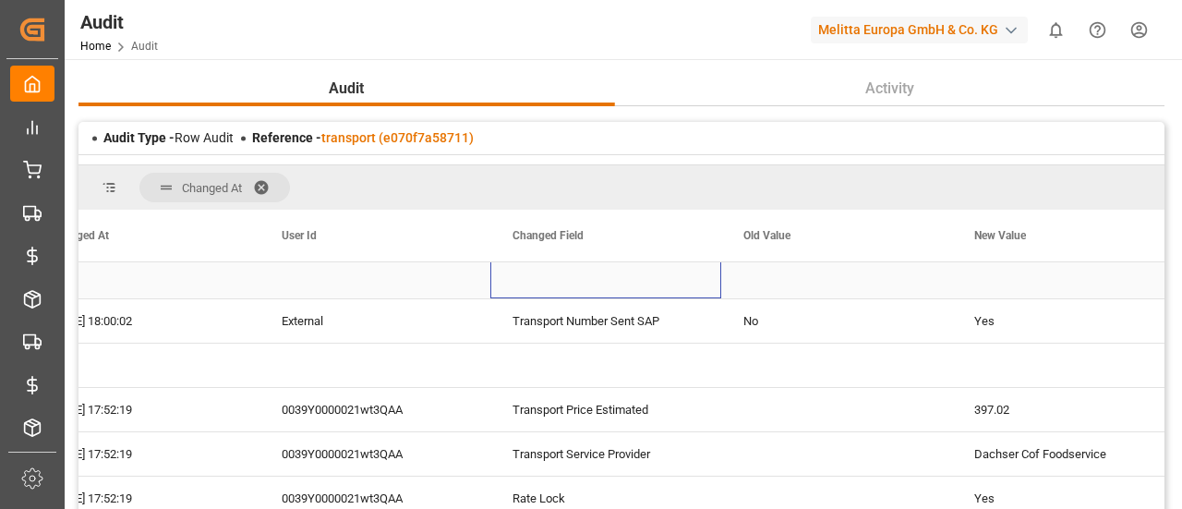
scroll to position [1076, 0]
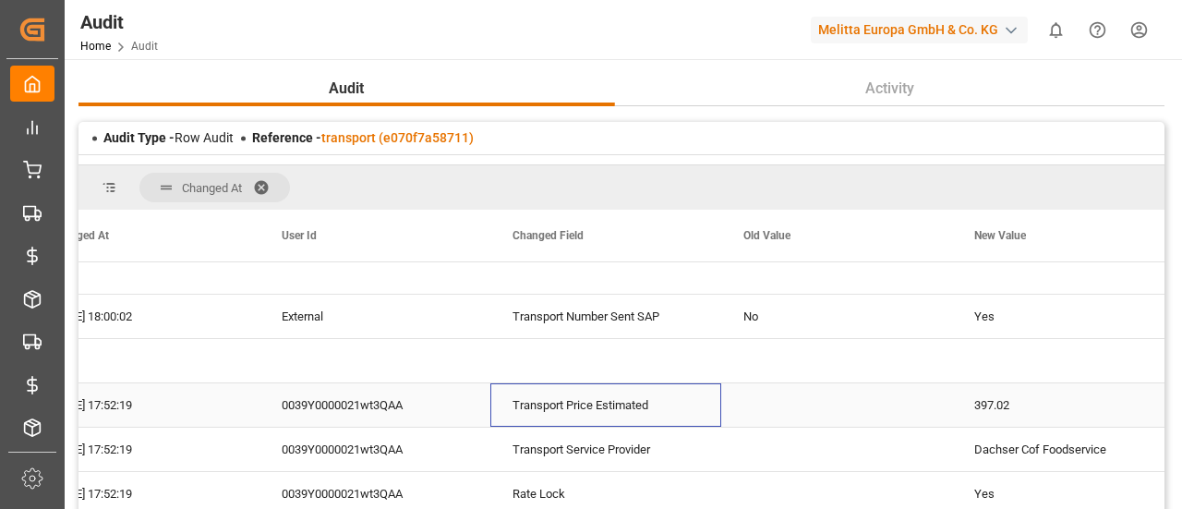
click at [639, 411] on div "Transport Price Estimated" at bounding box center [606, 404] width 231 height 43
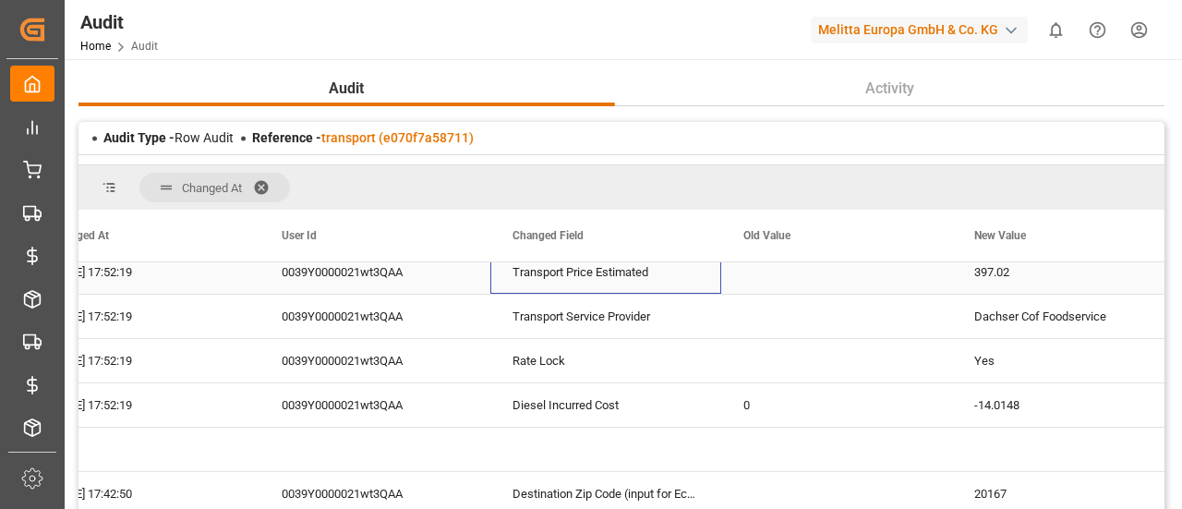
scroll to position [1216, 0]
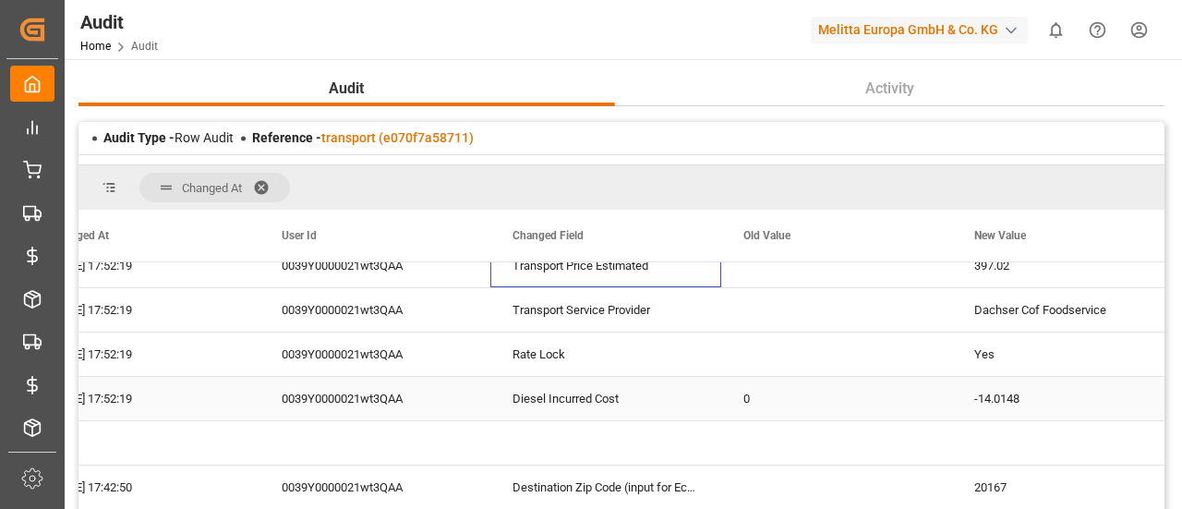
click at [639, 411] on div "Diesel Incurred Cost" at bounding box center [606, 398] width 231 height 43
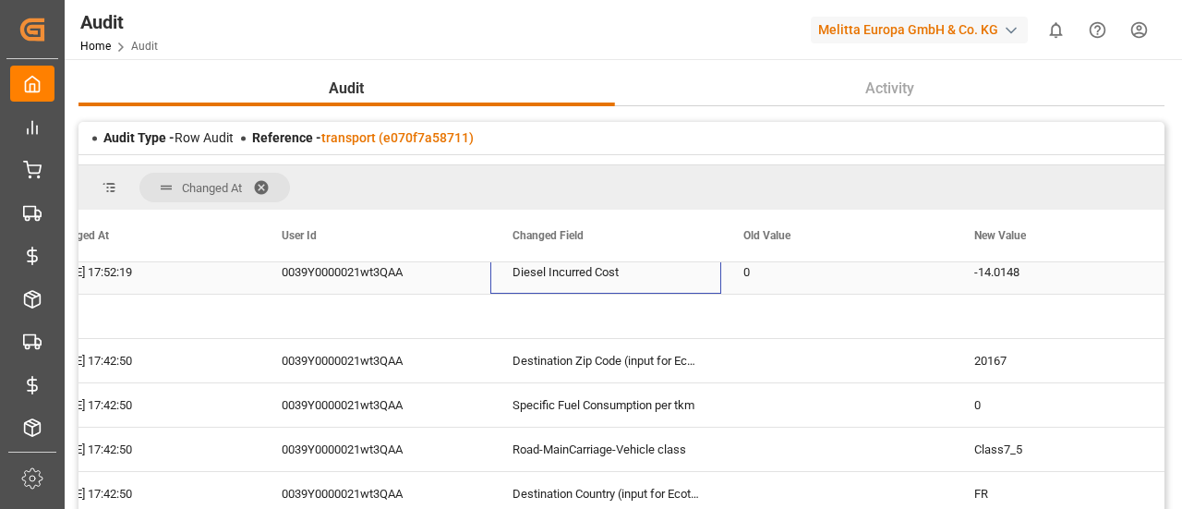
scroll to position [1343, 0]
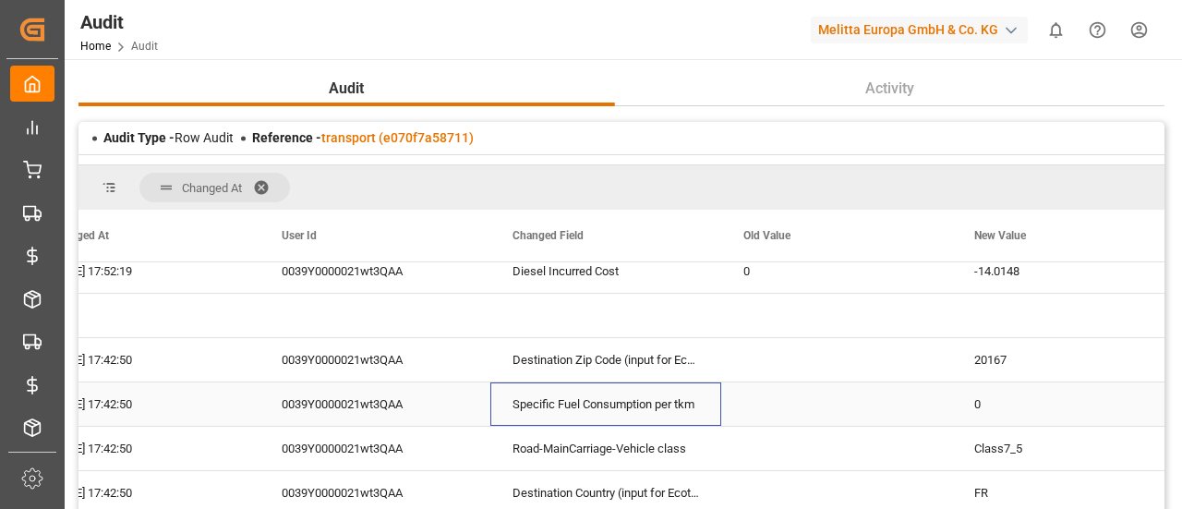
click at [639, 411] on div "Specific Fuel Consumption per tkm" at bounding box center [606, 403] width 231 height 43
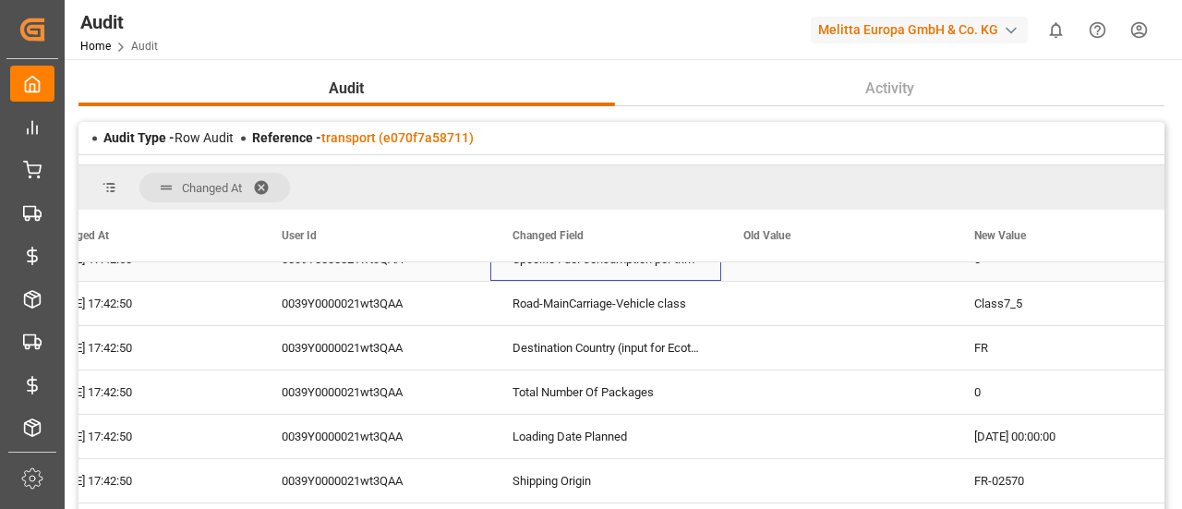
scroll to position [1489, 0]
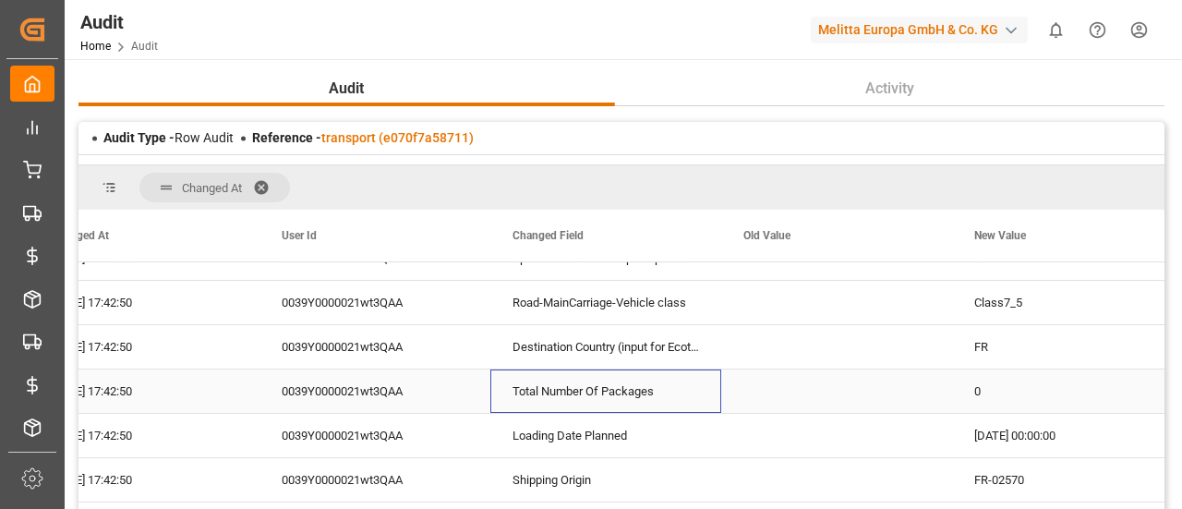
click at [639, 411] on div "Total Number Of Packages" at bounding box center [606, 391] width 231 height 43
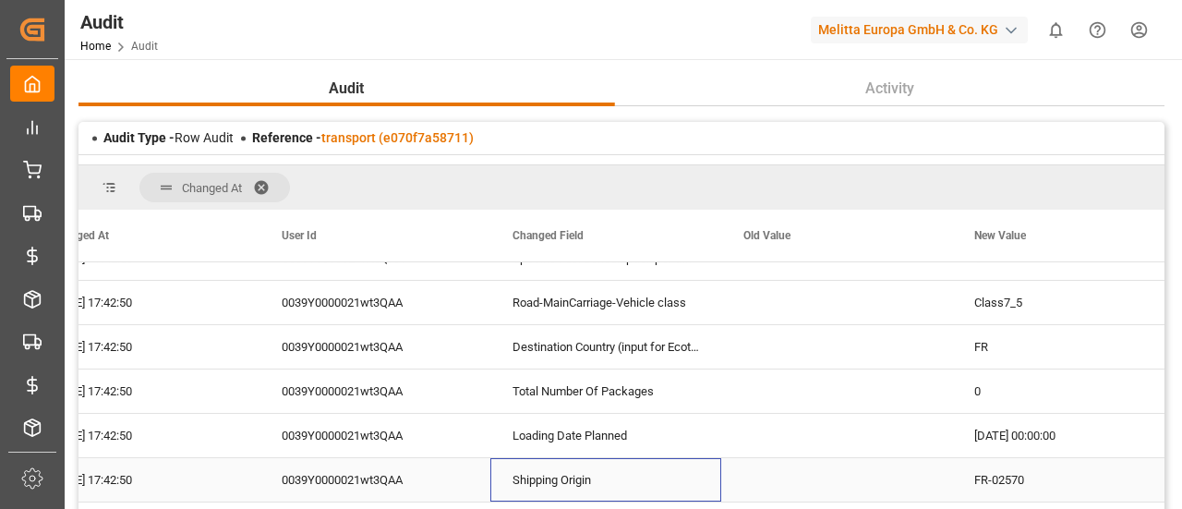
click at [639, 460] on div "Shipping Origin" at bounding box center [606, 479] width 231 height 43
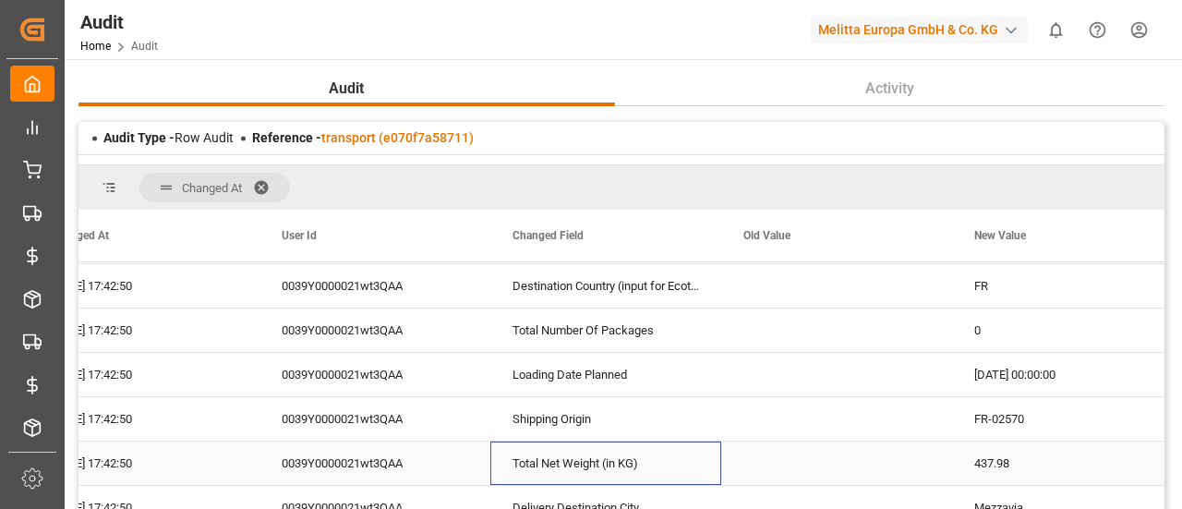
click at [639, 460] on div "Total Net Weight (in KG)" at bounding box center [606, 463] width 231 height 43
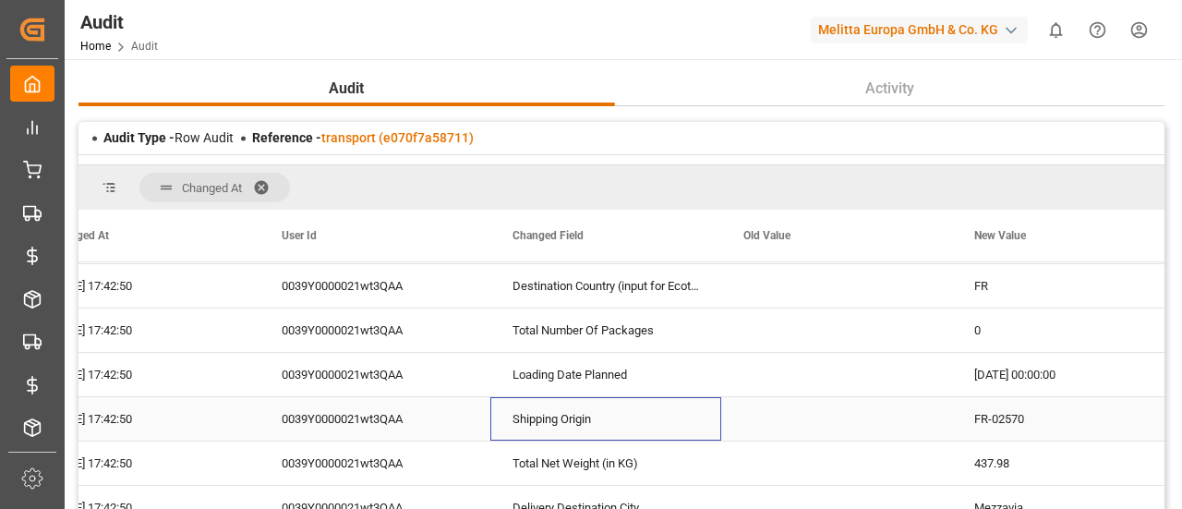
click at [615, 436] on div "Shipping Origin" at bounding box center [606, 418] width 231 height 43
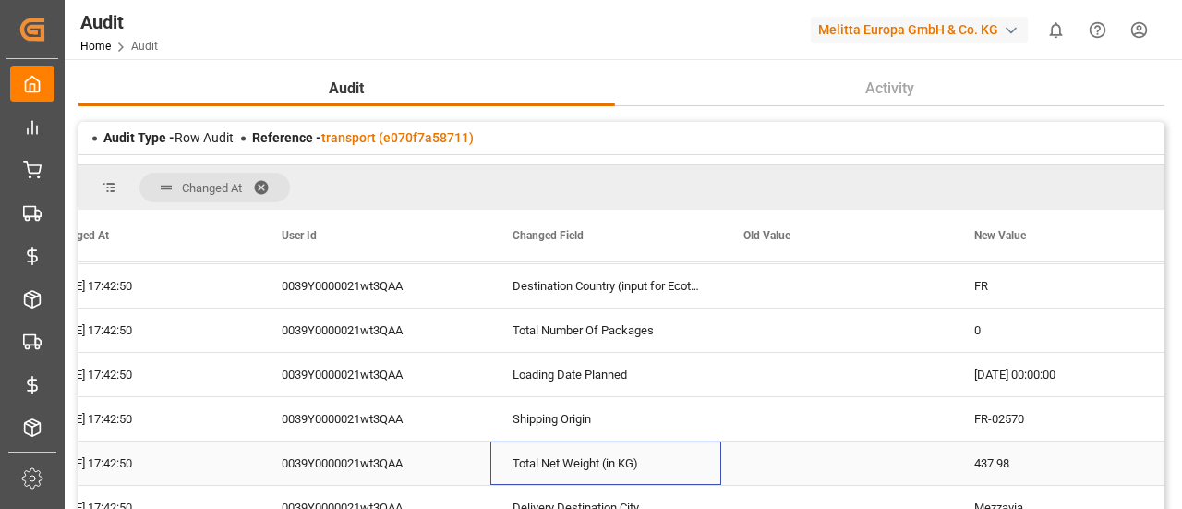
click at [618, 451] on div "Total Net Weight (in KG)" at bounding box center [606, 463] width 231 height 43
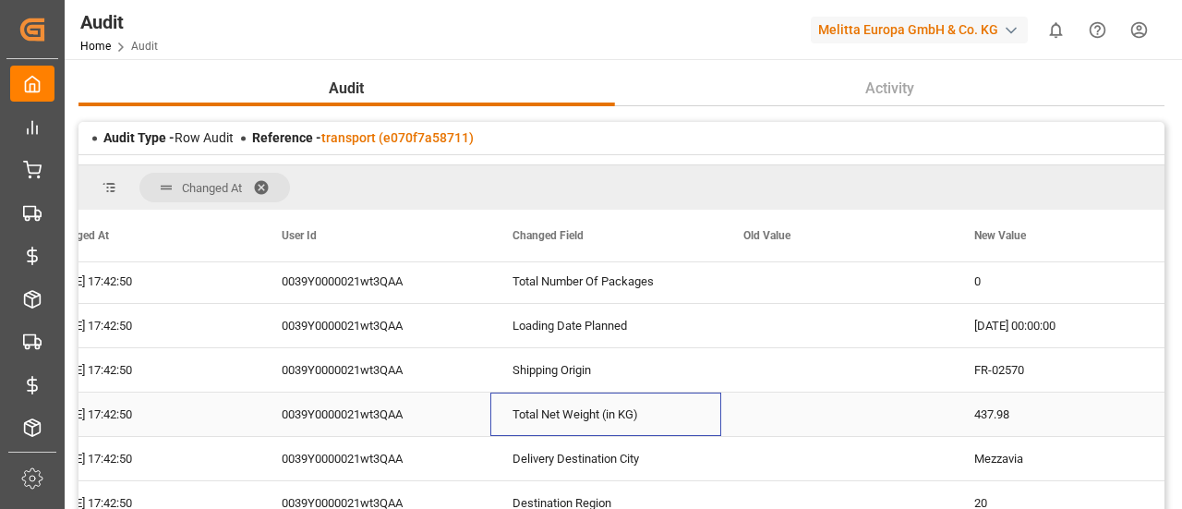
scroll to position [1600, 0]
click at [618, 451] on div "Delivery Destination City" at bounding box center [606, 457] width 231 height 43
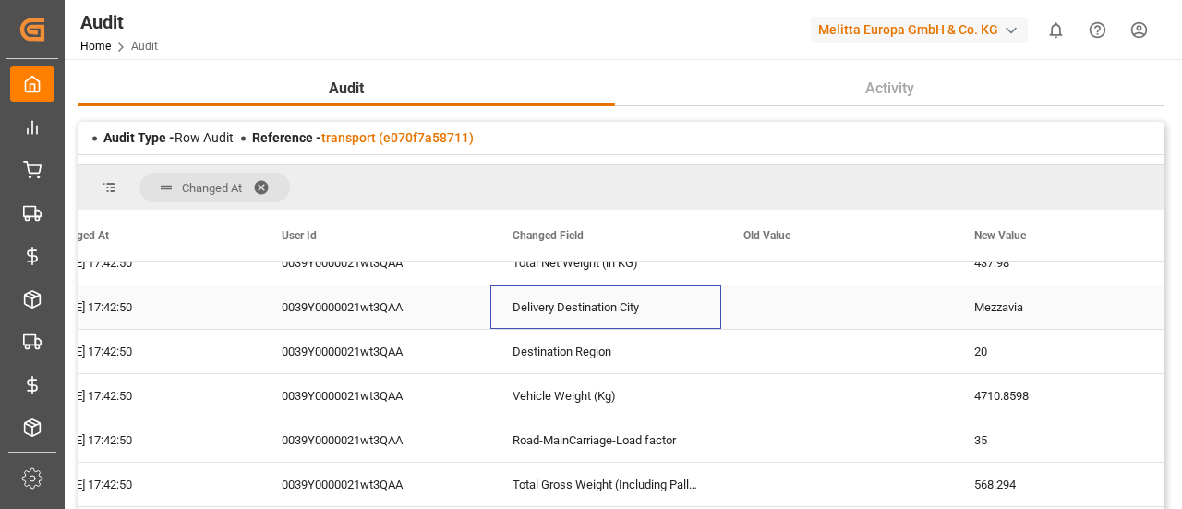
scroll to position [1752, 0]
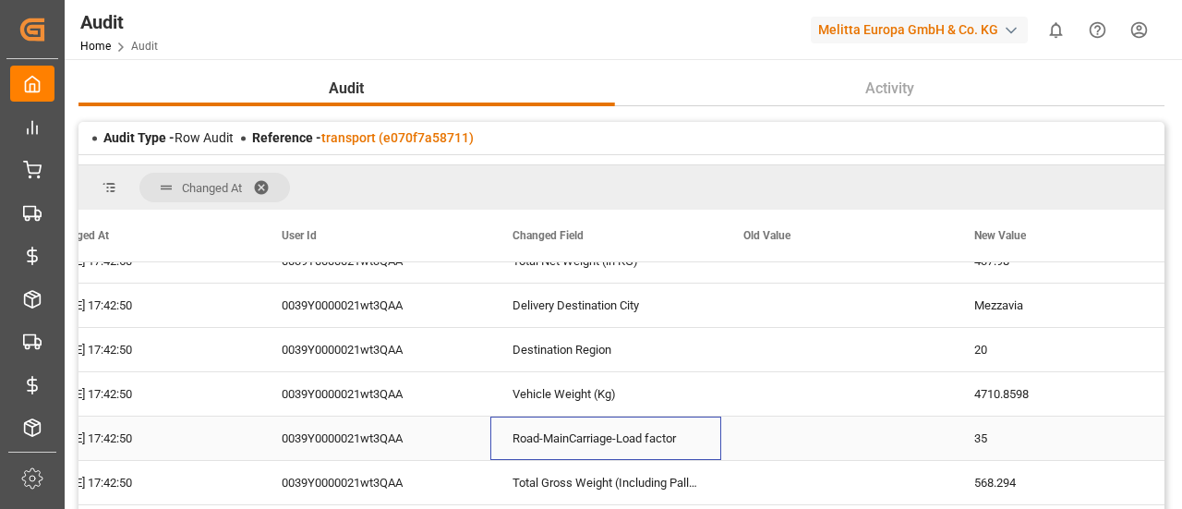
click at [618, 451] on div "Road-MainCarriage-Load factor" at bounding box center [606, 438] width 231 height 43
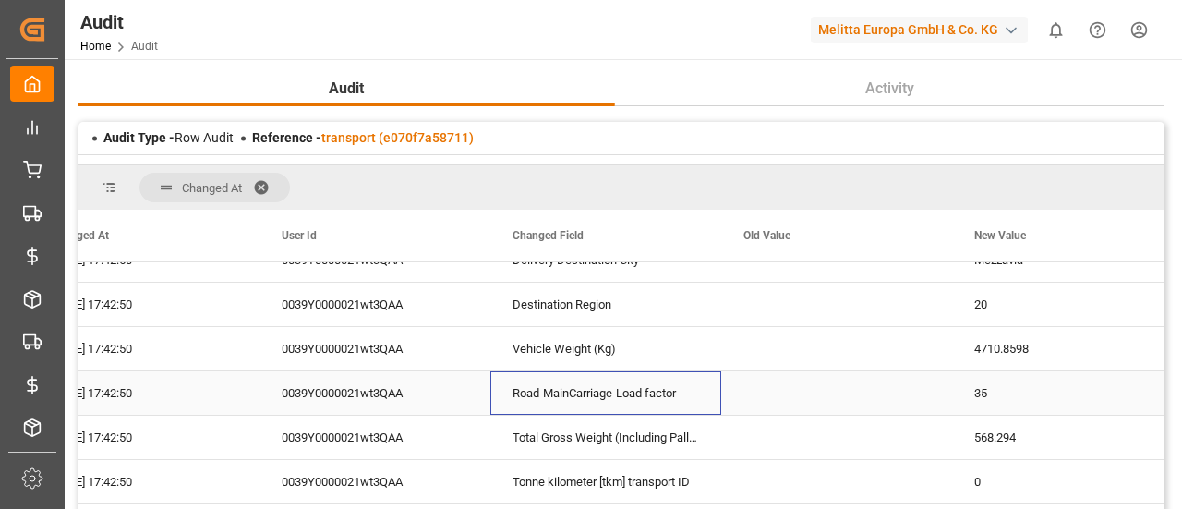
scroll to position [1804, 0]
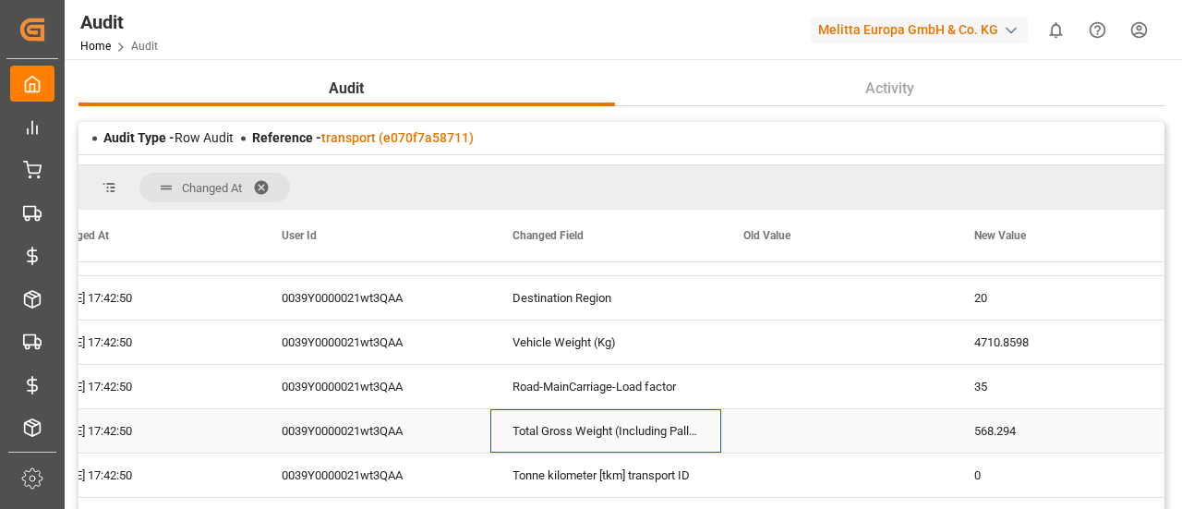
click at [618, 451] on div "Total Gross Weight (Including Pallets' Weight)" at bounding box center [606, 430] width 231 height 43
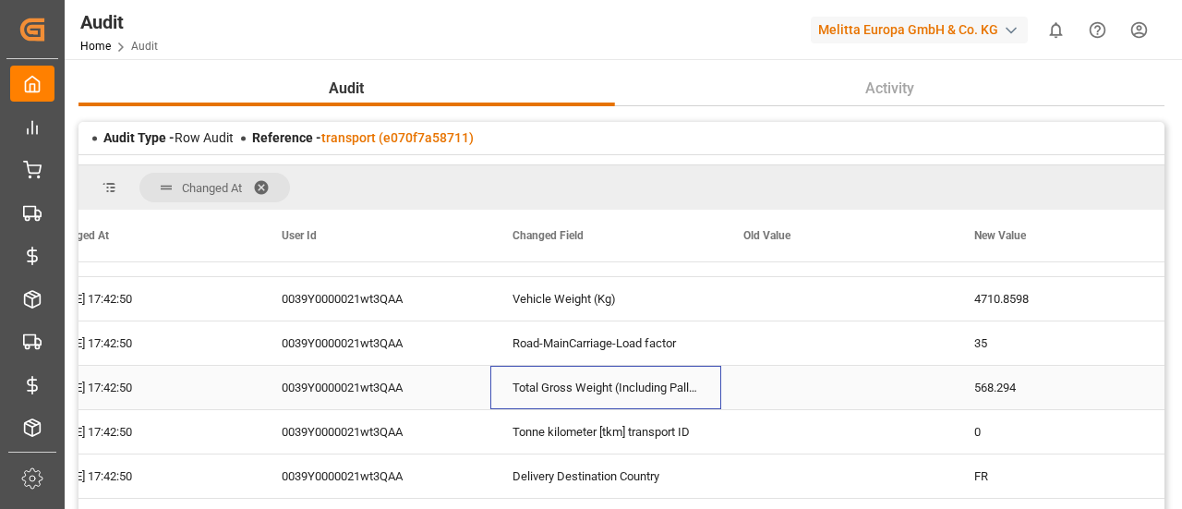
scroll to position [1849, 0]
click at [618, 451] on div "Tonne kilometer [tkm] transport ID" at bounding box center [606, 430] width 231 height 43
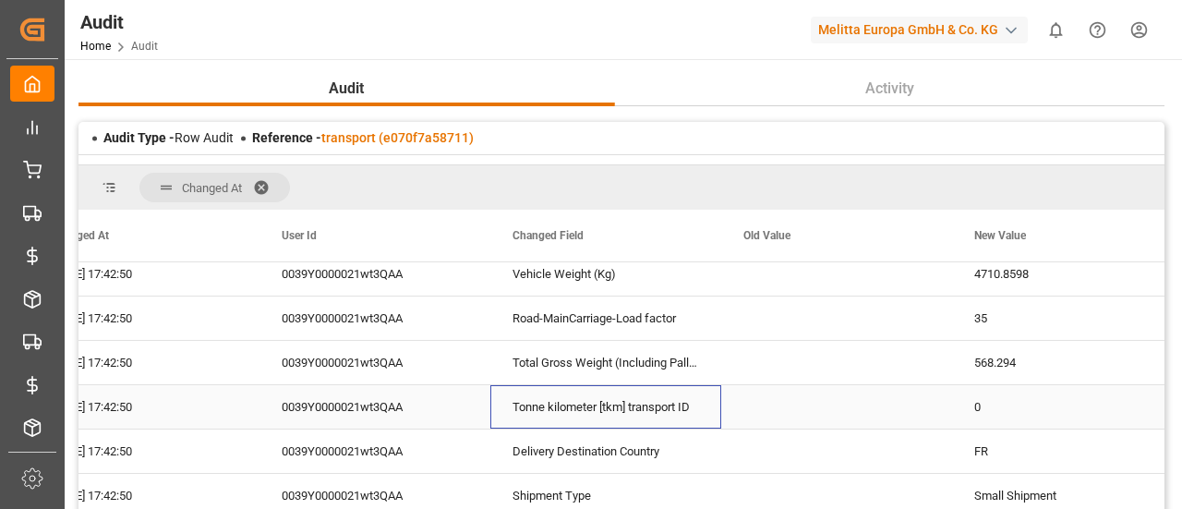
scroll to position [1873, 0]
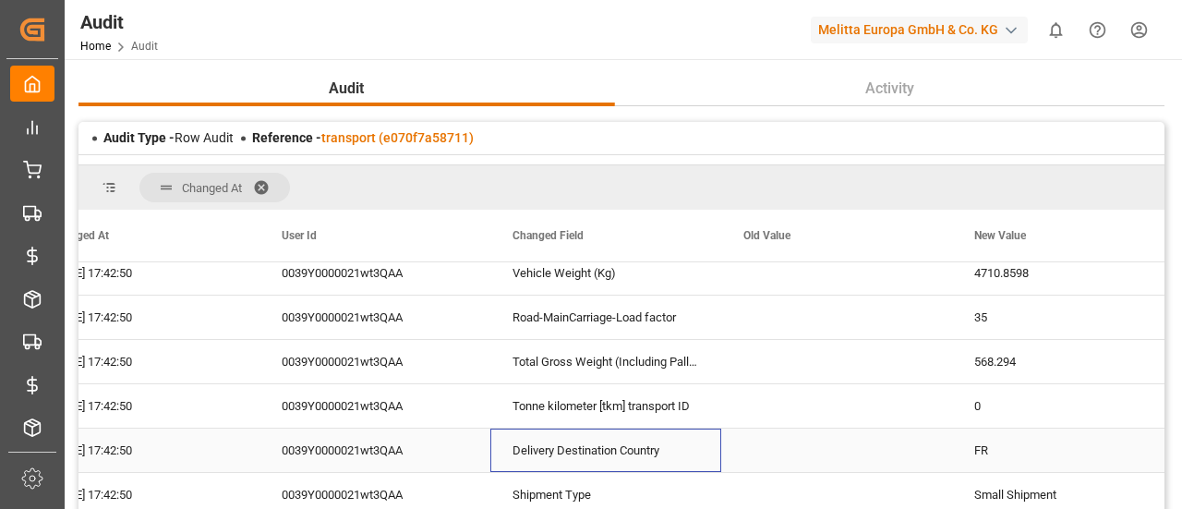
click at [618, 451] on div "Delivery Destination Country" at bounding box center [606, 450] width 231 height 43
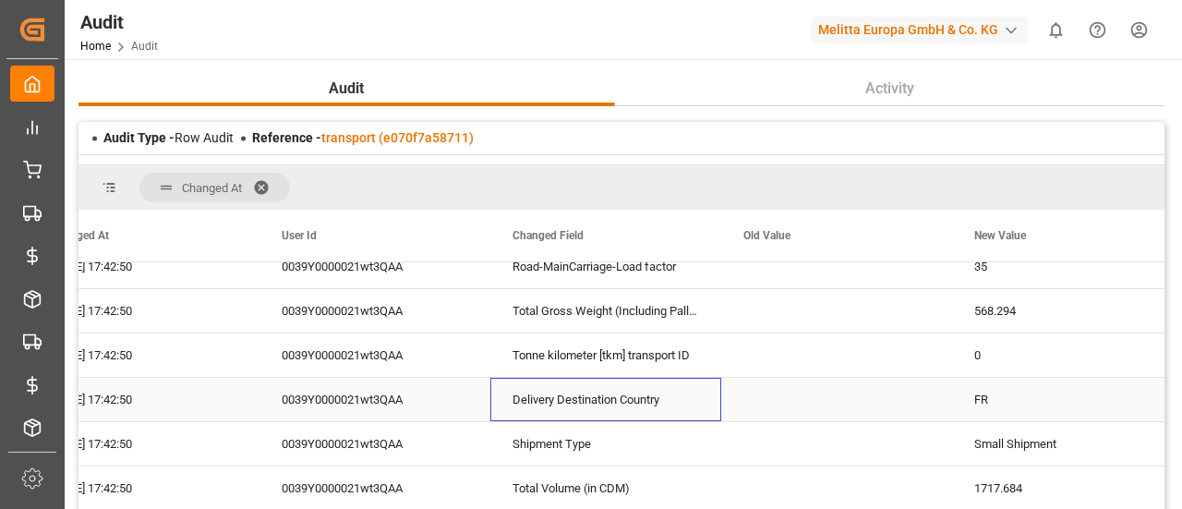
scroll to position [1925, 0]
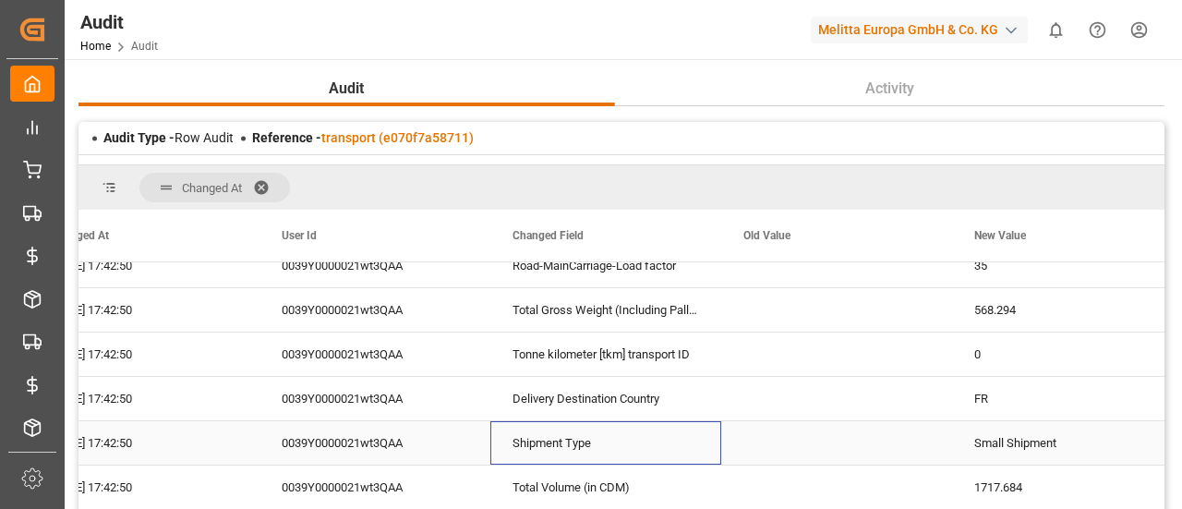
click at [618, 451] on div "Shipment Type" at bounding box center [606, 442] width 231 height 43
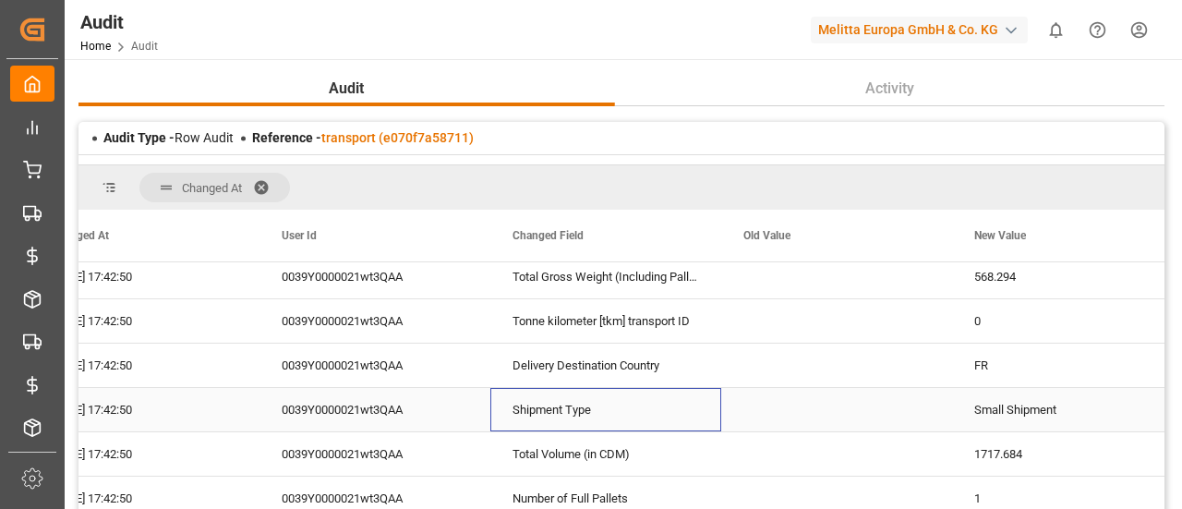
scroll to position [1961, 0]
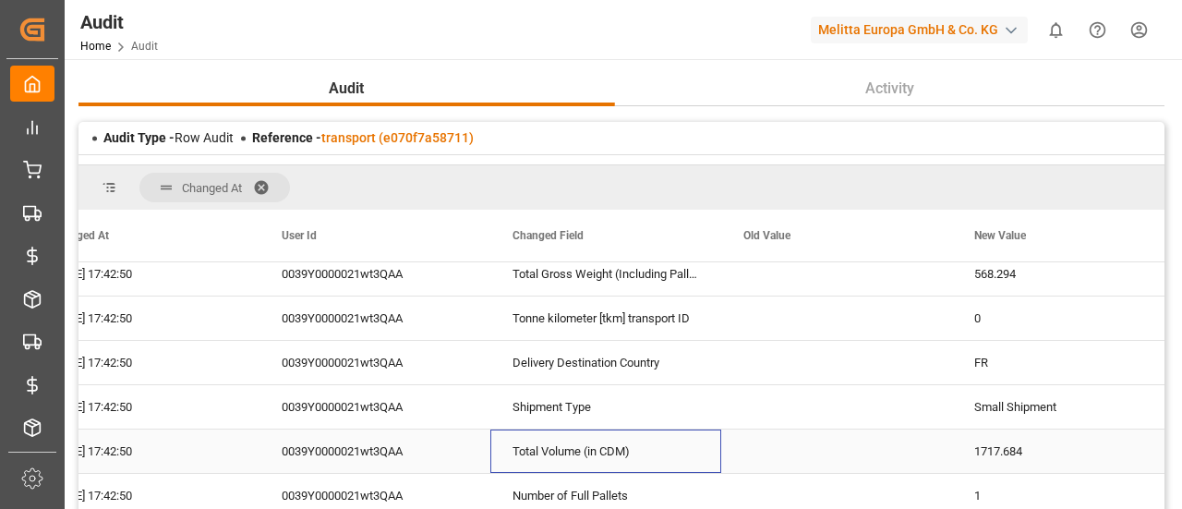
click at [618, 451] on div "Total Volume (in CDM)" at bounding box center [606, 451] width 231 height 43
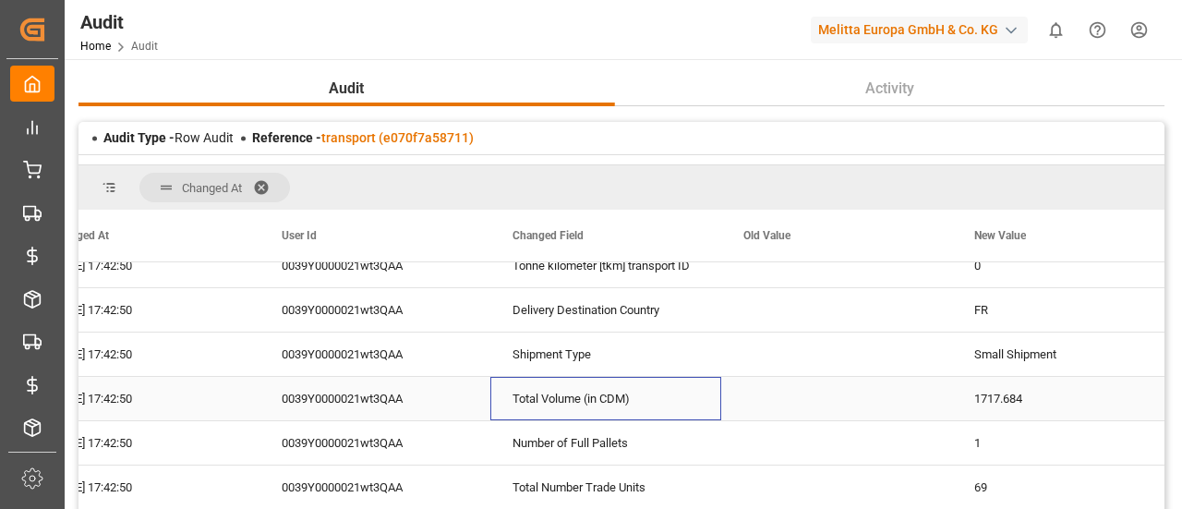
scroll to position [2015, 0]
click at [618, 451] on div "Number of Full Pallets" at bounding box center [606, 441] width 231 height 43
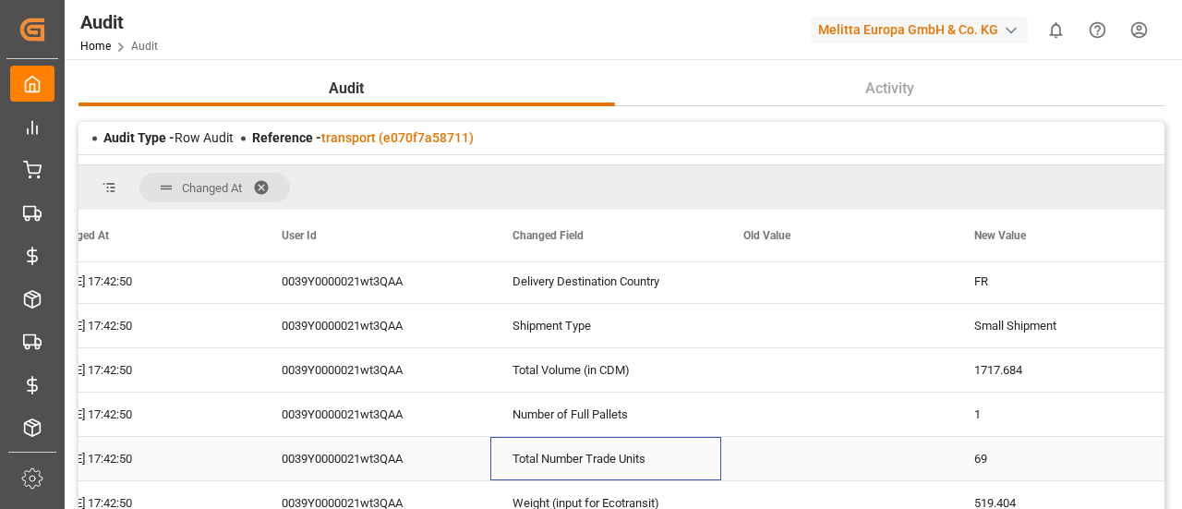
click at [618, 451] on div "Total Number Trade Units" at bounding box center [606, 458] width 231 height 43
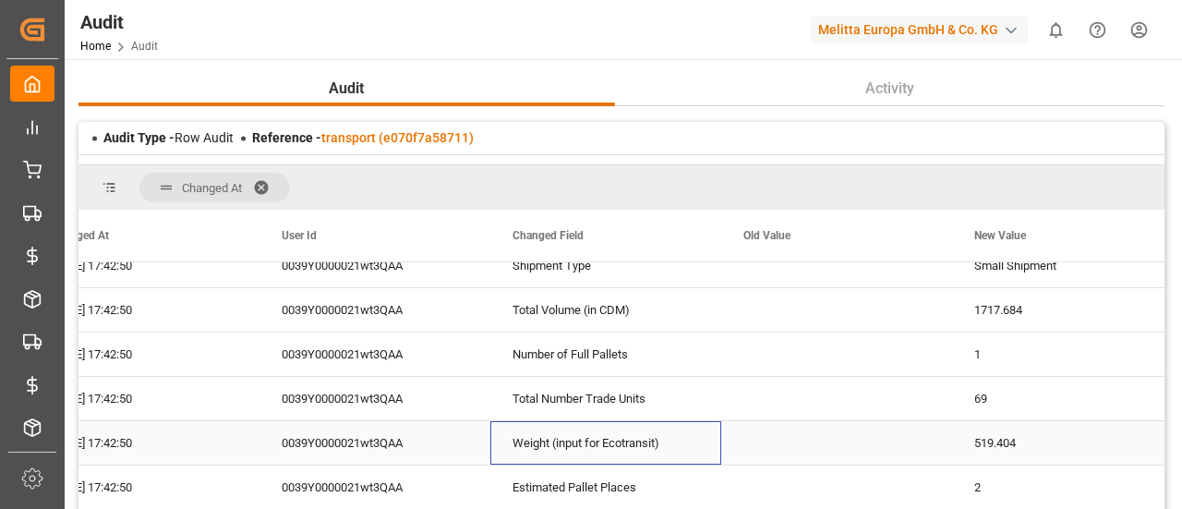
click at [618, 451] on div "Weight (input for Ecotransit)" at bounding box center [606, 442] width 231 height 43
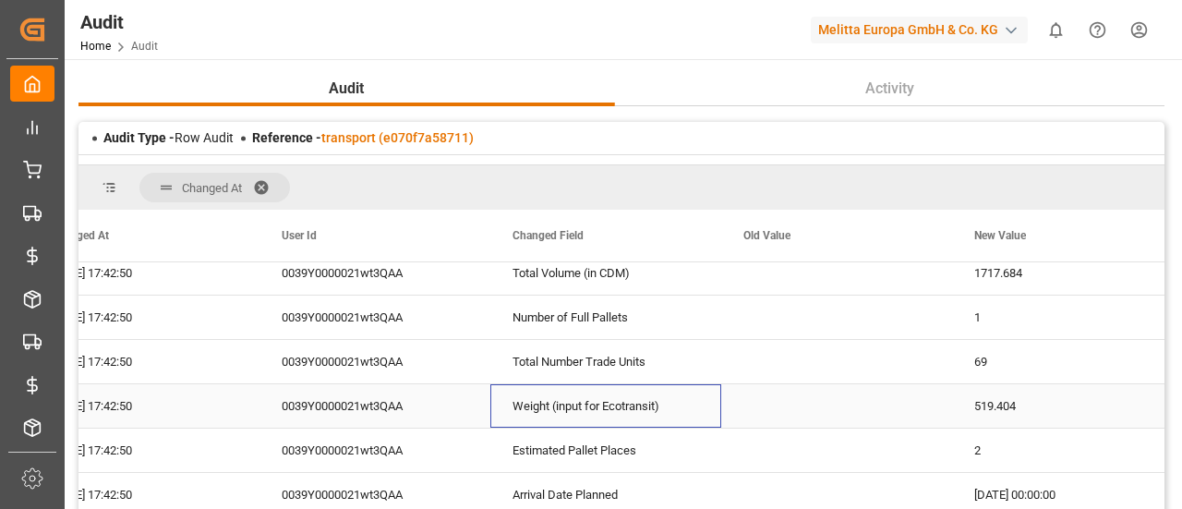
scroll to position [2140, 0]
click at [618, 451] on div "Estimated Pallet Places" at bounding box center [606, 449] width 231 height 43
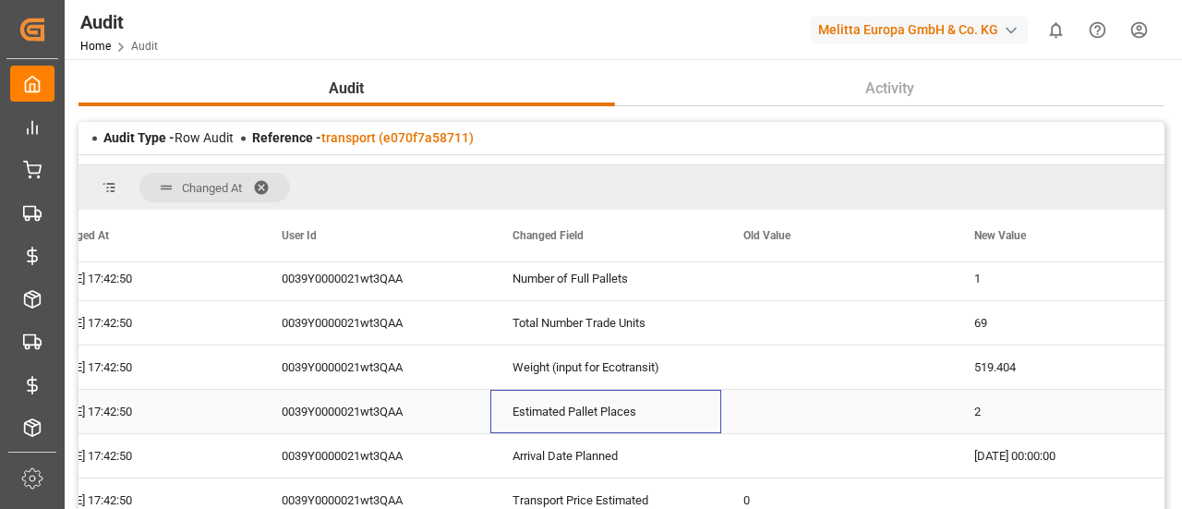
scroll to position [2183, 0]
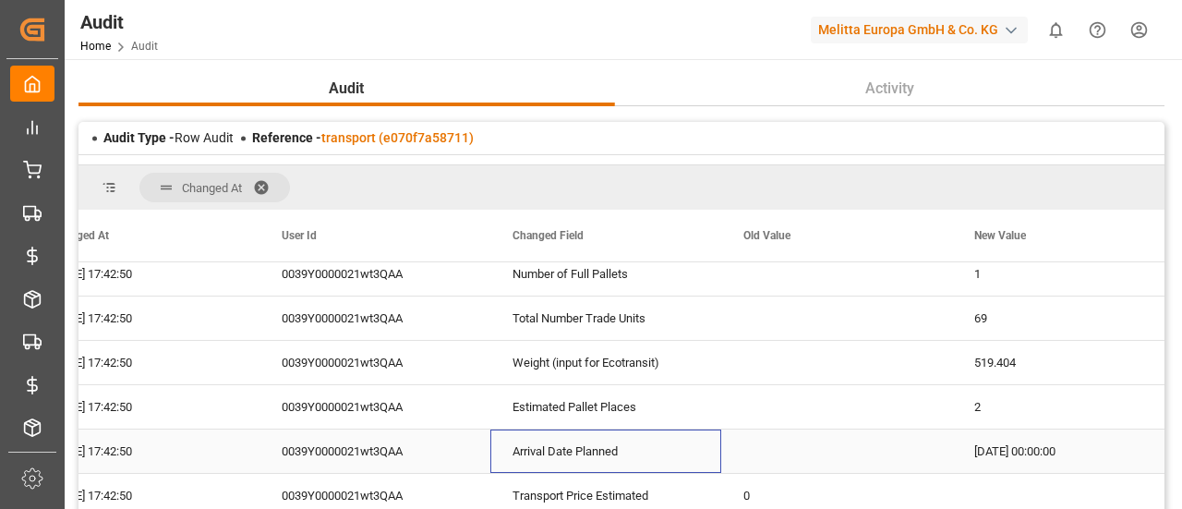
click at [618, 451] on div "Arrival Date Planned" at bounding box center [606, 451] width 231 height 43
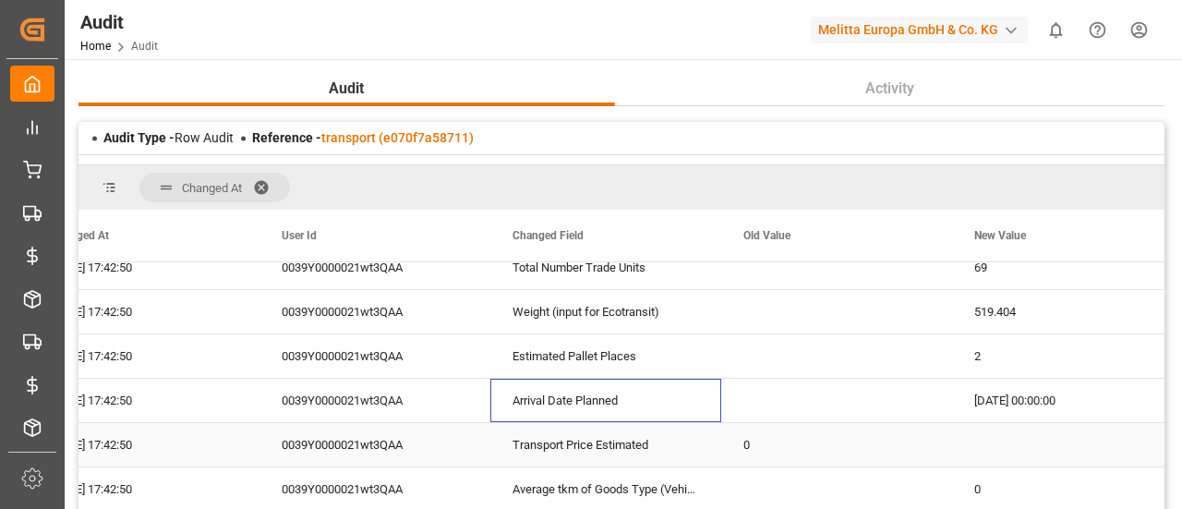
scroll to position [2235, 0]
click at [618, 451] on div "Transport Price Estimated" at bounding box center [606, 443] width 231 height 43
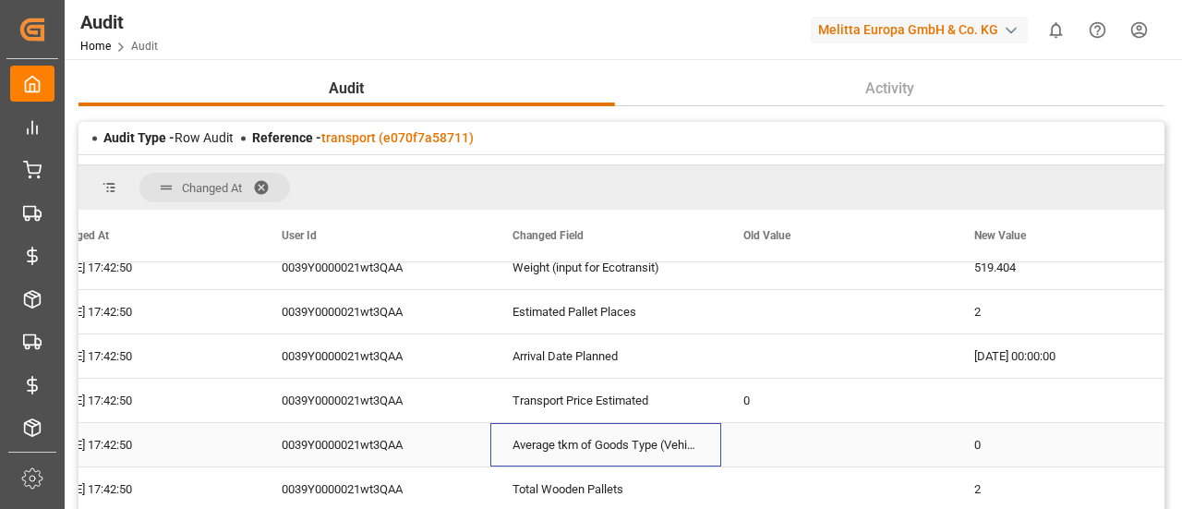
click at [618, 451] on div "Average tkm of Goods Type (Vehicle Weight)" at bounding box center [606, 444] width 231 height 43
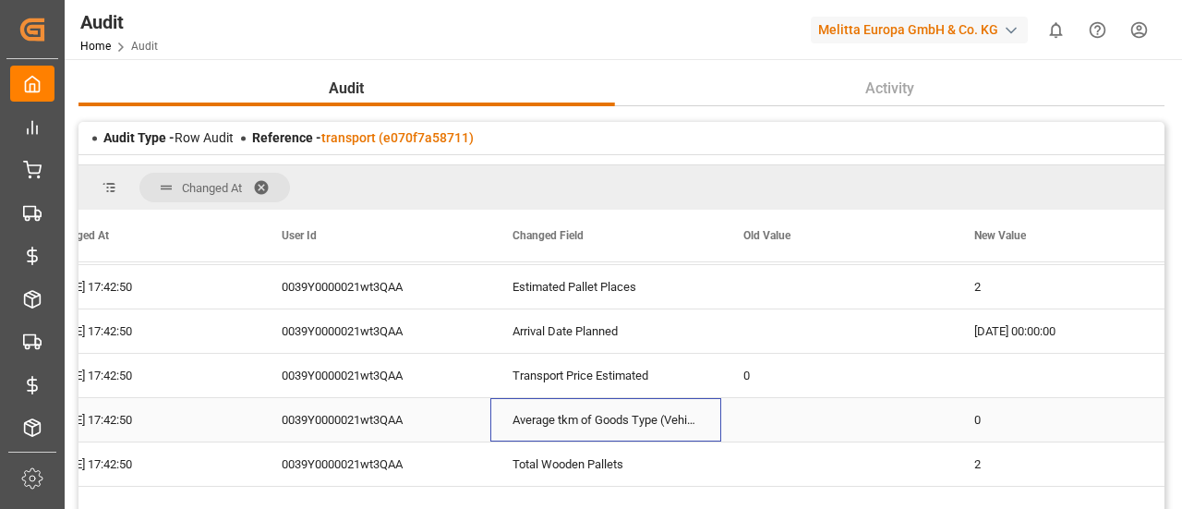
scroll to position [2310, 0]
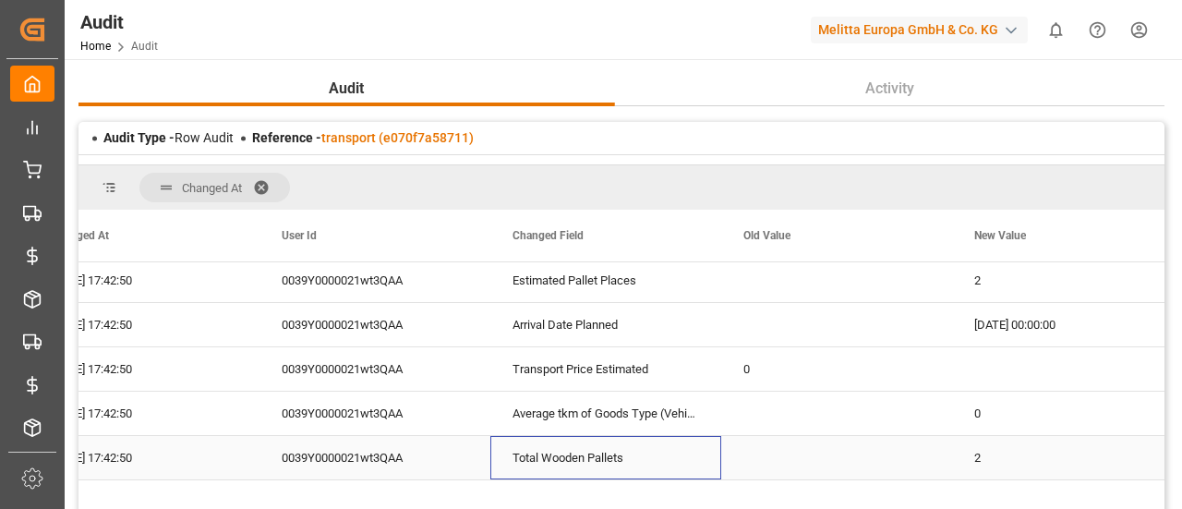
click at [618, 451] on div "Total Wooden Pallets" at bounding box center [606, 457] width 231 height 43
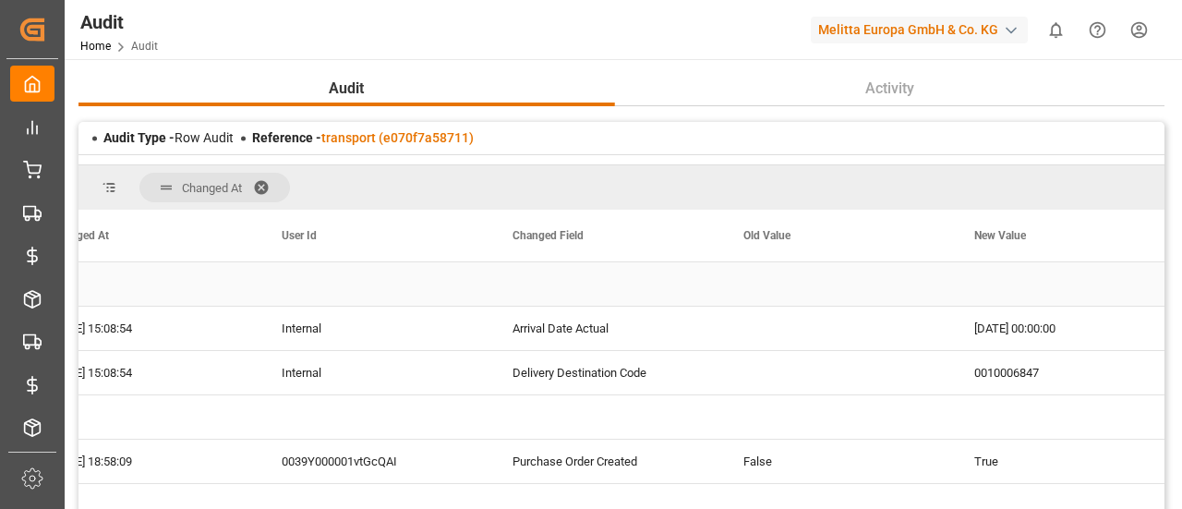
scroll to position [0, 0]
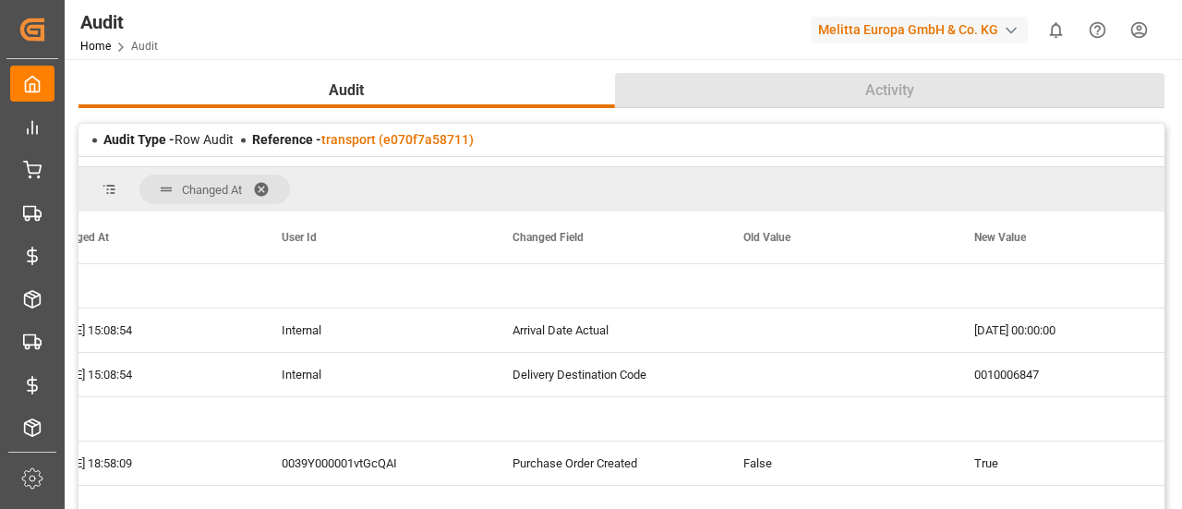
click at [887, 90] on span "Activity" at bounding box center [890, 90] width 64 height 22
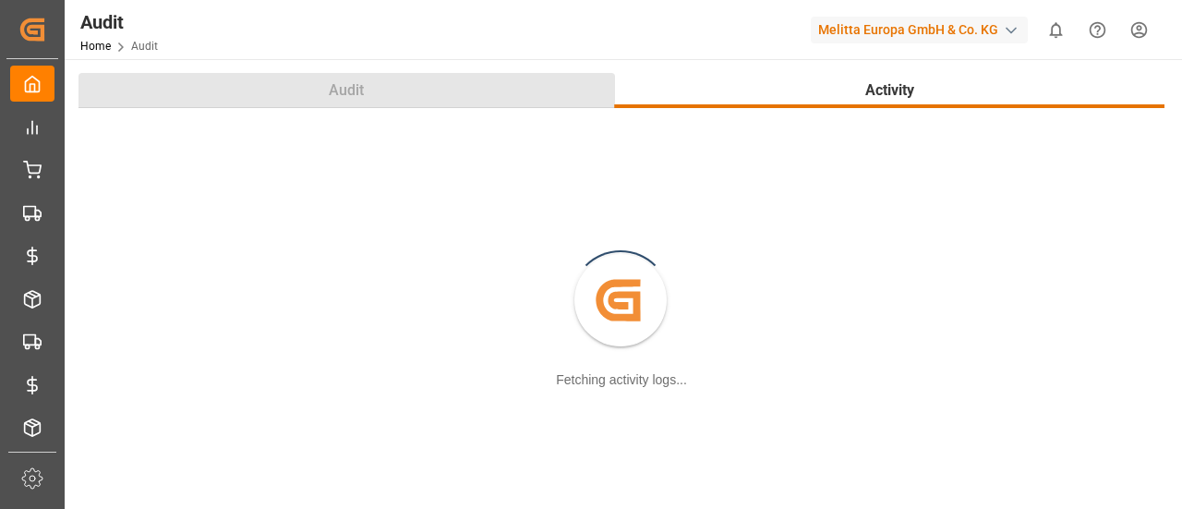
click at [531, 82] on button "Audit" at bounding box center [347, 90] width 537 height 35
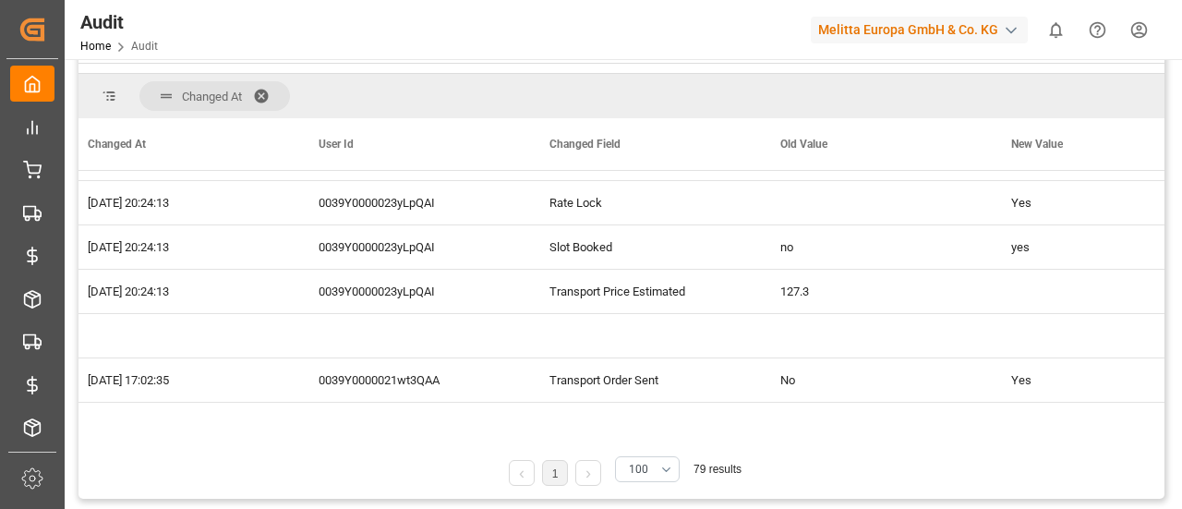
scroll to position [390, 0]
